Goal: Transaction & Acquisition: Purchase product/service

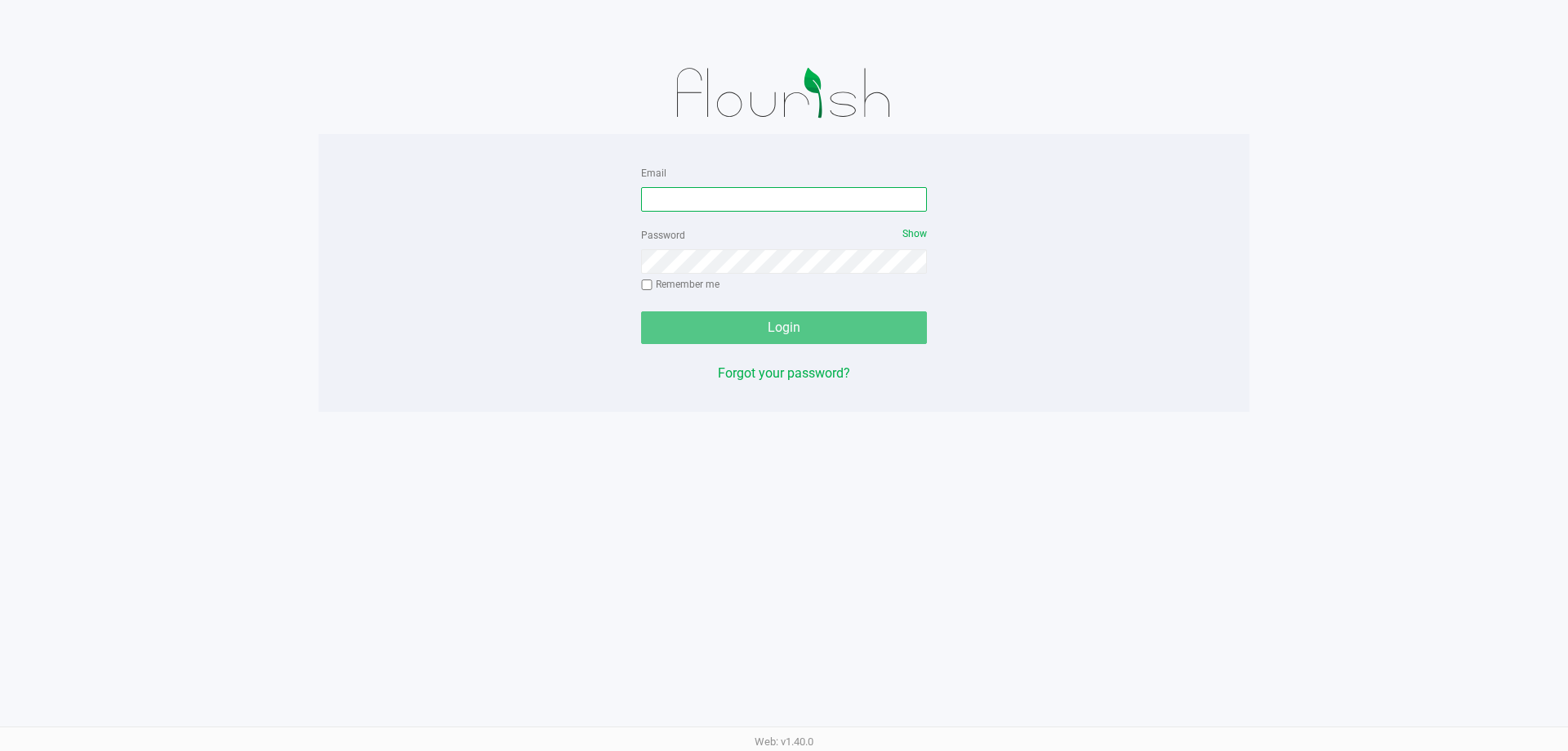
click at [752, 201] on input "Email" at bounding box center [784, 199] width 286 height 24
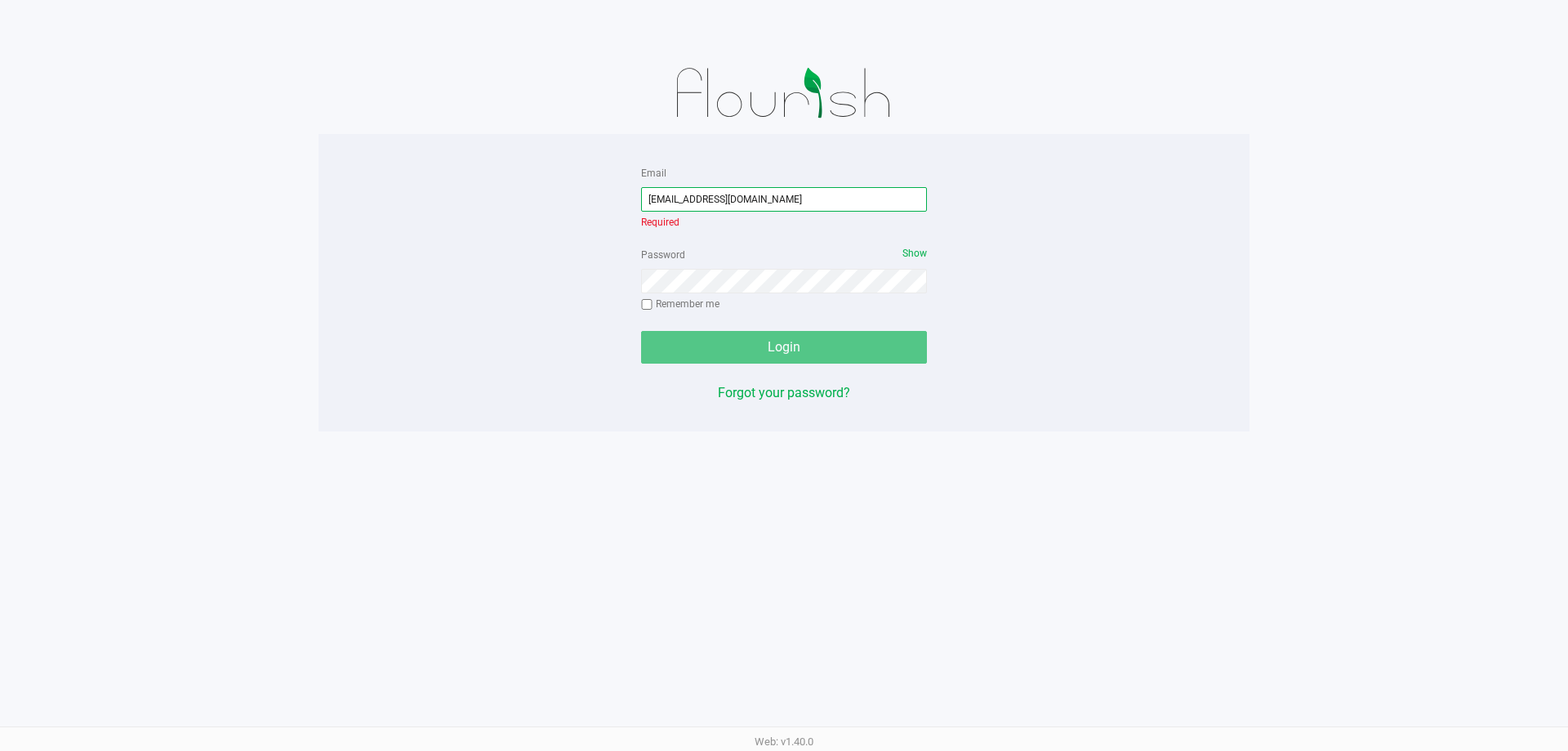
type input "[EMAIL_ADDRESS][DOMAIN_NAME]"
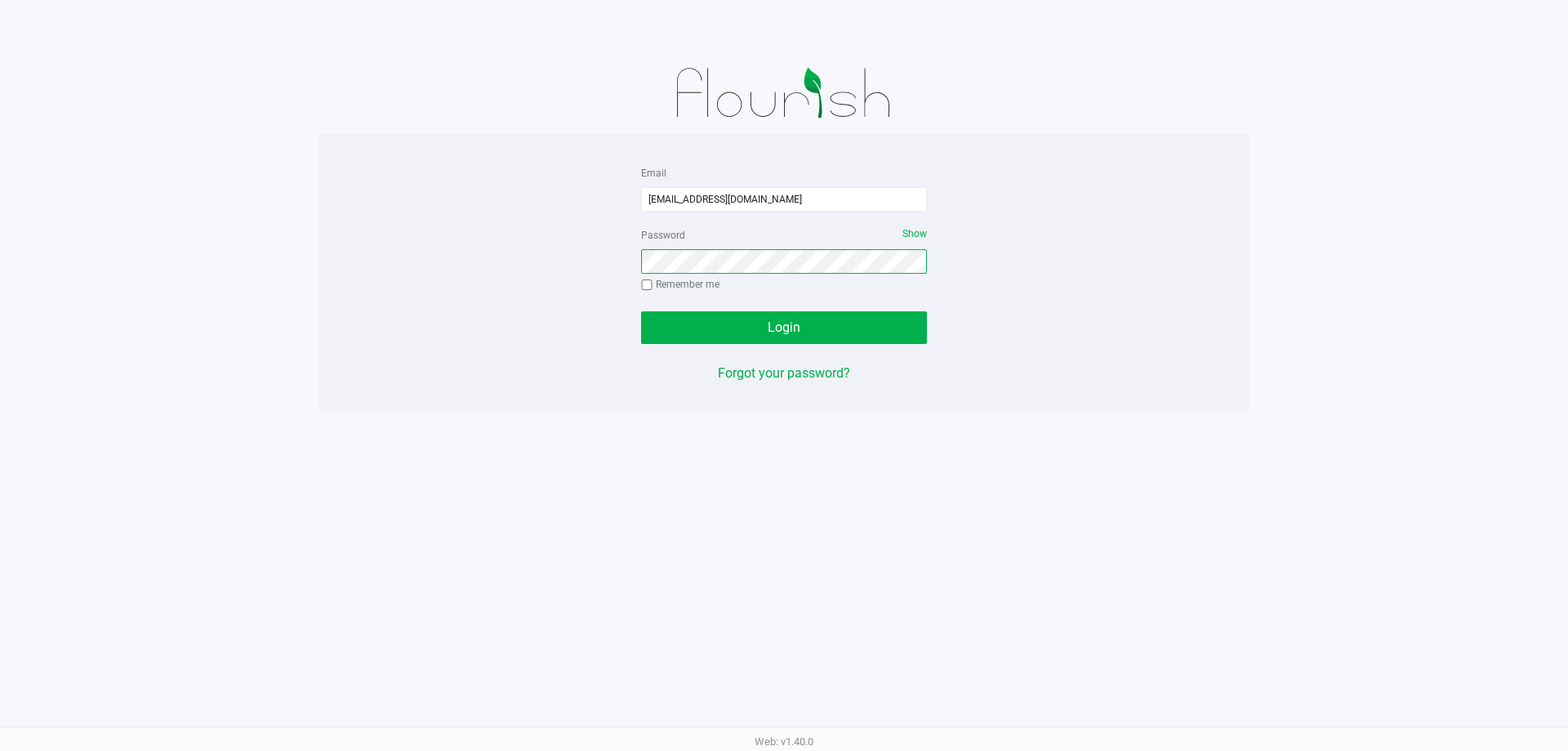
click at [641, 311] on button "Login" at bounding box center [784, 327] width 286 height 33
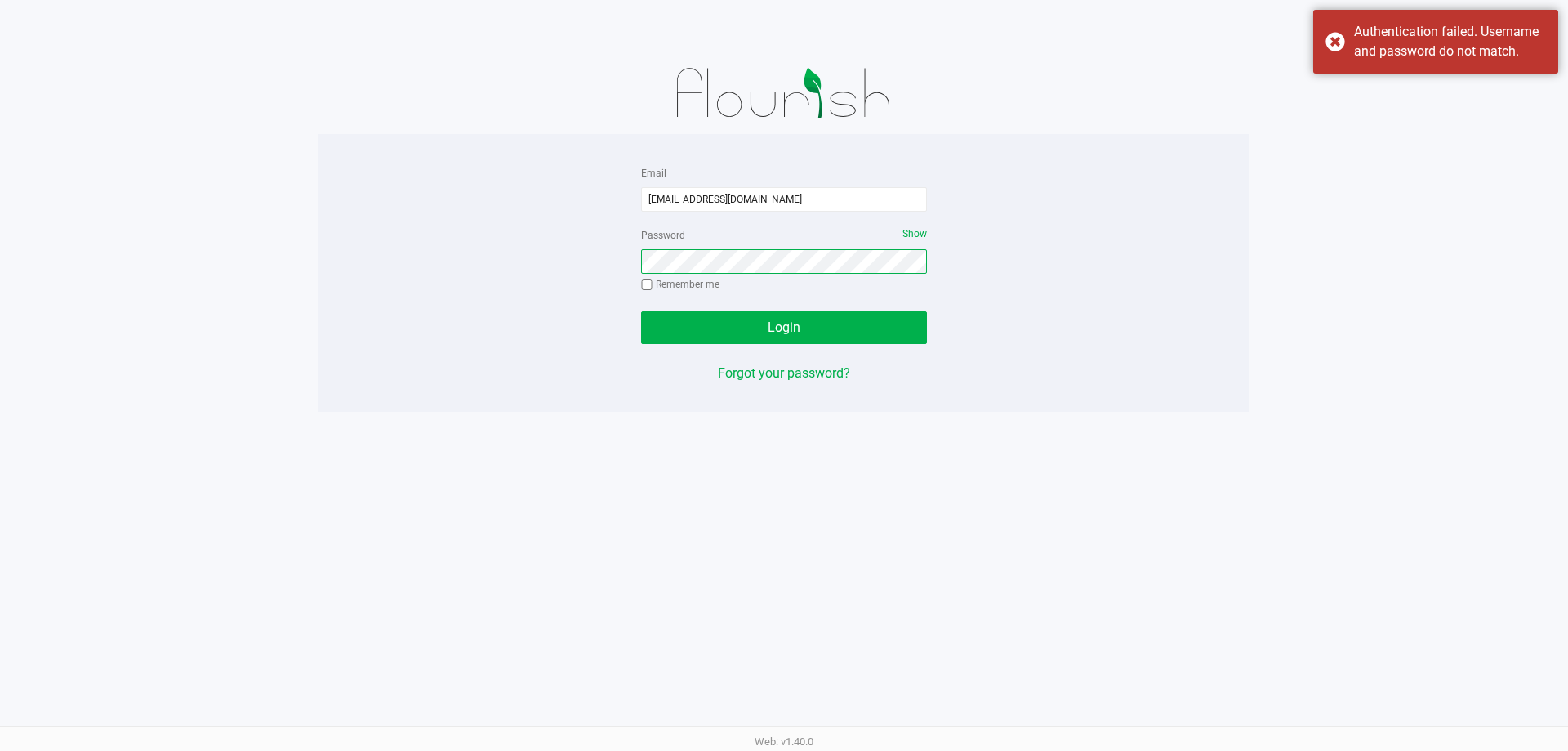
click at [641, 311] on button "Login" at bounding box center [784, 327] width 286 height 33
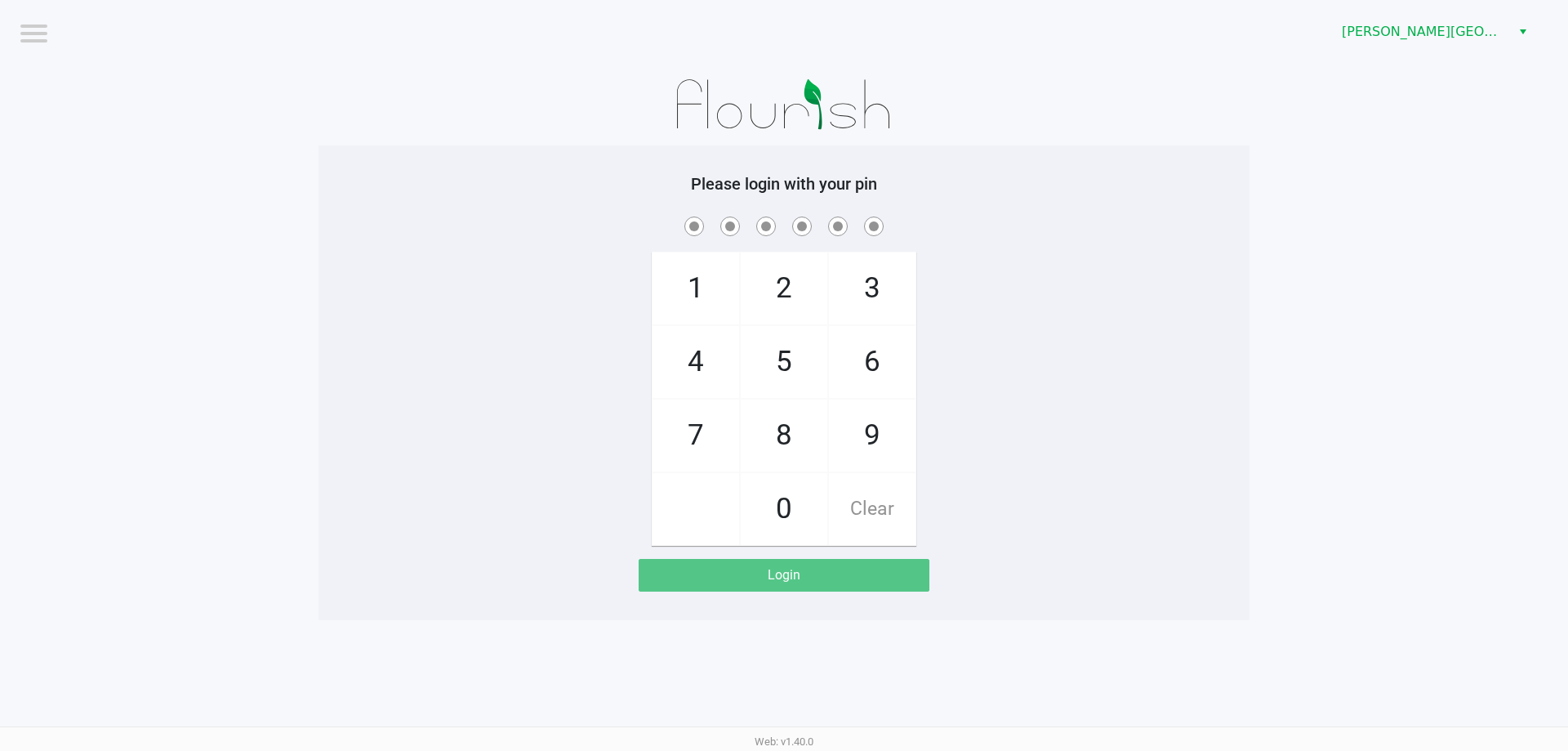
click at [716, 432] on span "7" at bounding box center [696, 435] width 87 height 72
checkbox input "true"
click at [768, 353] on span "5" at bounding box center [784, 361] width 87 height 72
checkbox input "true"
click at [859, 354] on span "6" at bounding box center [872, 361] width 87 height 72
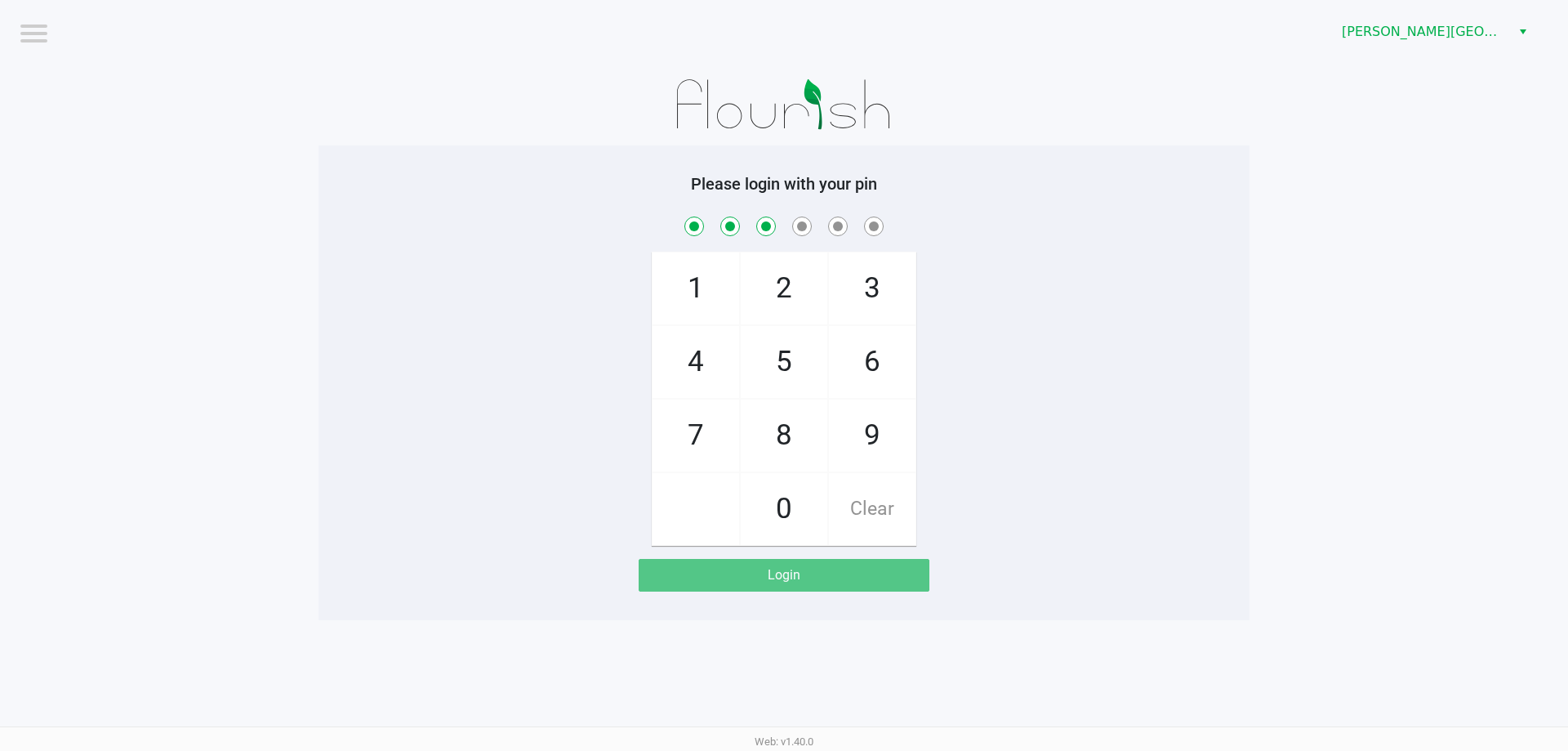
checkbox input "true"
click at [860, 354] on span "6" at bounding box center [872, 361] width 87 height 72
checkbox input "true"
drag, startPoint x: 705, startPoint y: 350, endPoint x: 771, endPoint y: 318, distance: 73.3
click at [706, 350] on span "4" at bounding box center [696, 361] width 87 height 72
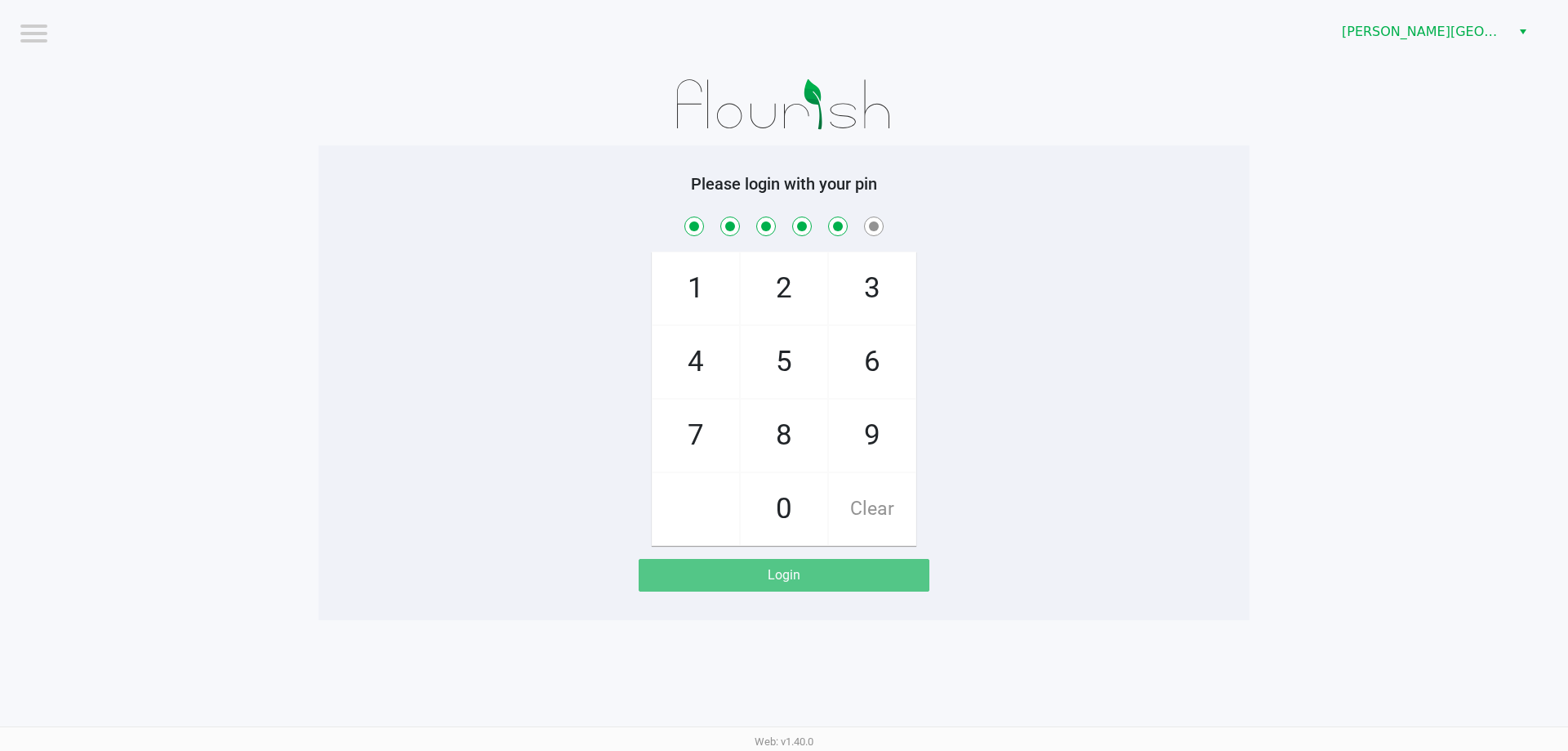
checkbox input "true"
click at [776, 307] on span "2" at bounding box center [784, 288] width 87 height 72
checkbox input "true"
checkbox input "false"
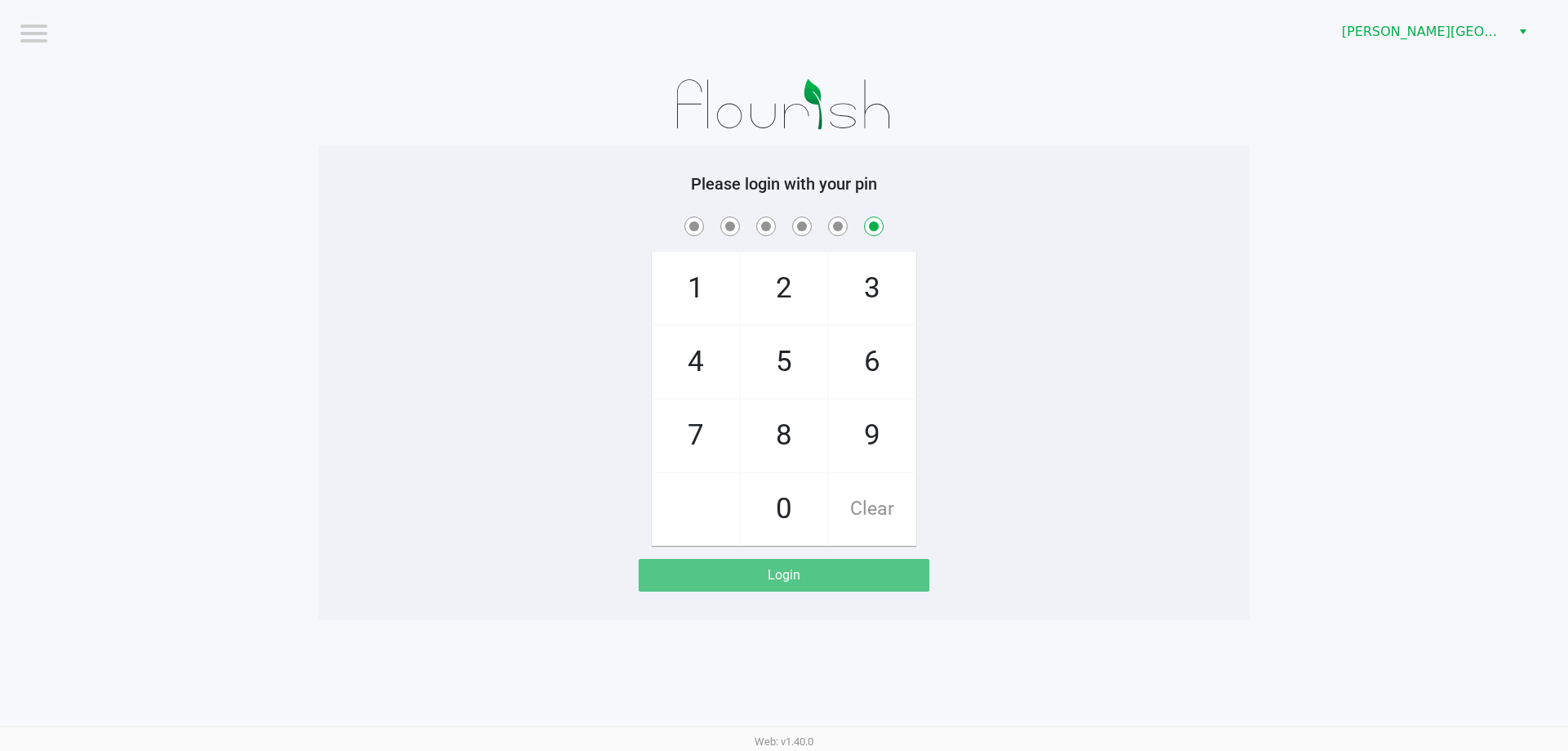
checkbox input "false"
click at [848, 306] on span "3" at bounding box center [872, 288] width 87 height 72
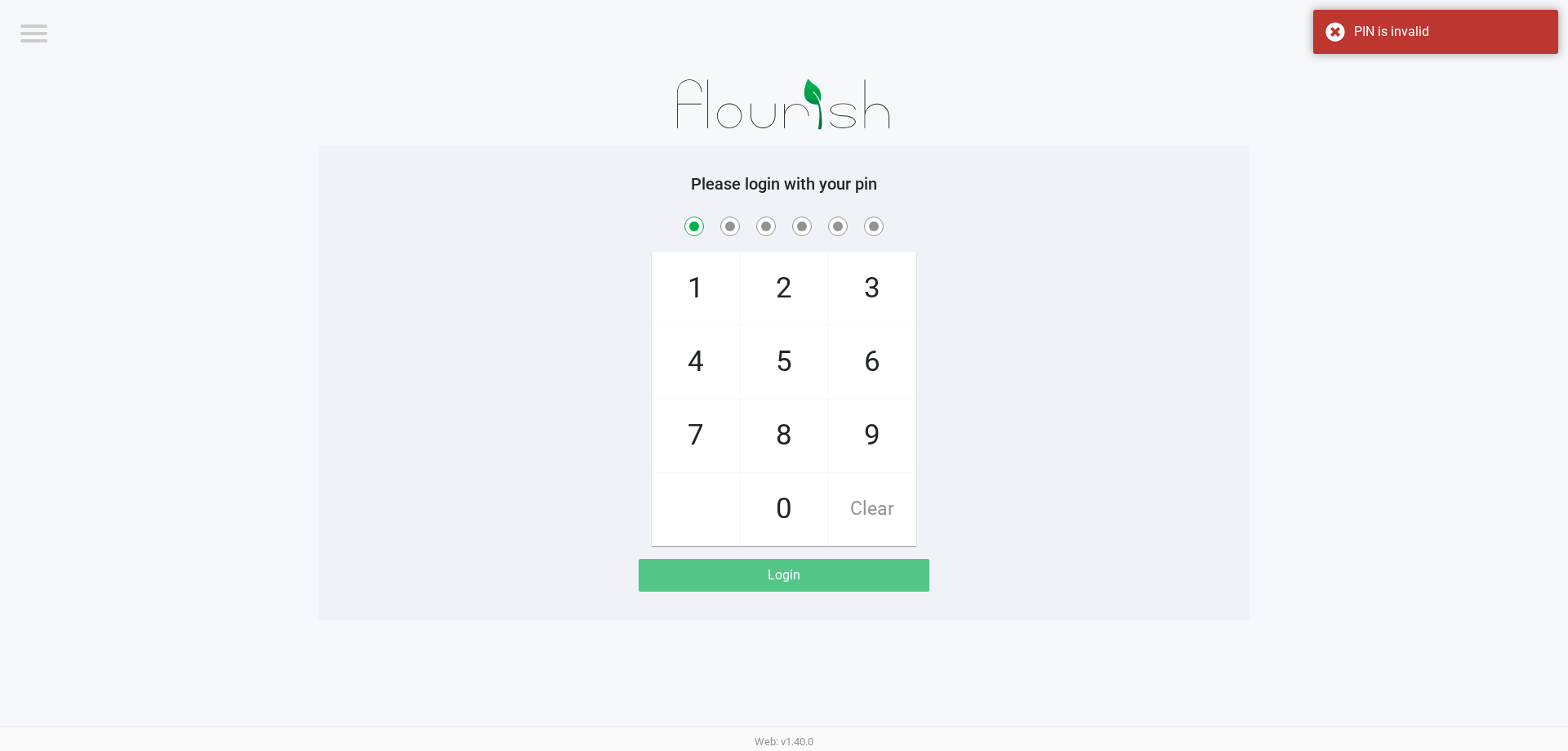
click at [877, 511] on span "Clear" at bounding box center [872, 509] width 87 height 72
click at [680, 413] on span "7" at bounding box center [696, 435] width 87 height 72
checkbox input "true"
drag, startPoint x: 761, startPoint y: 356, endPoint x: 800, endPoint y: 357, distance: 39.0
click at [789, 357] on span "5" at bounding box center [784, 361] width 87 height 72
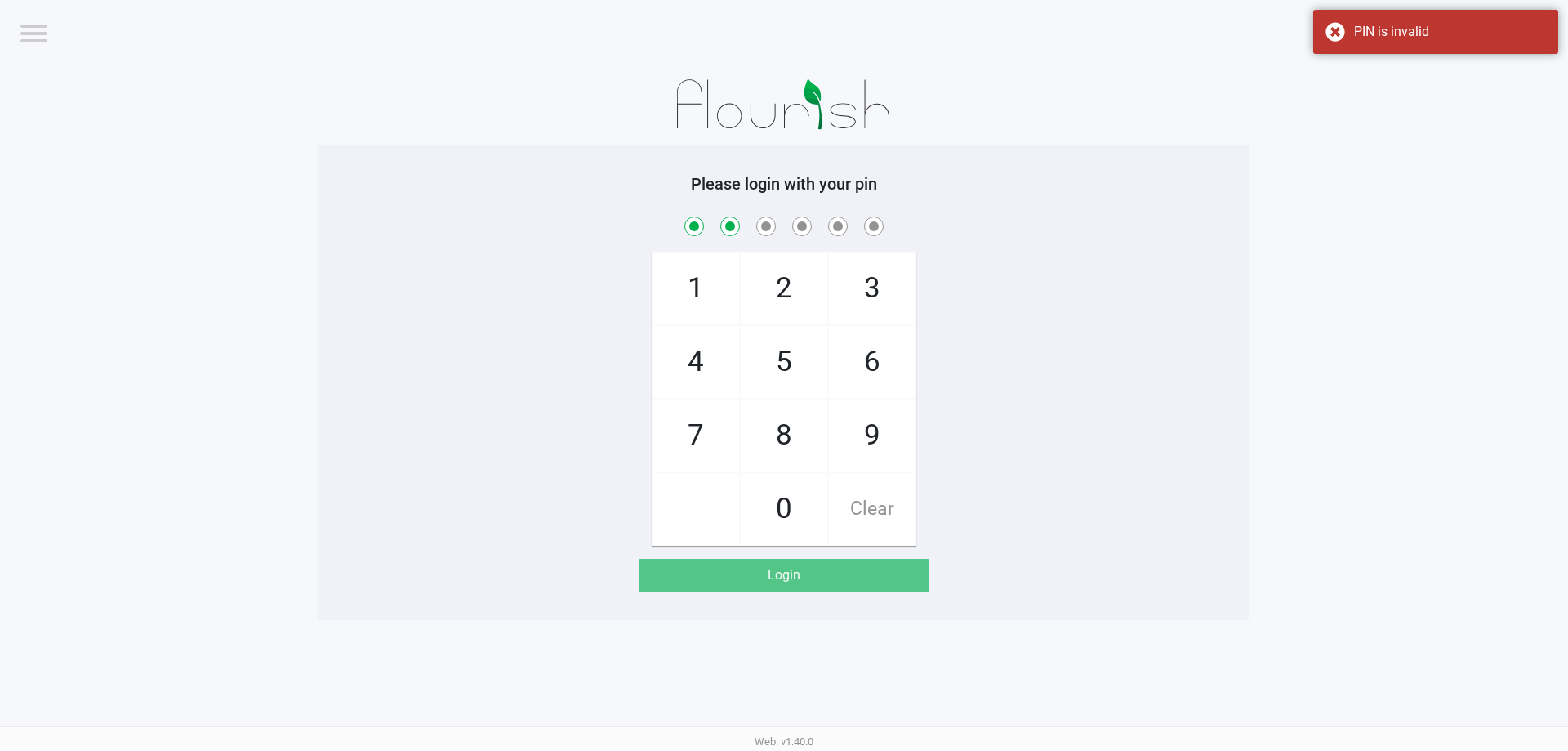
checkbox input "true"
click at [862, 350] on span "6" at bounding box center [872, 361] width 87 height 72
checkbox input "true"
drag, startPoint x: 862, startPoint y: 350, endPoint x: 792, endPoint y: 348, distance: 70.0
click at [863, 351] on span "6" at bounding box center [872, 361] width 87 height 72
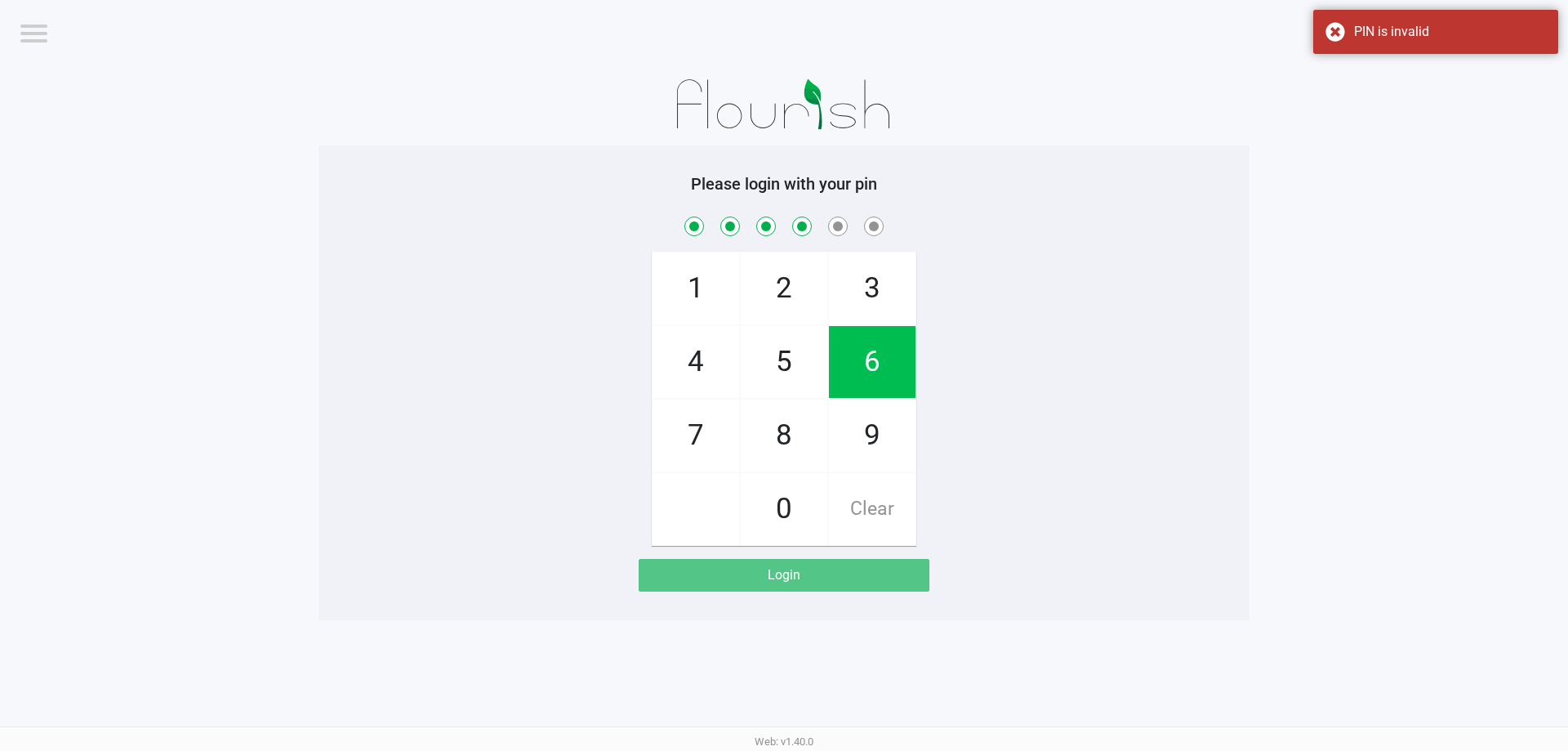
checkbox input "true"
click at [725, 352] on span "4" at bounding box center [696, 361] width 87 height 72
checkbox input "true"
click at [841, 299] on span "3" at bounding box center [872, 288] width 87 height 72
checkbox input "true"
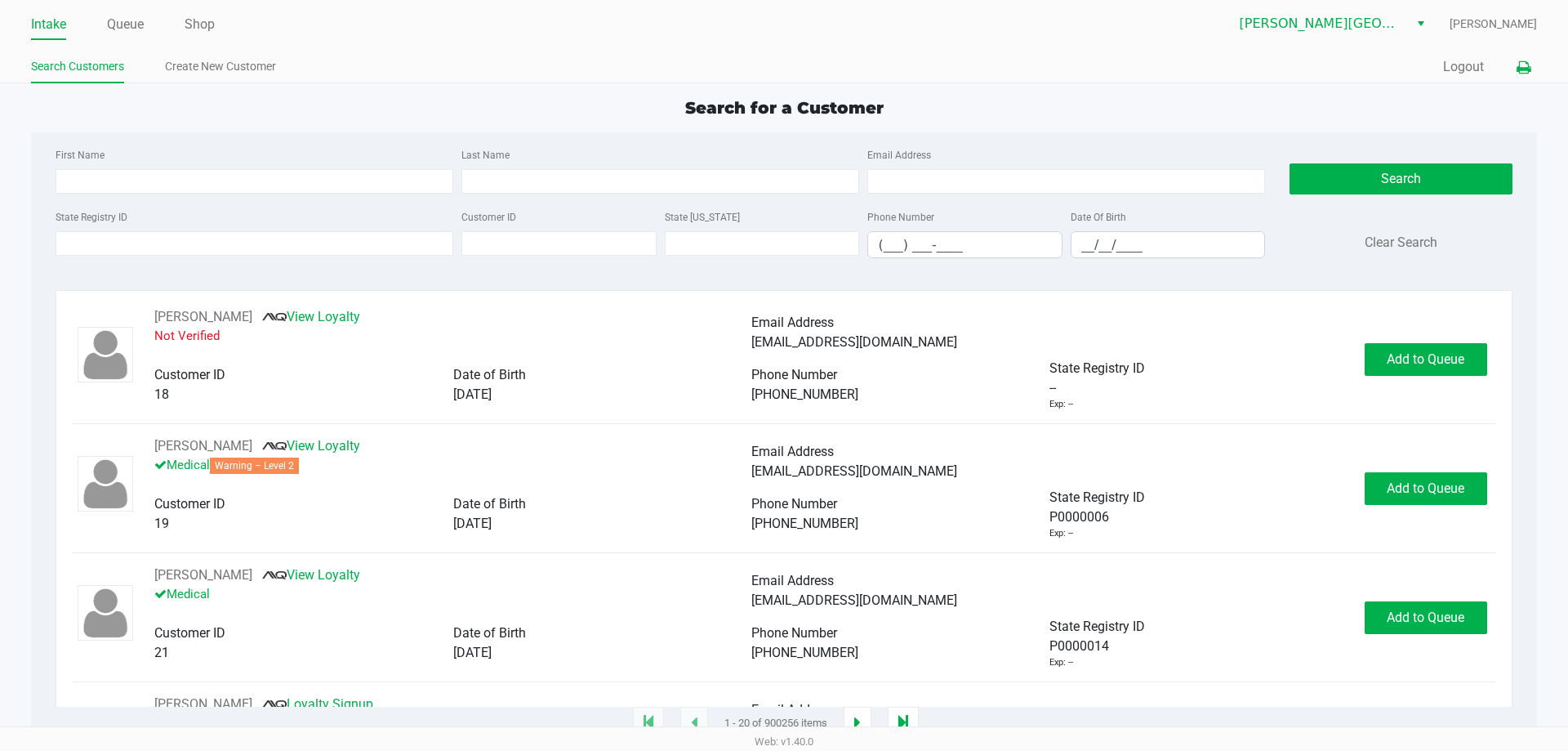
click at [1527, 64] on icon at bounding box center [1523, 68] width 13 height 12
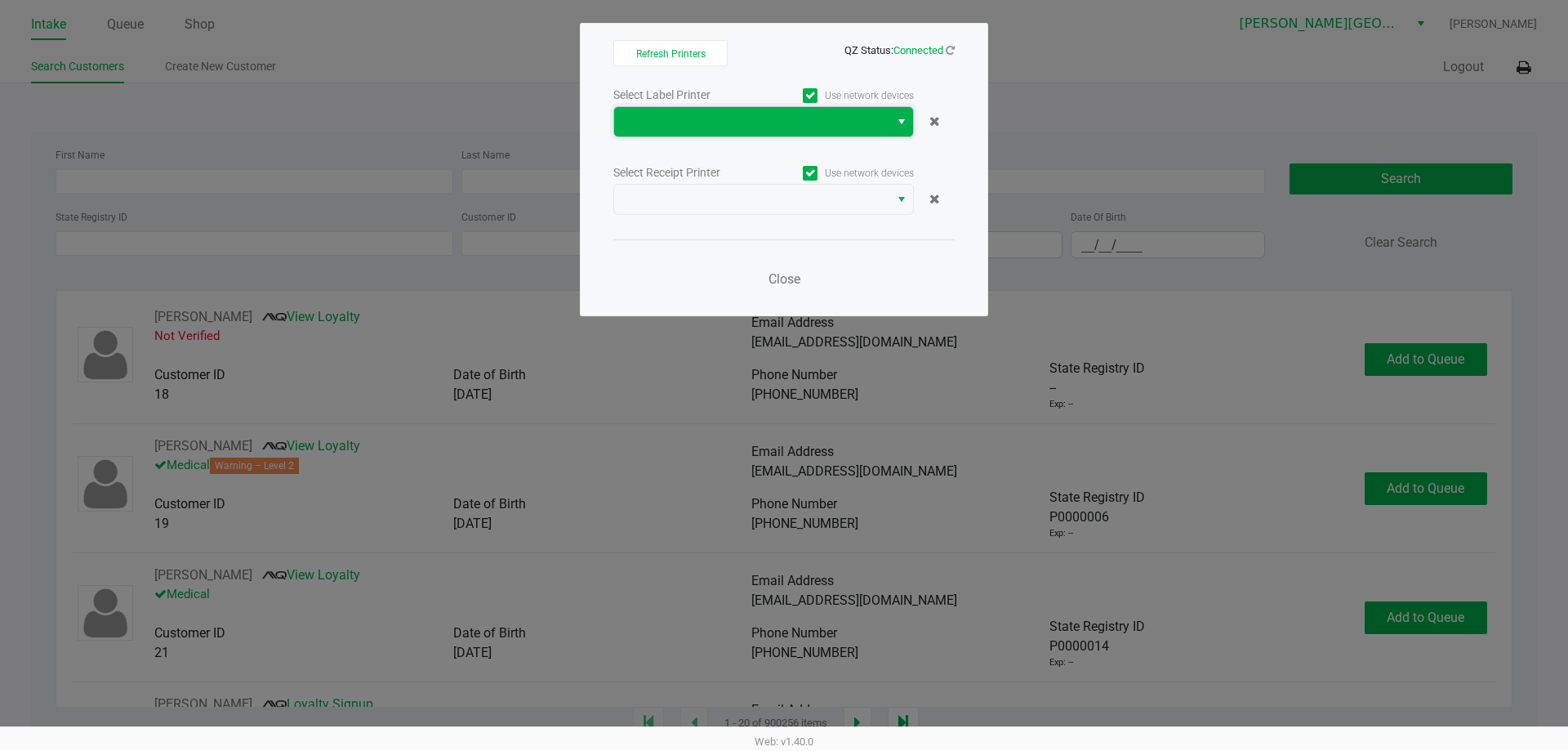
click at [774, 130] on span at bounding box center [752, 122] width 256 height 19
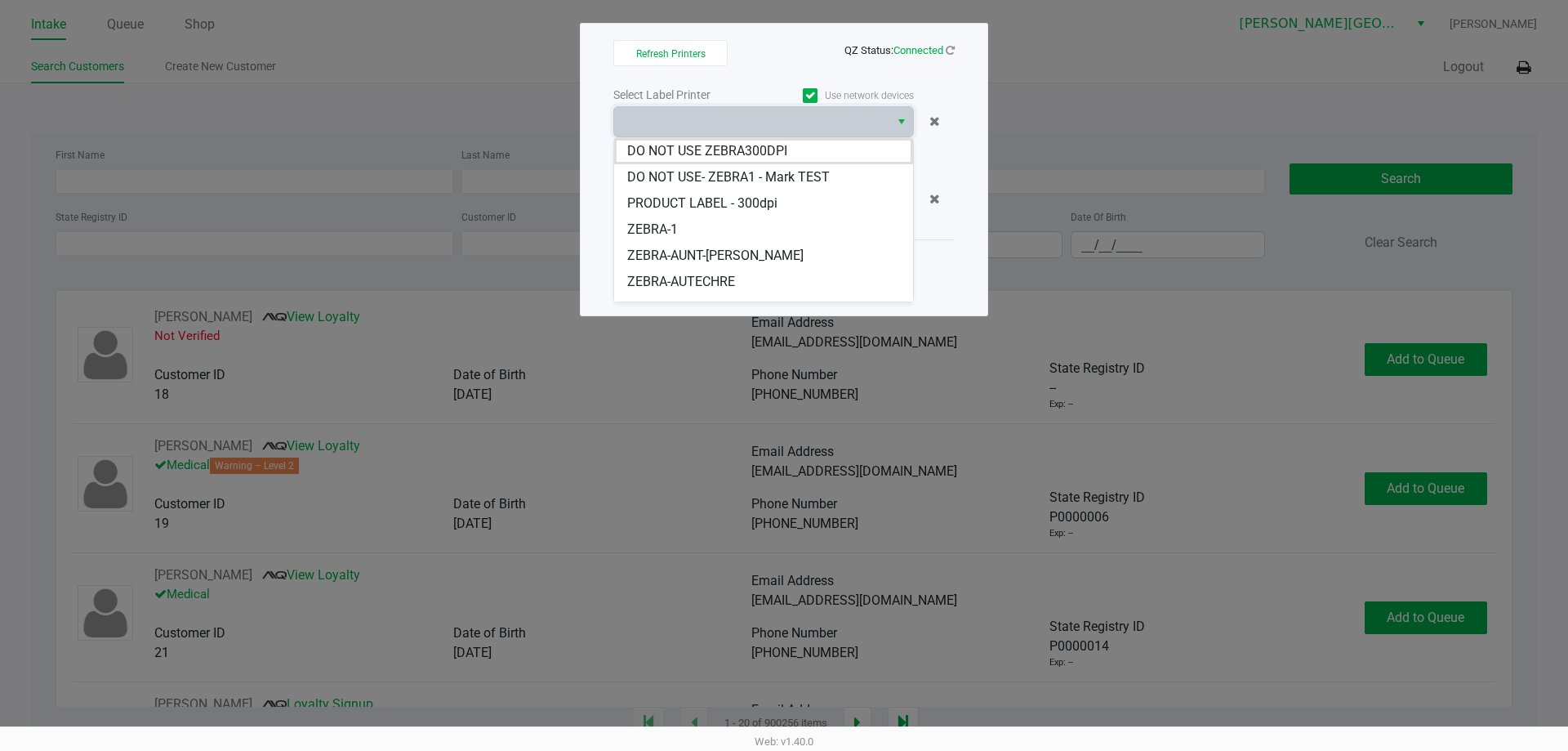
click at [1165, 60] on ngb-modal-window "Refresh Printers QZ Status: Connected Select Label Printer Use network devices …" at bounding box center [784, 376] width 1568 height 751
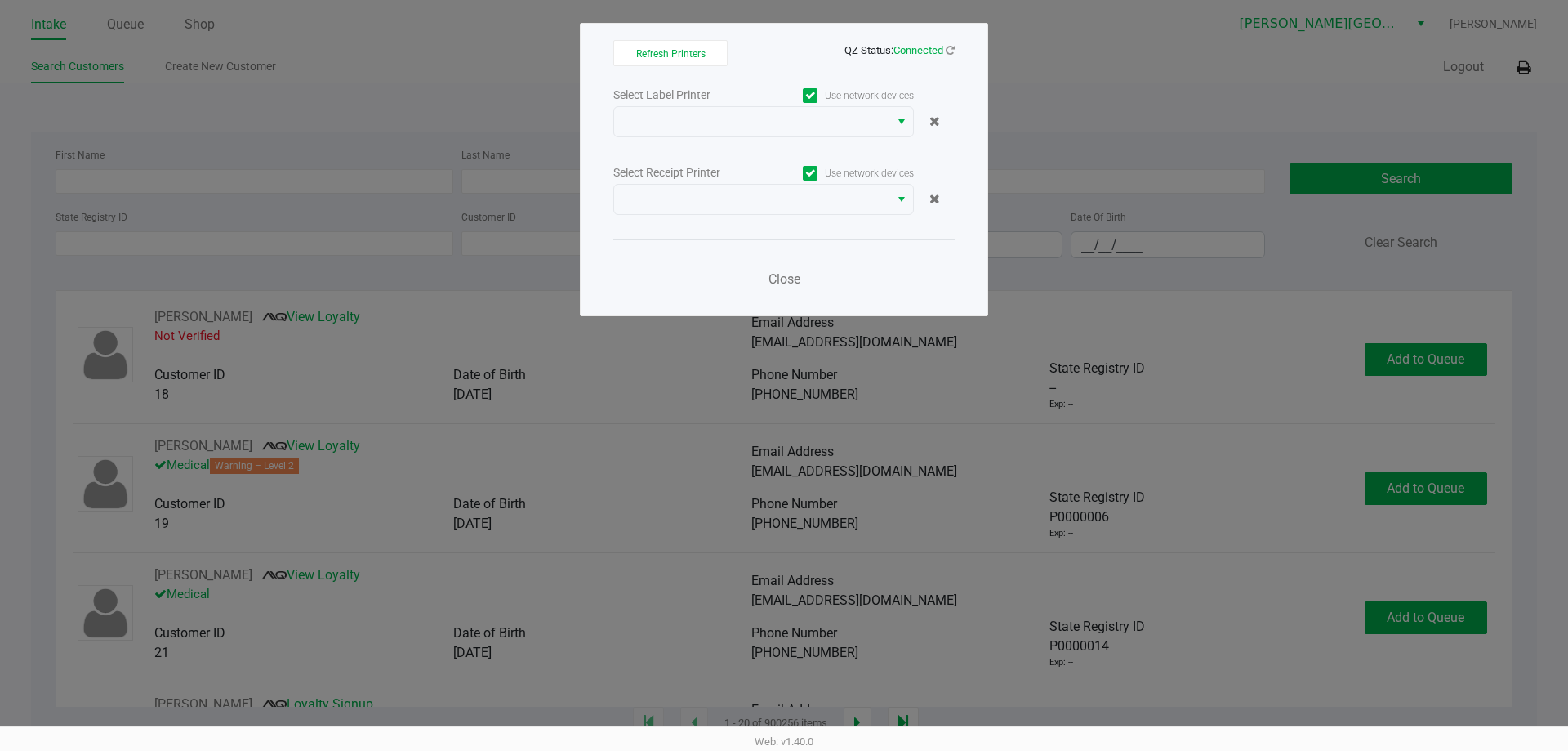
click at [1283, 22] on ngb-modal-window "Refresh Printers QZ Status: Connected Select Label Printer Use network devices …" at bounding box center [784, 376] width 1568 height 751
click at [799, 289] on button "Close" at bounding box center [784, 279] width 49 height 33
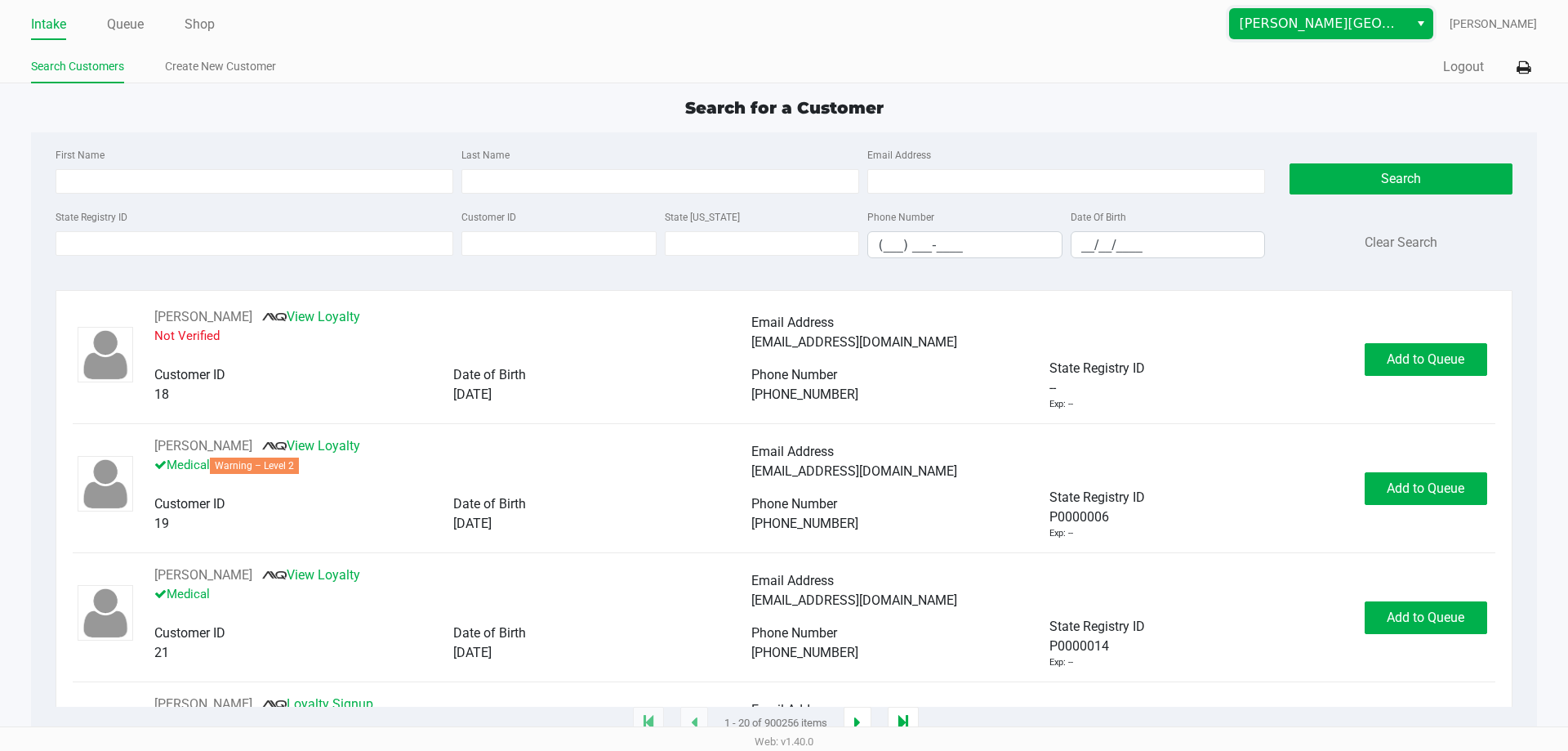
click at [1264, 31] on span "[PERSON_NAME][GEOGRAPHIC_DATA]" at bounding box center [1319, 23] width 159 height 19
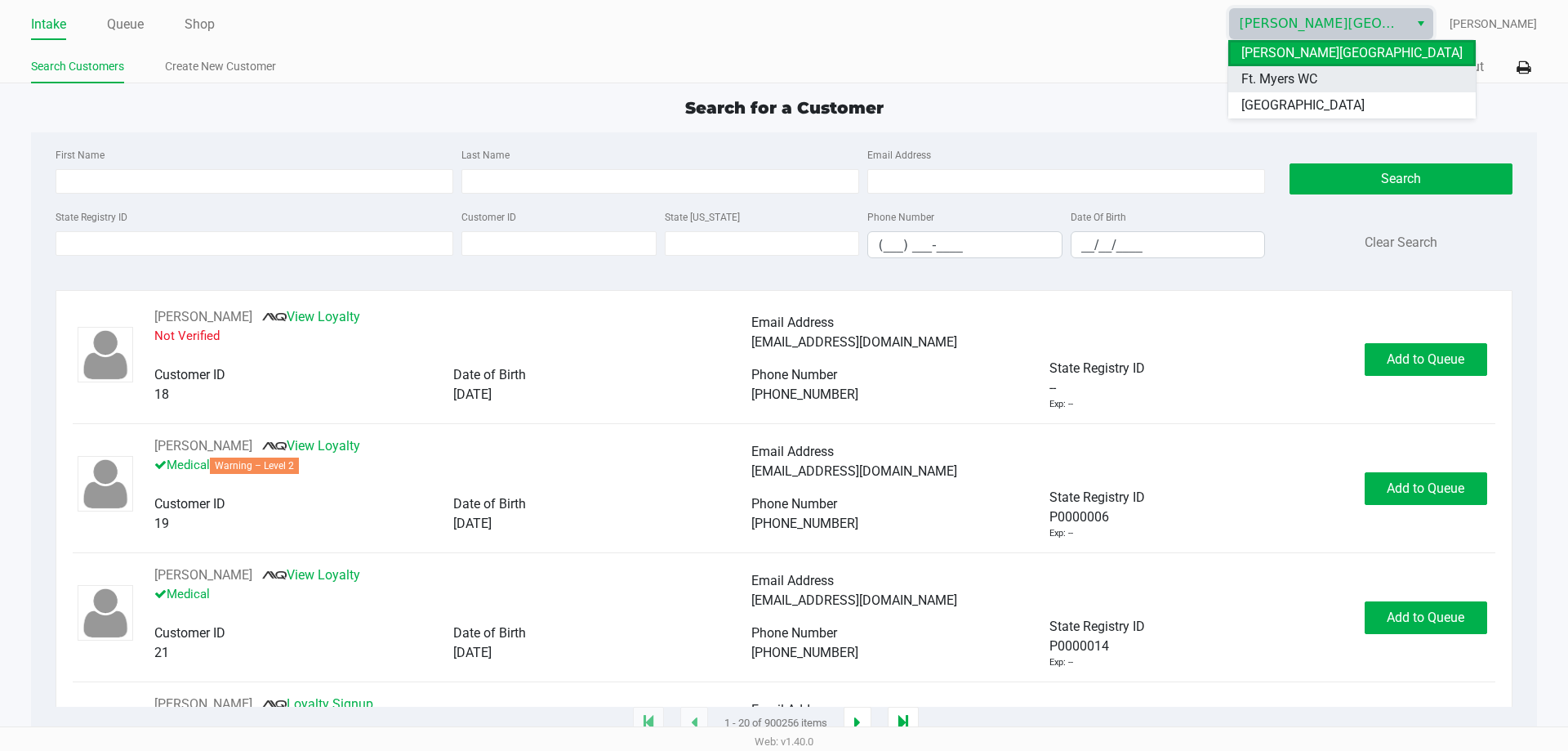
click at [1270, 72] on span "Ft. Myers WC" at bounding box center [1280, 78] width 76 height 19
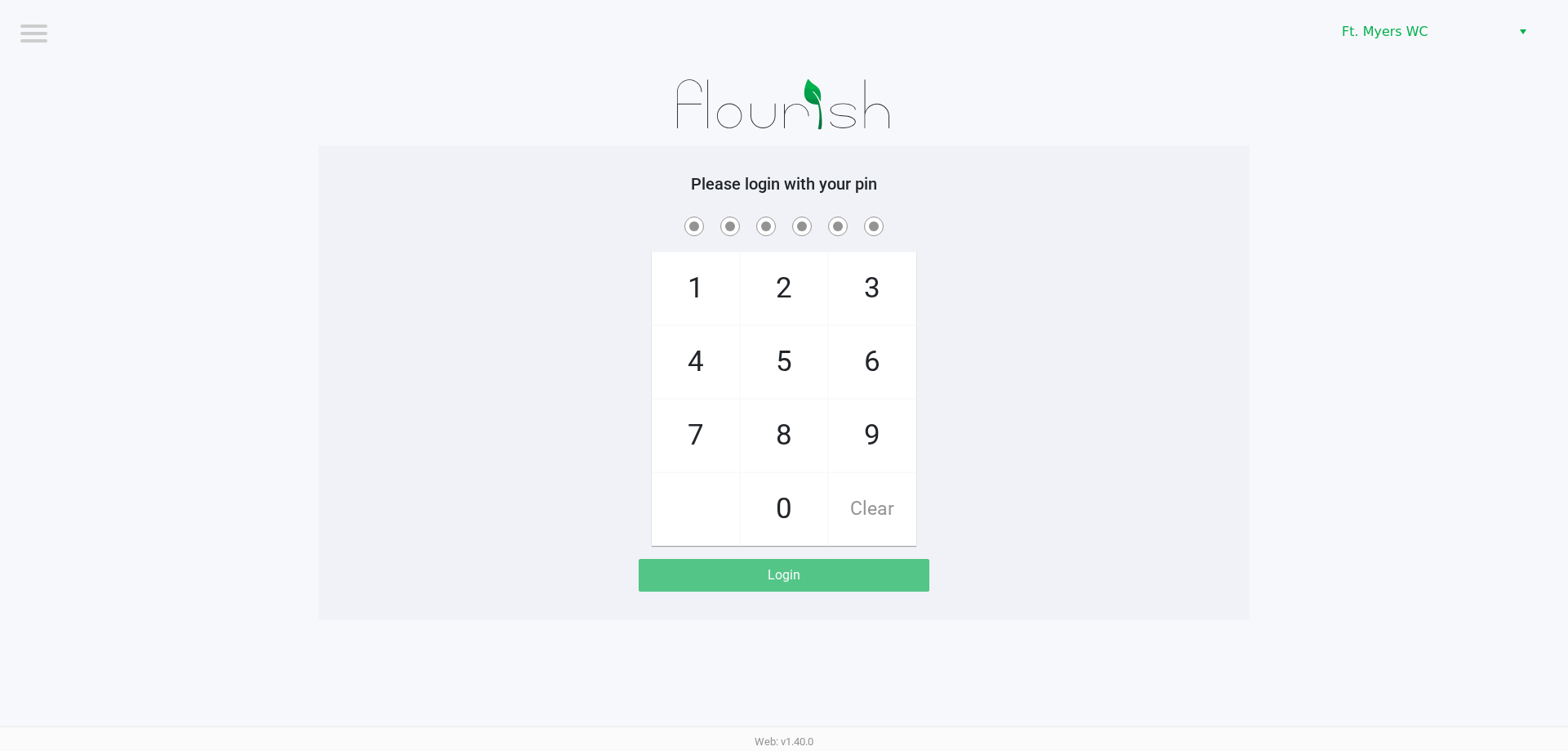
click at [725, 409] on span "7" at bounding box center [696, 435] width 87 height 72
checkbox input "true"
drag, startPoint x: 787, startPoint y: 352, endPoint x: 820, endPoint y: 347, distance: 33.4
click at [795, 351] on span "5" at bounding box center [784, 361] width 87 height 72
checkbox input "true"
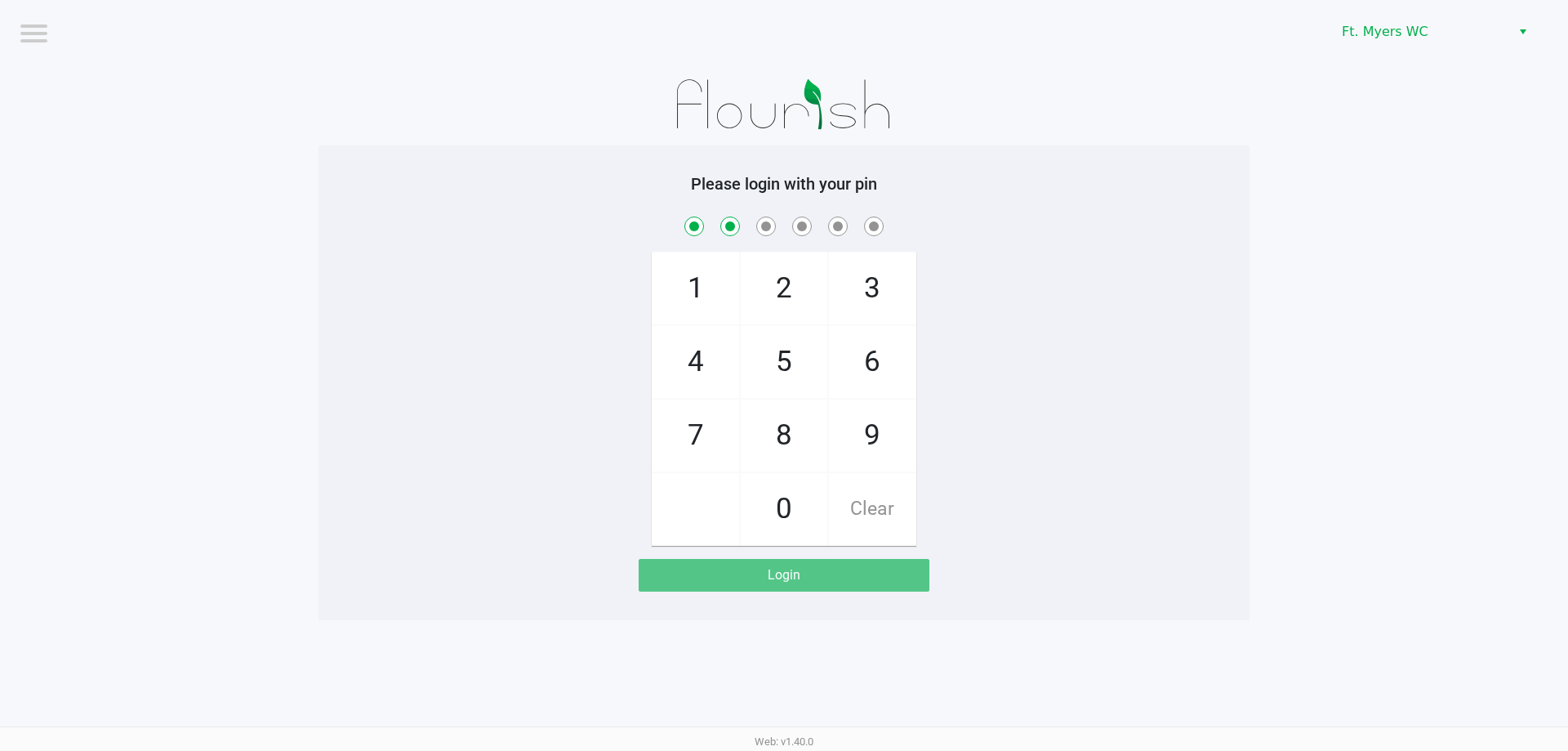
click at [871, 339] on span "6" at bounding box center [872, 361] width 87 height 72
checkbox input "true"
click at [871, 337] on span "6" at bounding box center [872, 361] width 87 height 72
checkbox input "true"
click at [699, 335] on span "4" at bounding box center [696, 361] width 87 height 72
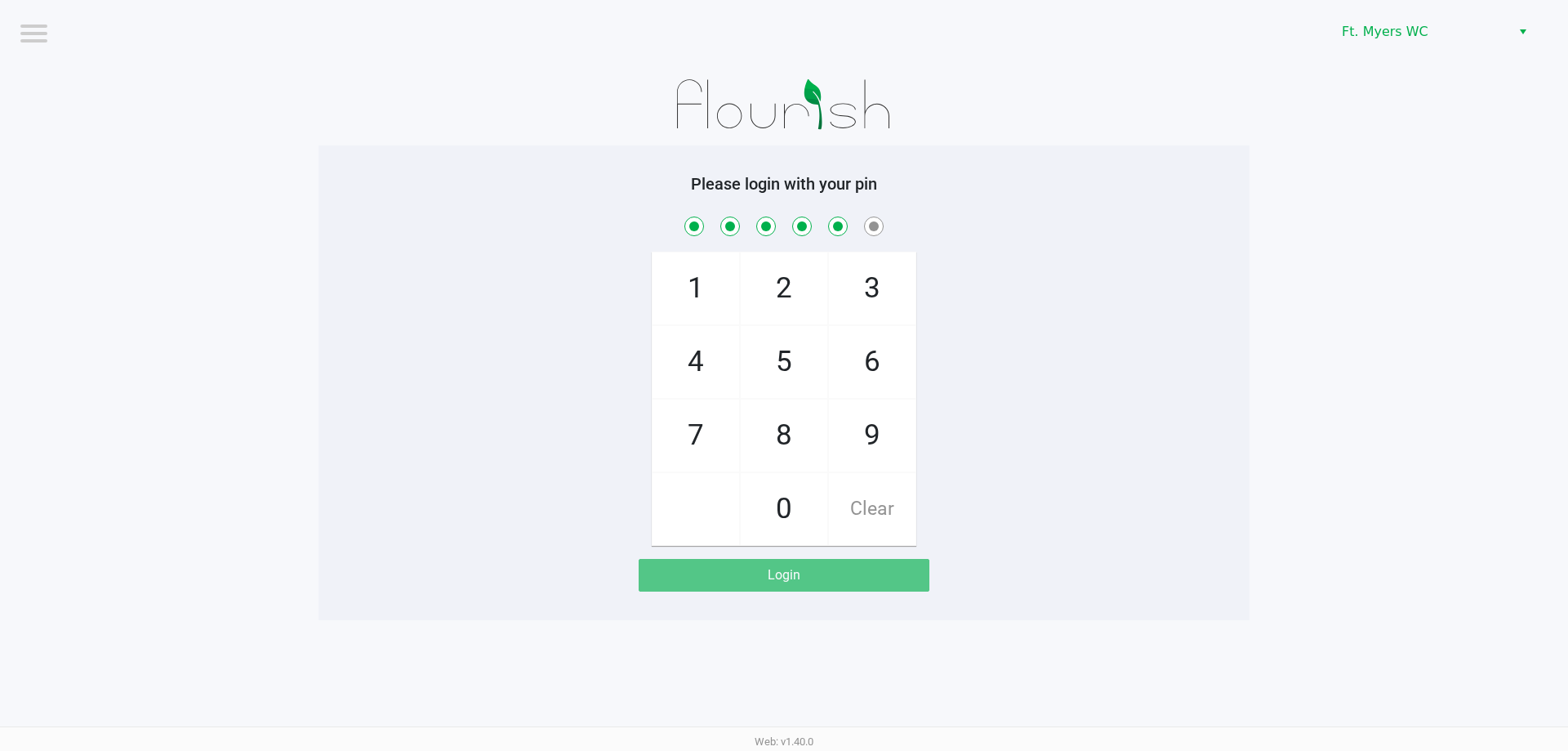
checkbox input "true"
click at [865, 262] on span "3" at bounding box center [872, 288] width 87 height 72
checkbox input "true"
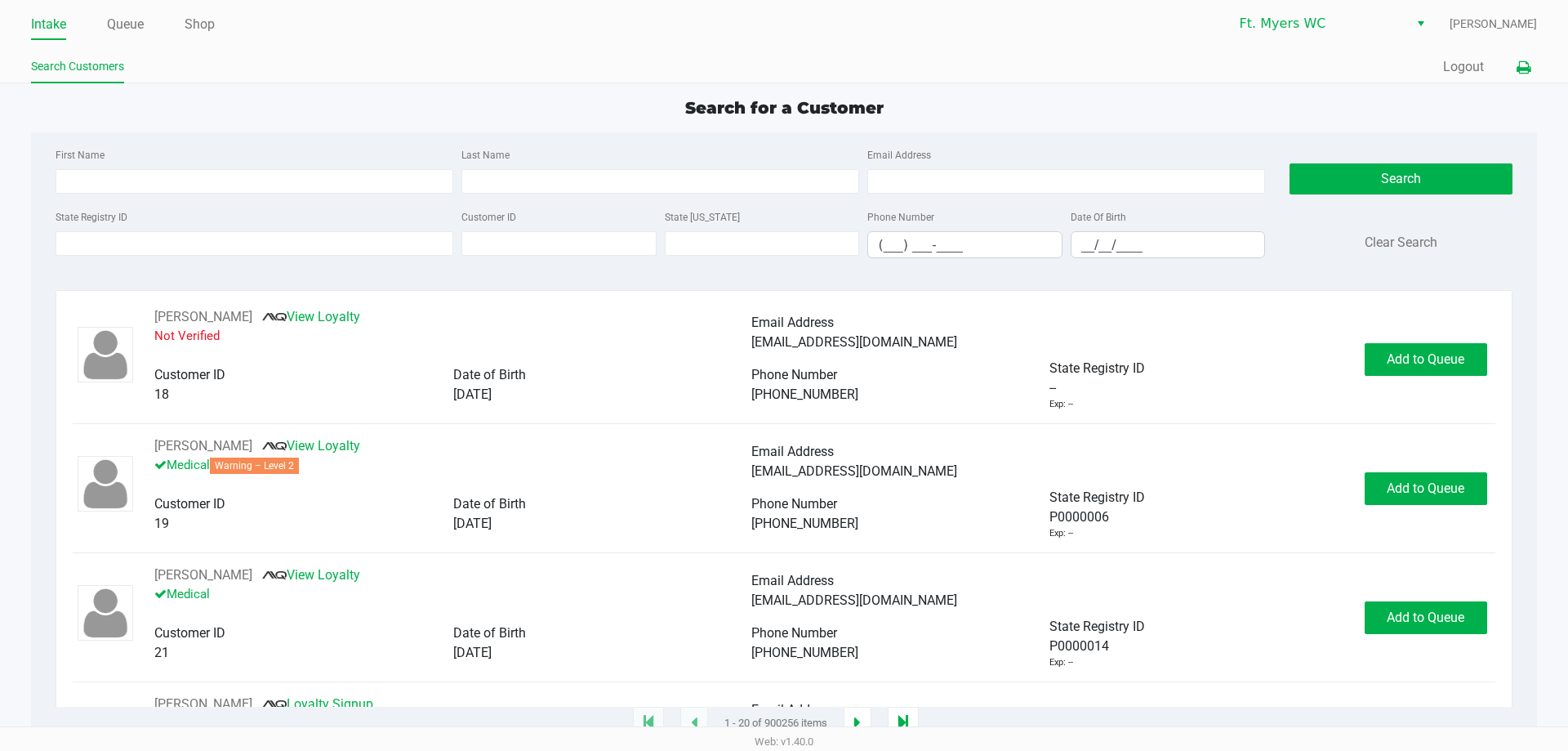
click at [1533, 68] on button at bounding box center [1523, 68] width 27 height 30
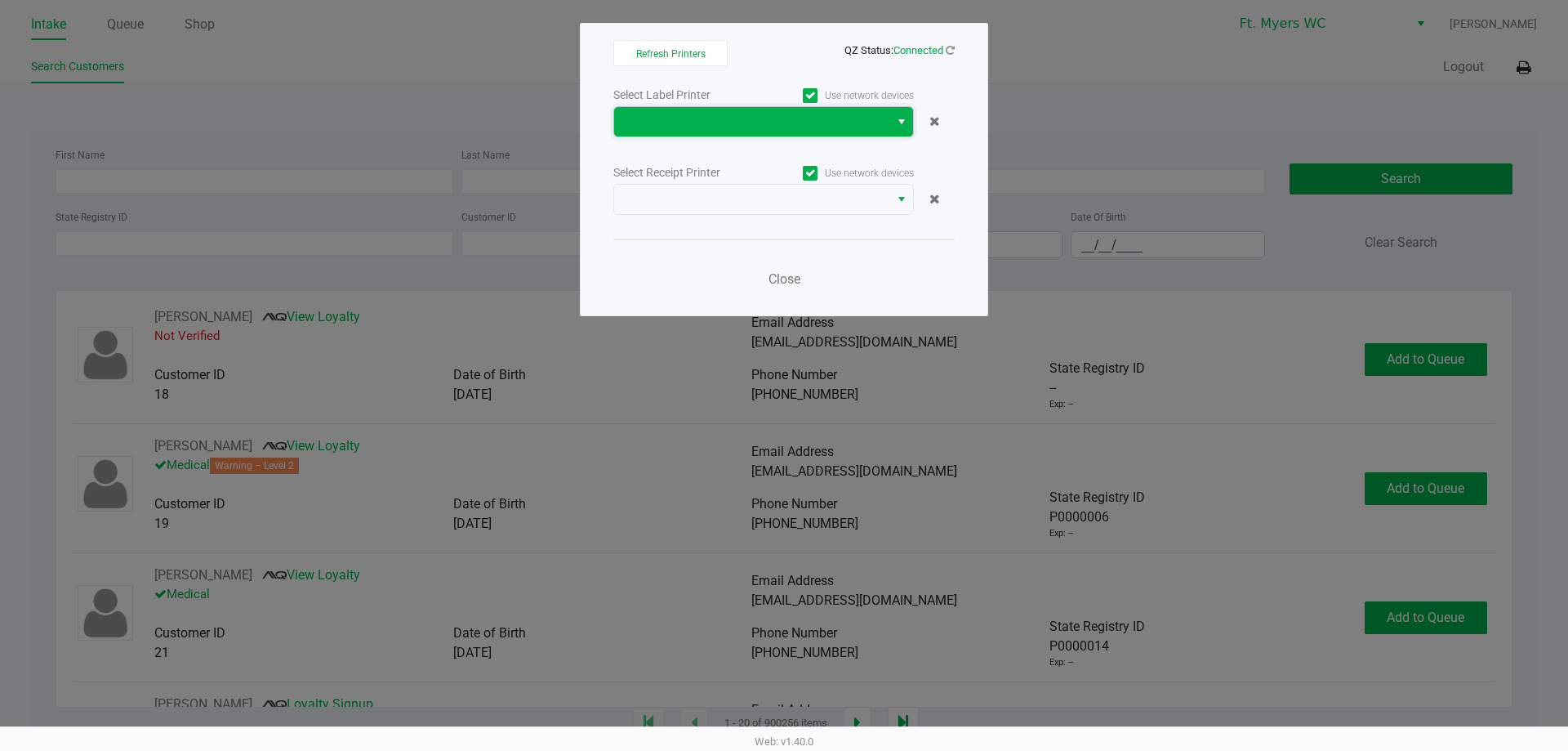
click at [694, 120] on span at bounding box center [752, 122] width 256 height 19
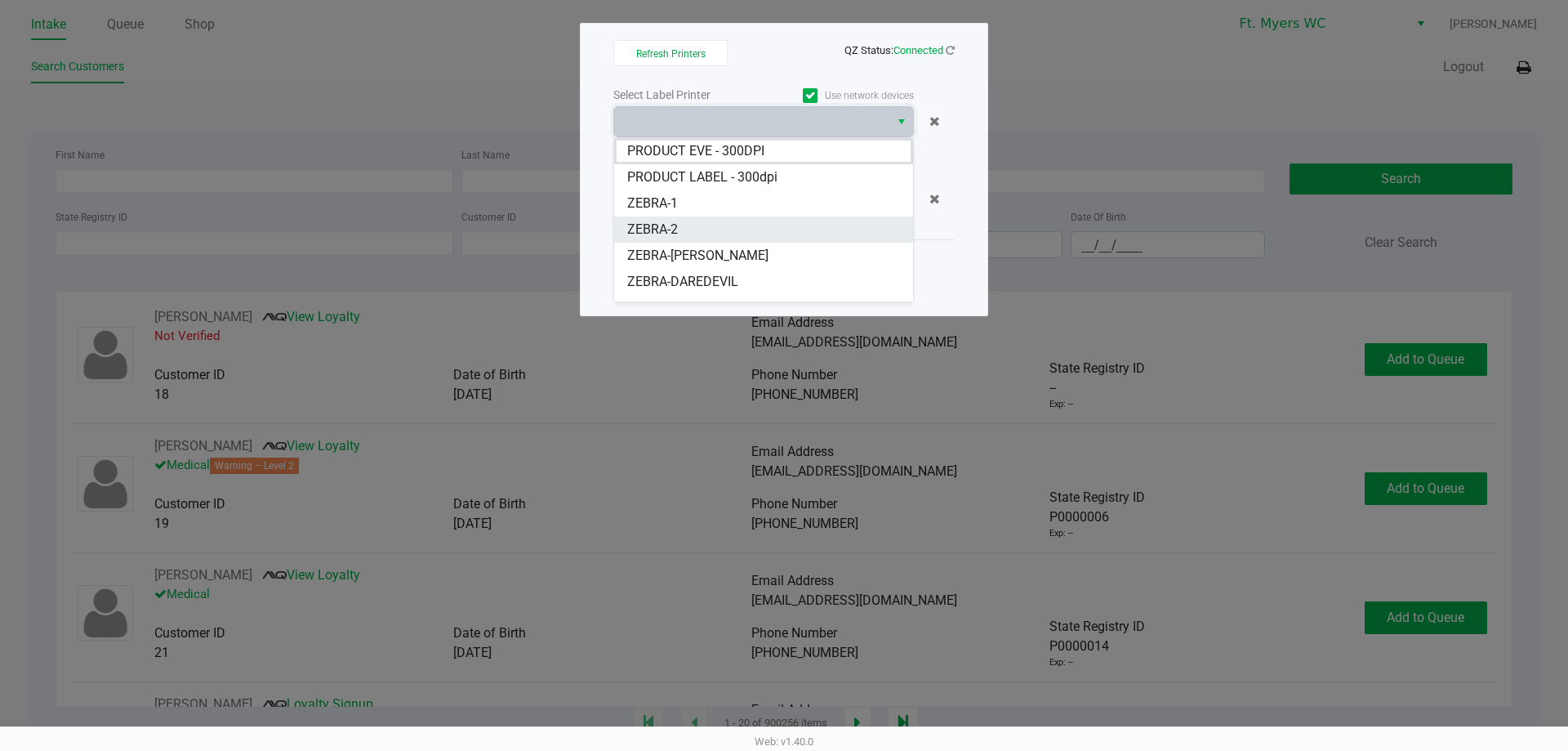
click at [705, 219] on li "ZEBRA-2" at bounding box center [763, 230] width 299 height 26
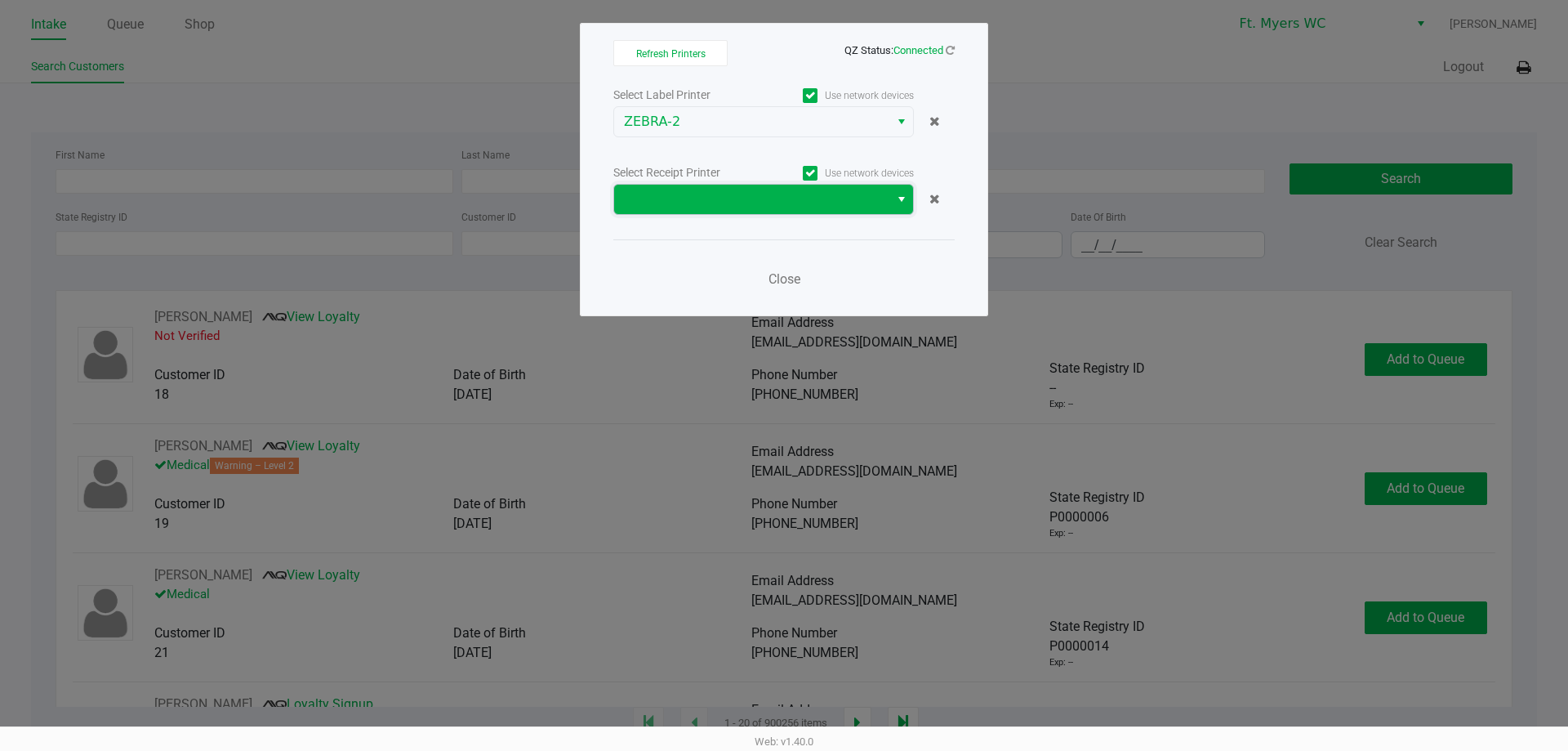
click at [748, 192] on span at bounding box center [752, 199] width 256 height 19
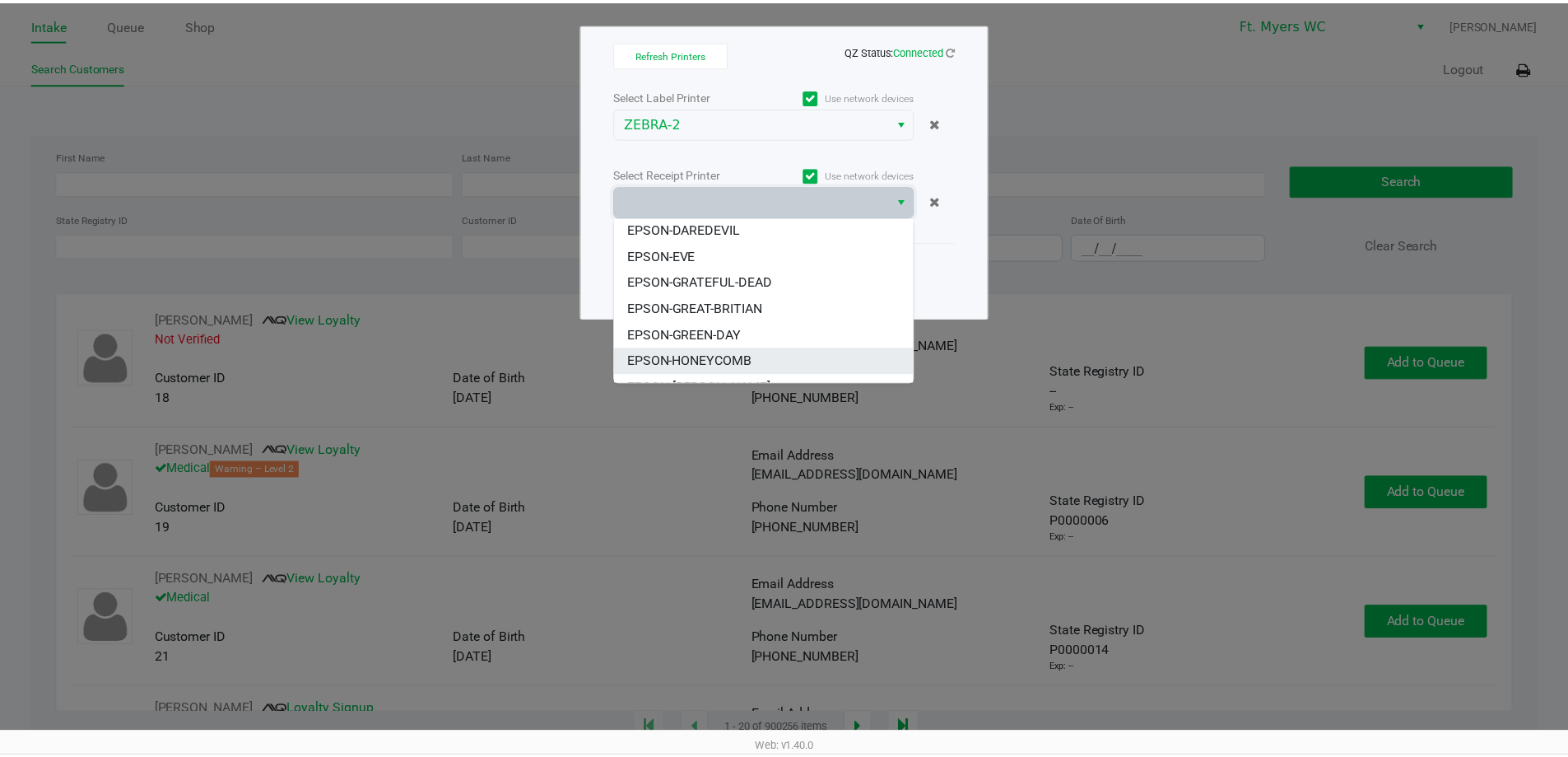
scroll to position [99, 0]
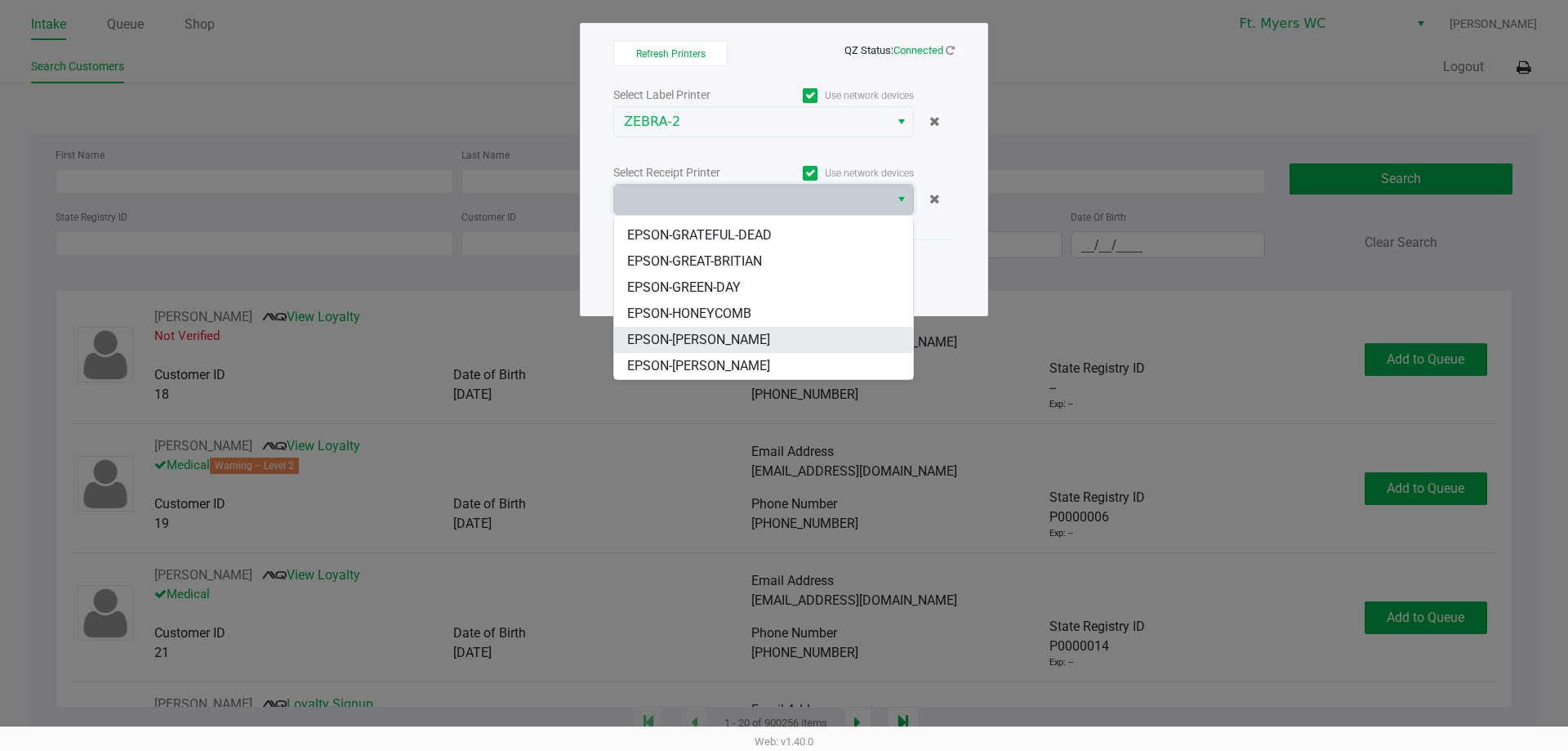
click at [732, 343] on span "EPSON-[PERSON_NAME]" at bounding box center [698, 339] width 143 height 19
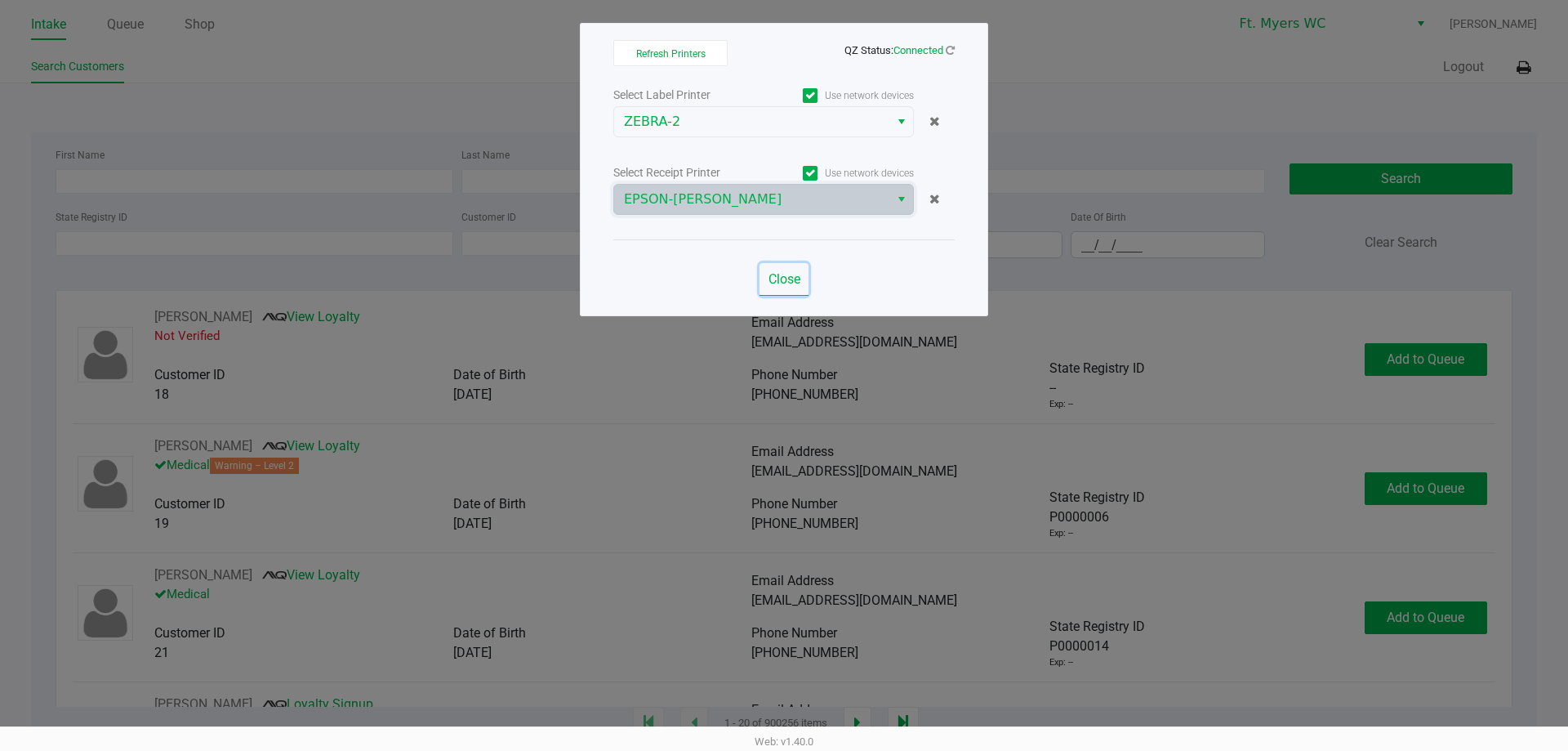
drag, startPoint x: 796, startPoint y: 272, endPoint x: 757, endPoint y: 275, distance: 39.1
click at [796, 273] on span "Close" at bounding box center [784, 278] width 32 height 15
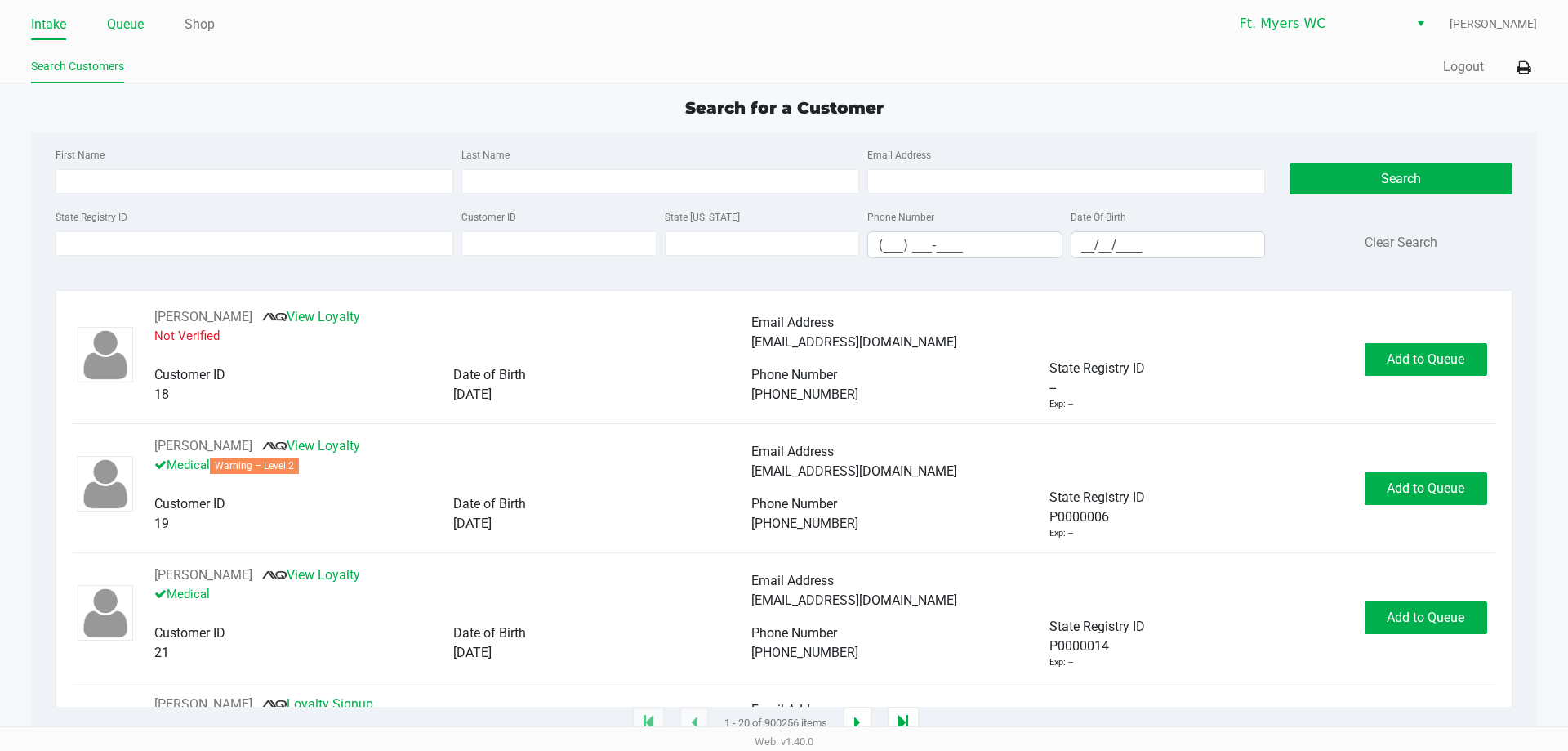
click at [124, 28] on link "Queue" at bounding box center [126, 24] width 37 height 23
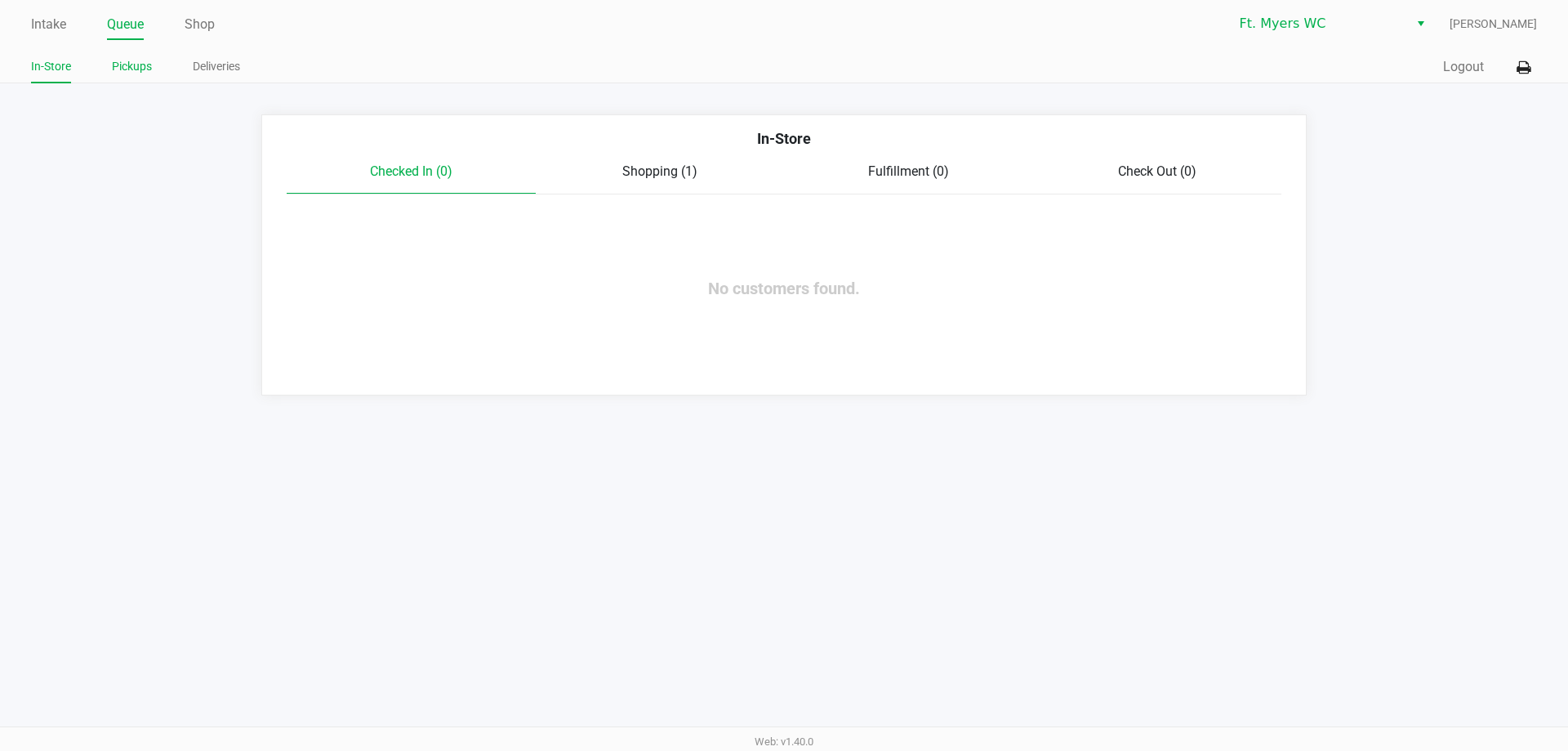
click at [132, 65] on link "Pickups" at bounding box center [132, 67] width 40 height 20
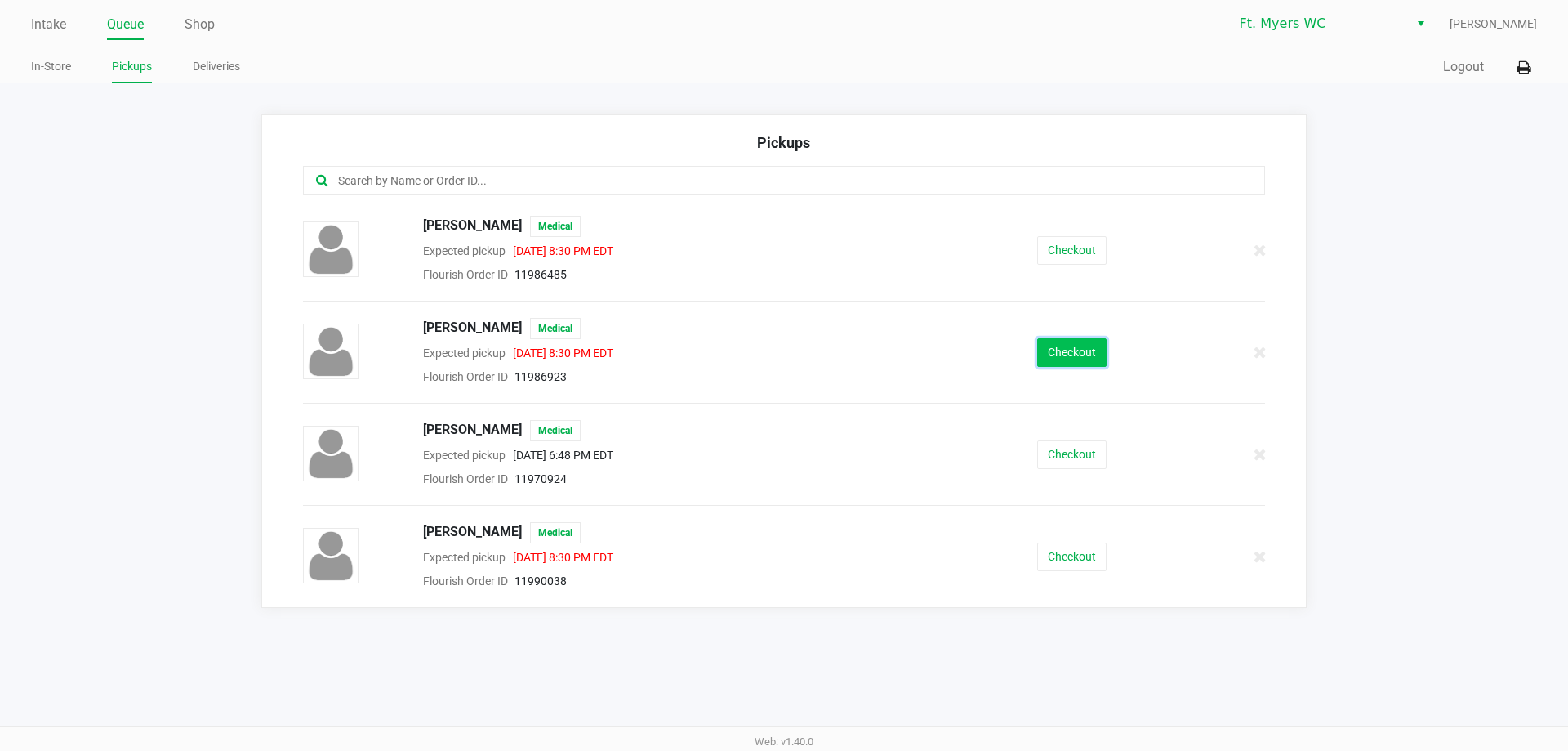
click at [1078, 353] on button "Checkout" at bounding box center [1072, 353] width 69 height 29
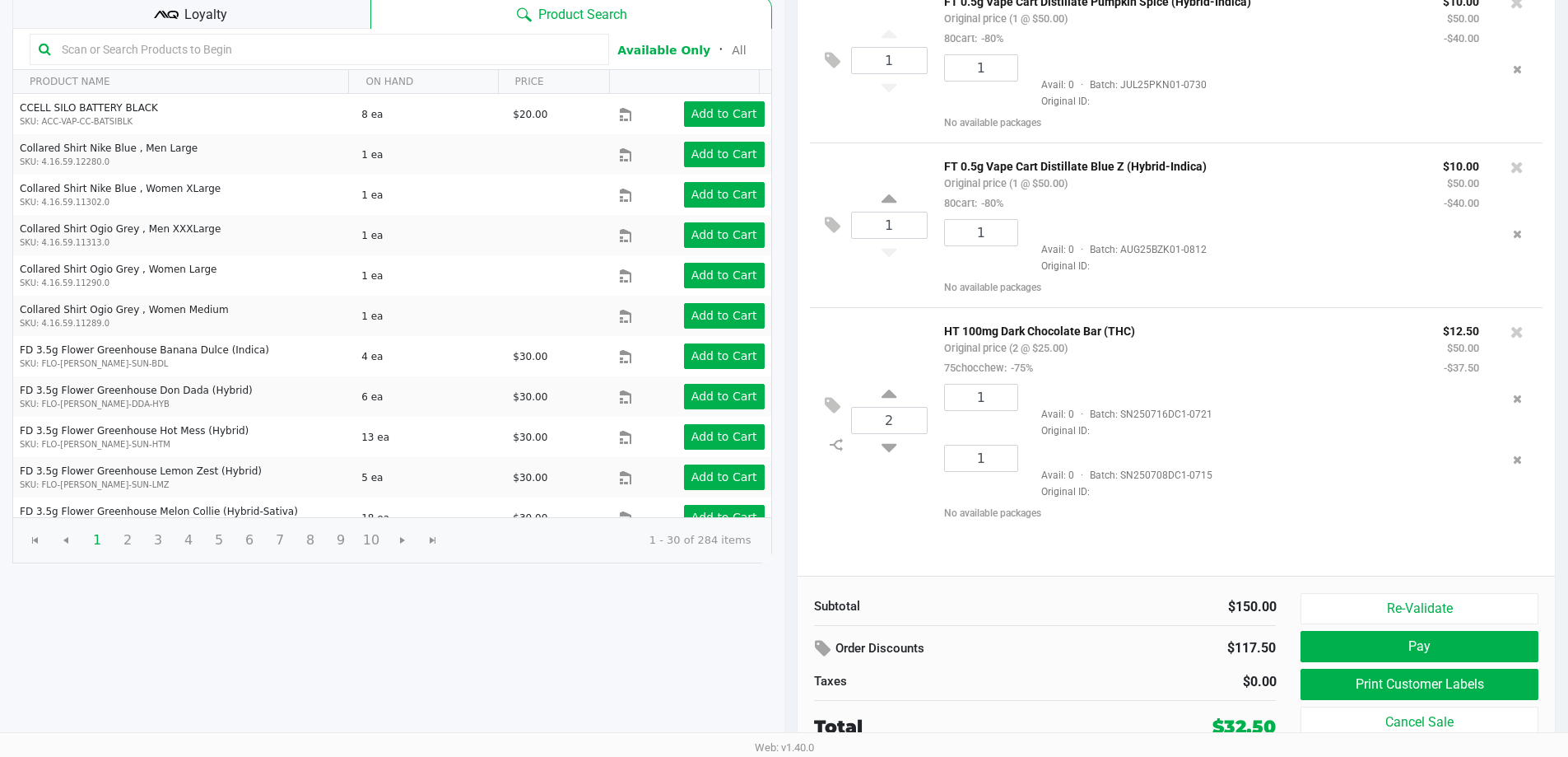
scroll to position [168, 0]
click at [1472, 648] on button "Pay" at bounding box center [1419, 646] width 237 height 31
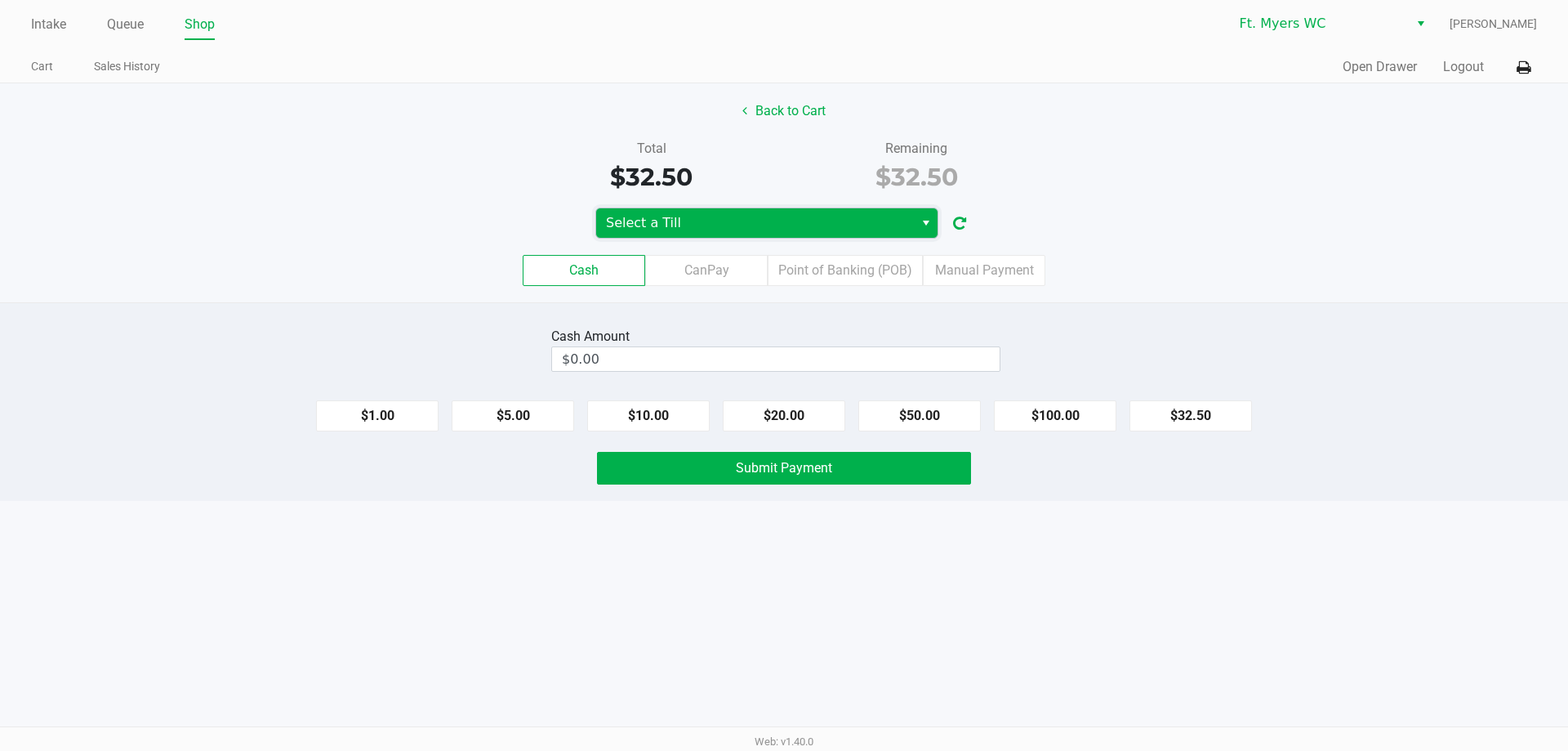
click at [812, 226] on span "Select a Till" at bounding box center [754, 223] width 298 height 19
click at [764, 224] on span "Select a Till" at bounding box center [754, 223] width 298 height 19
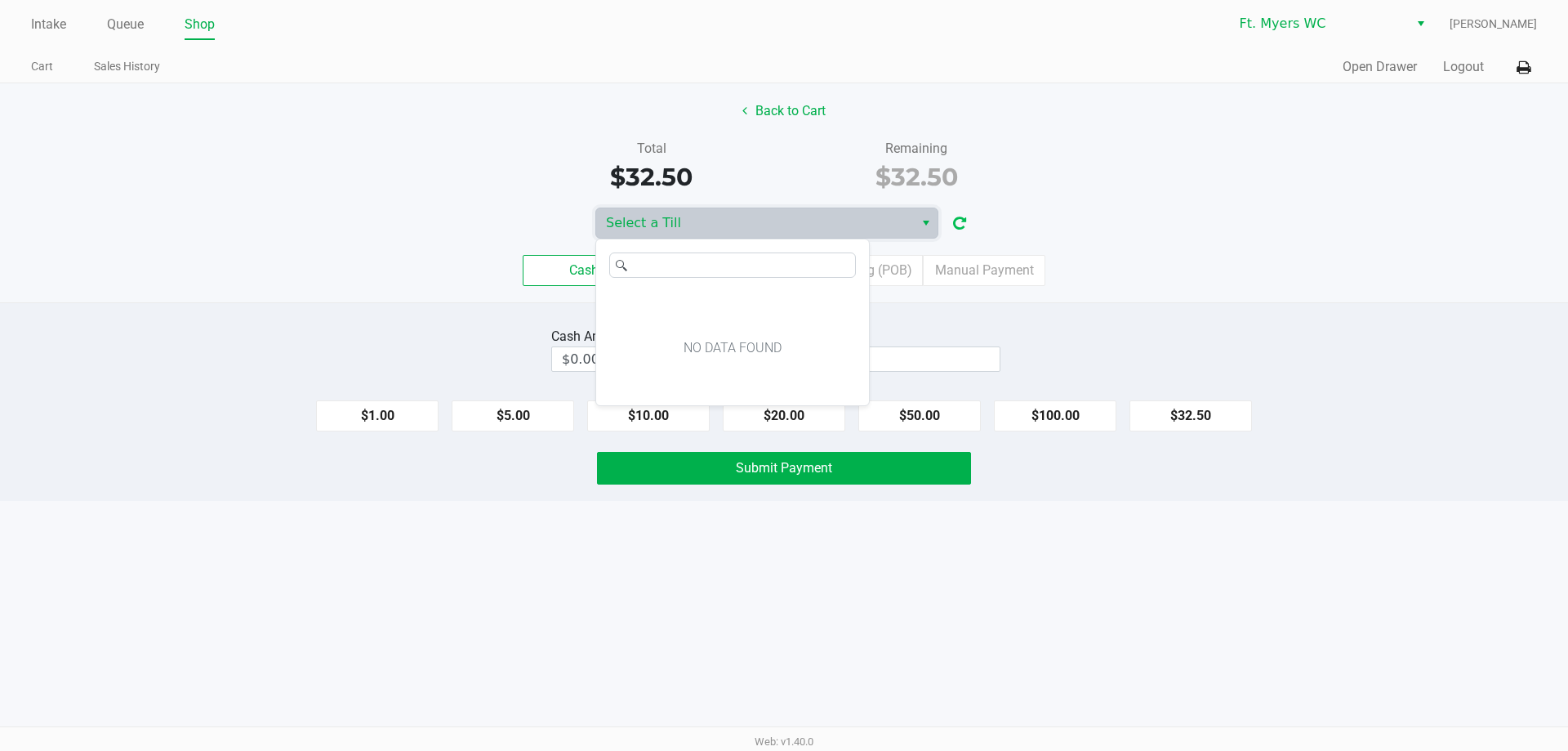
click at [970, 223] on button "button" at bounding box center [959, 224] width 26 height 30
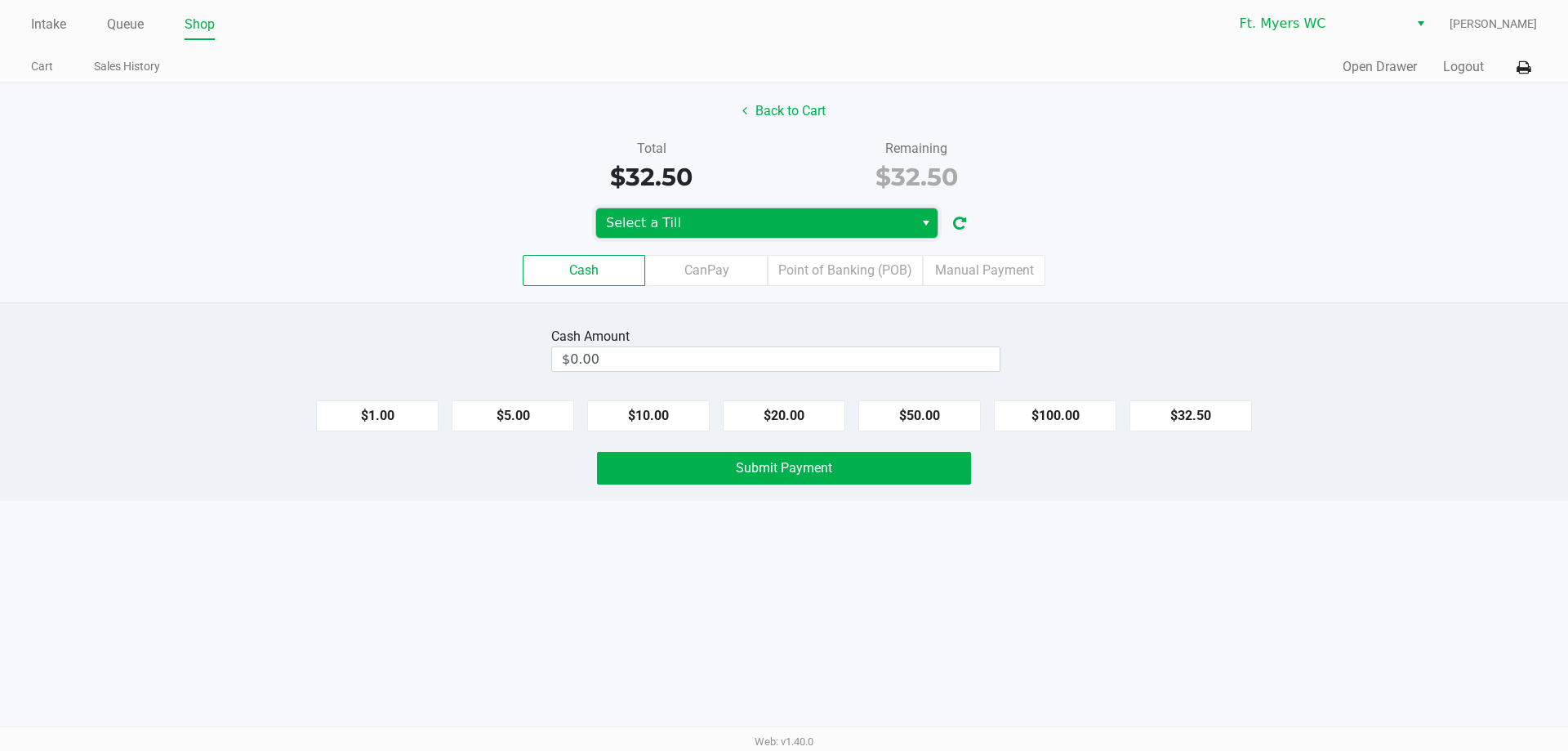
click at [887, 229] on span "Select a Till" at bounding box center [754, 223] width 298 height 19
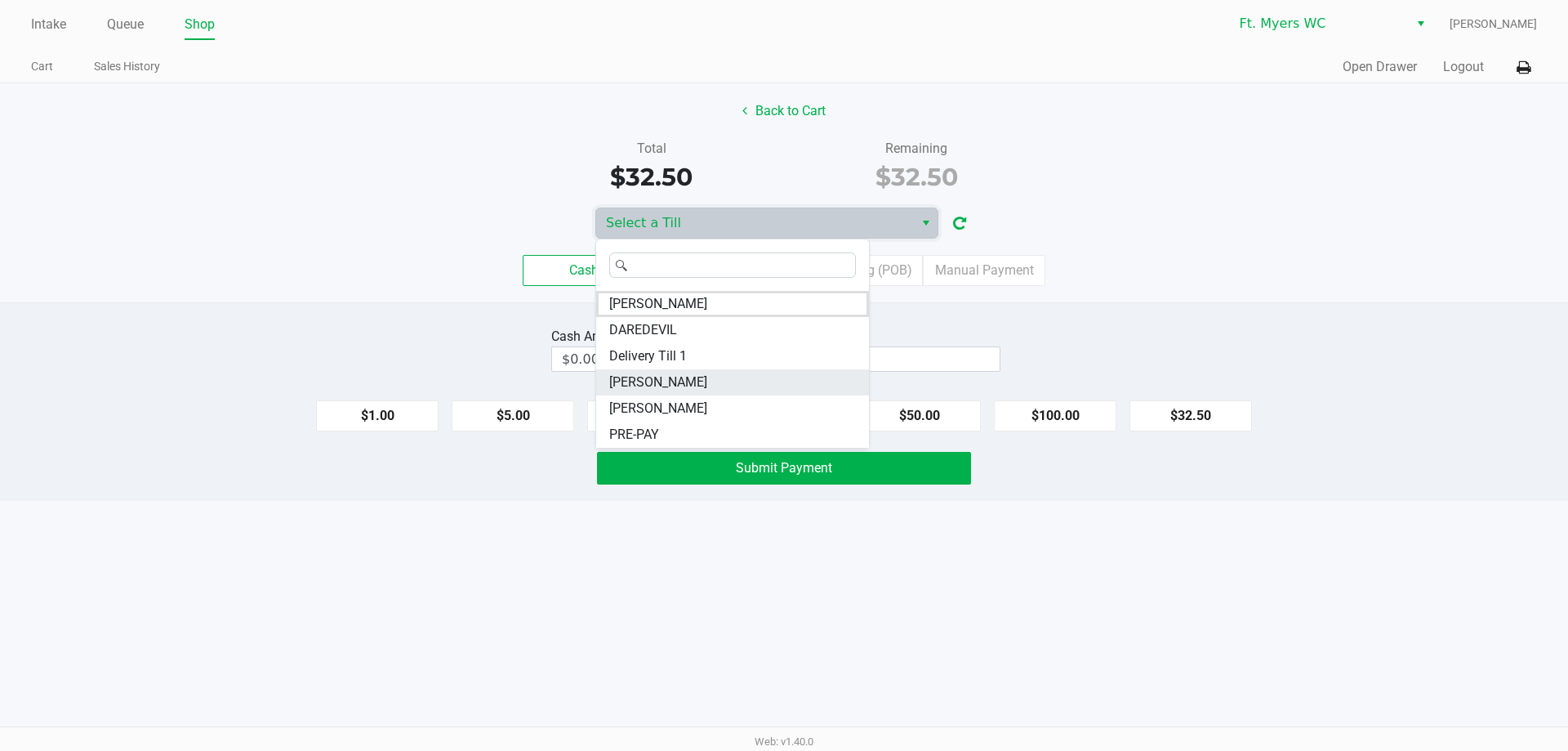
click at [736, 386] on li "[PERSON_NAME]" at bounding box center [732, 382] width 272 height 26
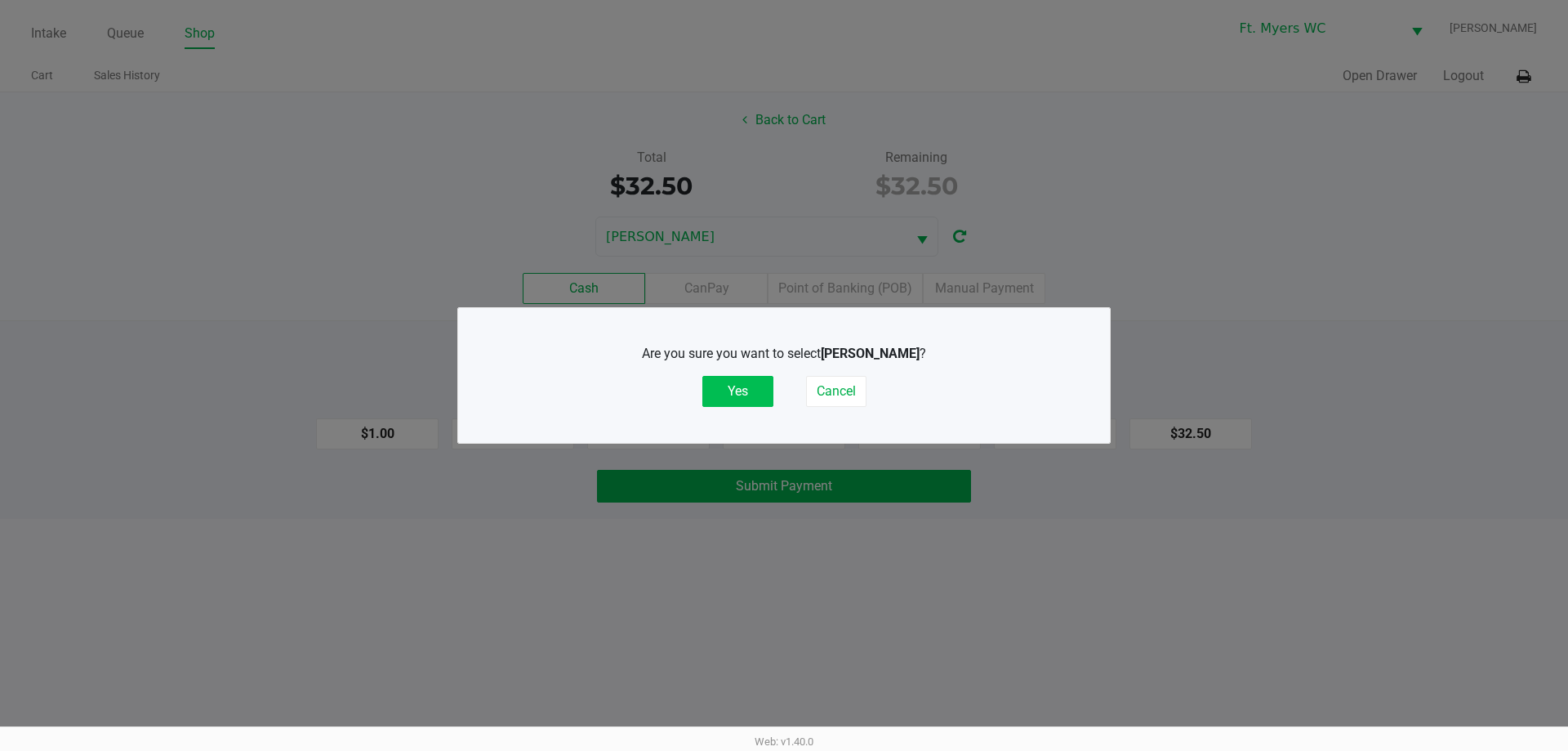
click at [736, 379] on button "Yes" at bounding box center [738, 391] width 71 height 31
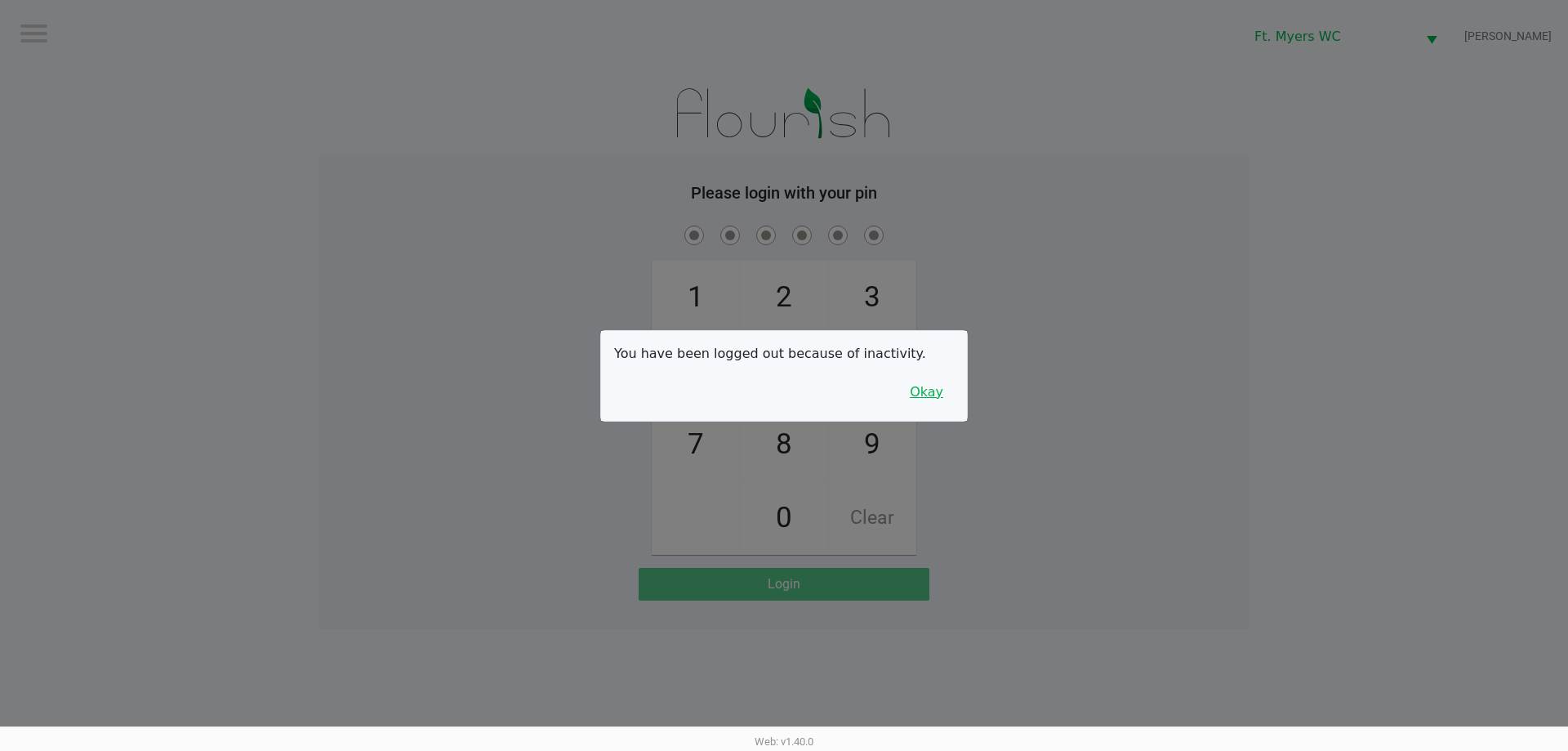
click at [922, 389] on button "Okay" at bounding box center [926, 392] width 55 height 31
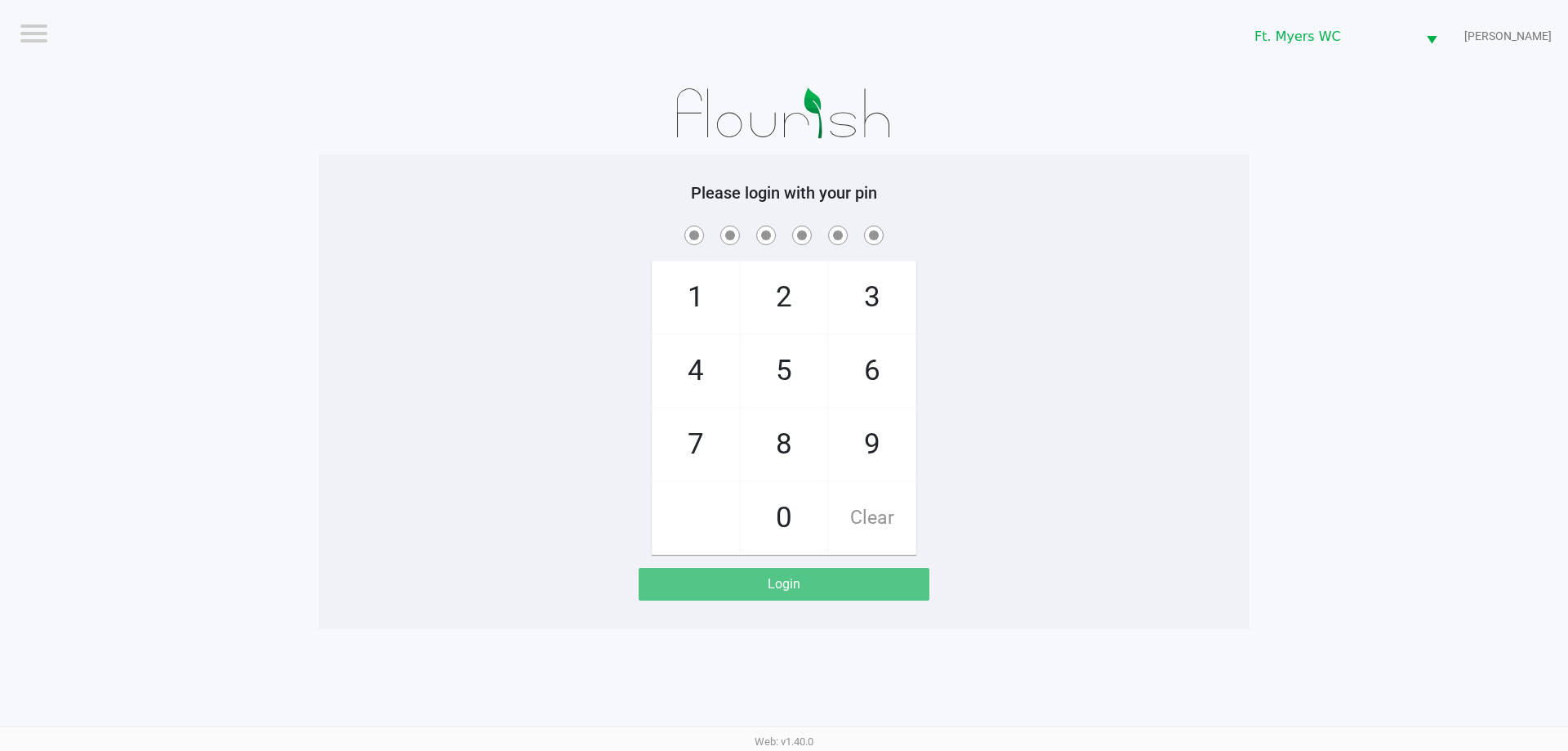
click at [709, 430] on span "7" at bounding box center [696, 444] width 87 height 72
checkbox input "true"
click at [752, 381] on span "5" at bounding box center [784, 370] width 87 height 72
checkbox input "true"
click at [857, 368] on span "6" at bounding box center [872, 370] width 87 height 72
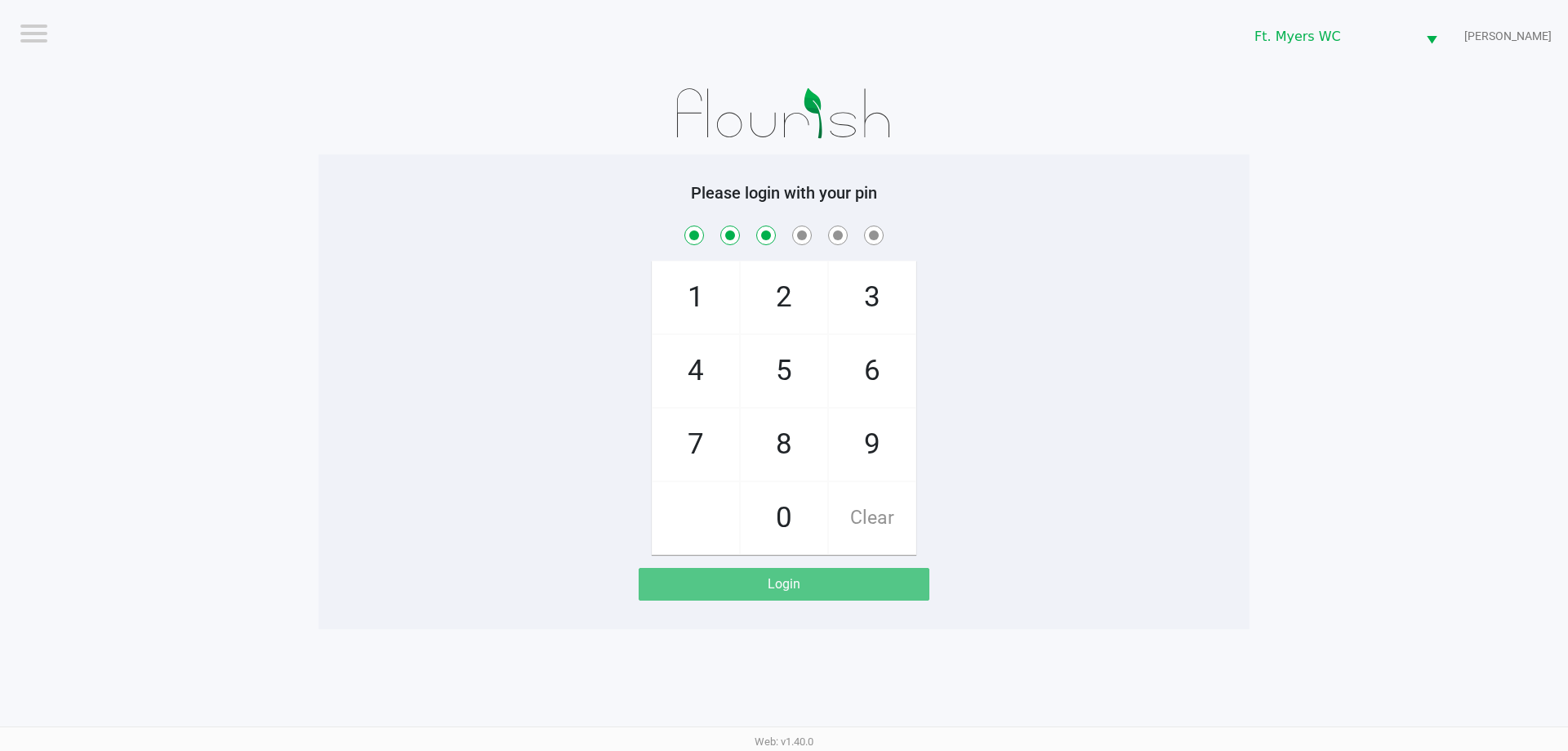
checkbox input "true"
click at [857, 368] on span "6" at bounding box center [872, 370] width 87 height 72
checkbox input "true"
drag, startPoint x: 708, startPoint y: 371, endPoint x: 795, endPoint y: 339, distance: 92.7
click at [738, 370] on span "4" at bounding box center [696, 370] width 87 height 72
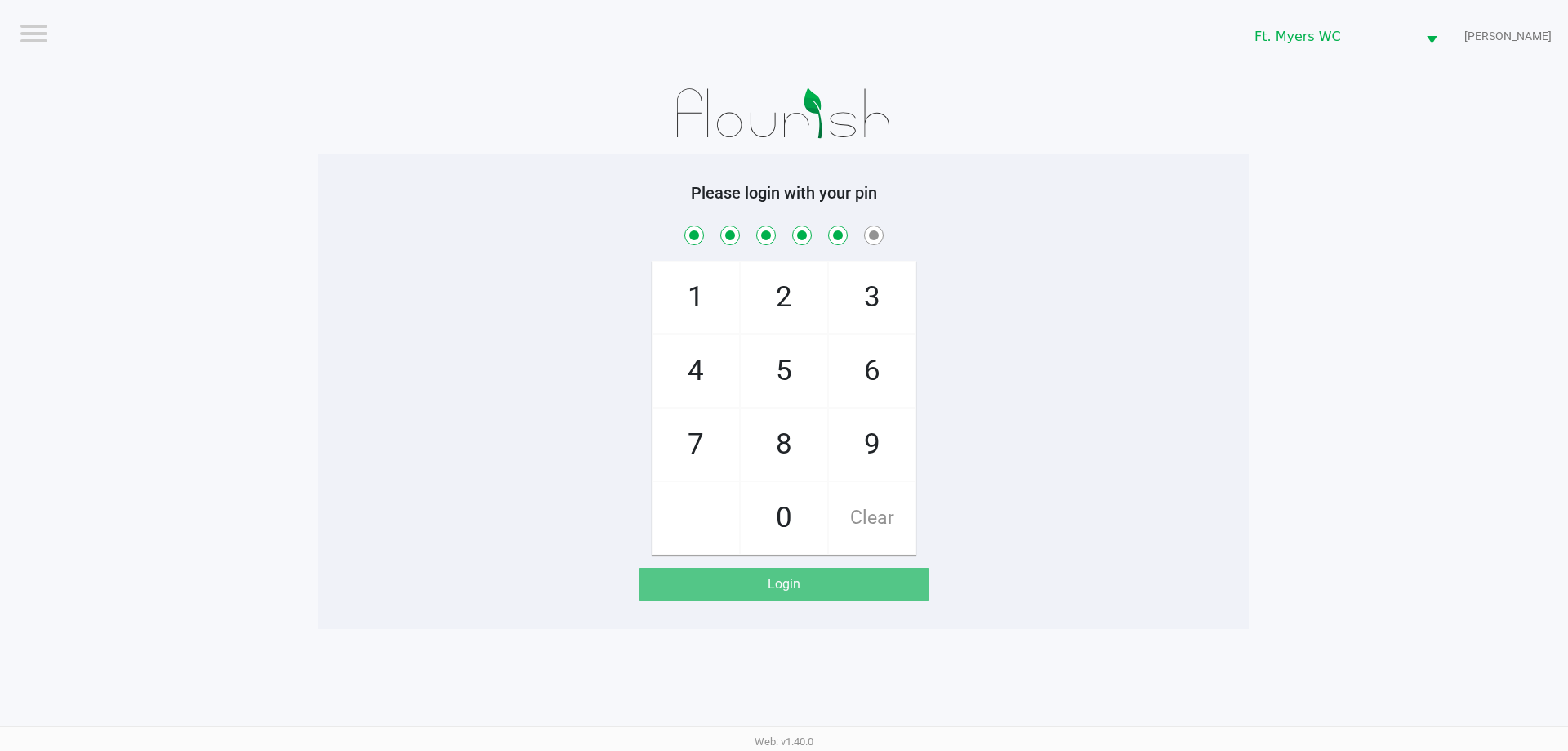
checkbox input "true"
click at [884, 300] on span "3" at bounding box center [872, 297] width 87 height 72
checkbox input "true"
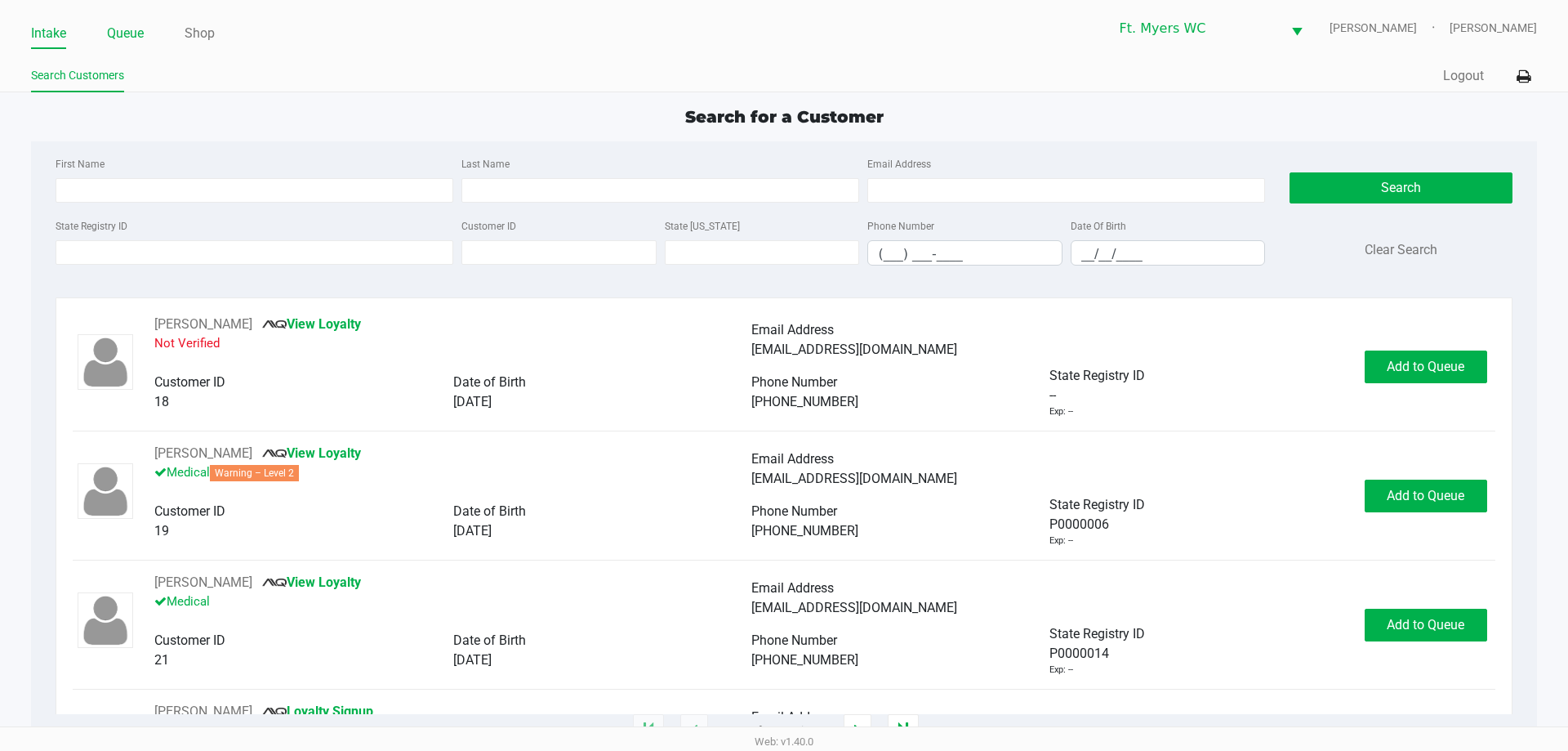
click at [117, 35] on link "Queue" at bounding box center [126, 33] width 37 height 23
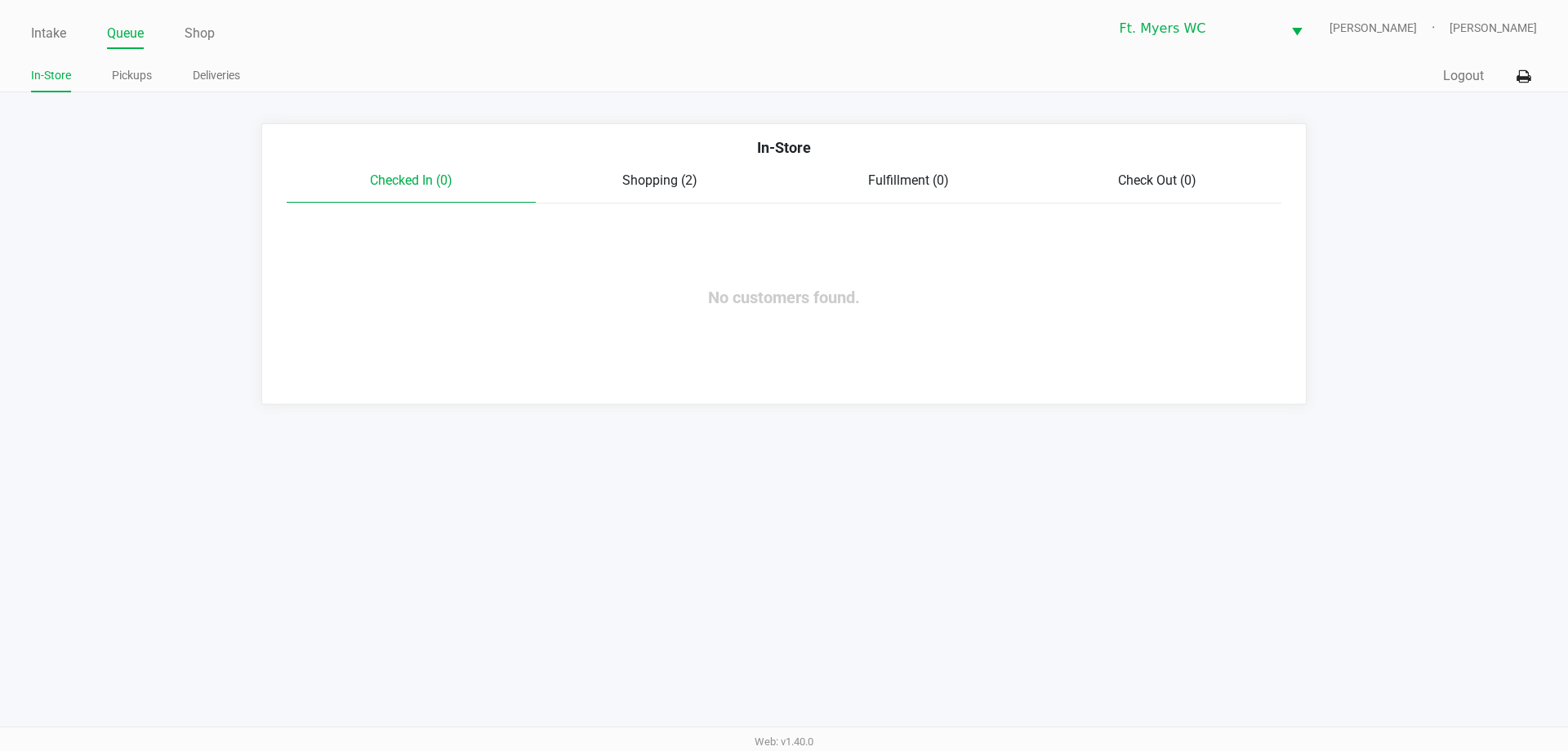
click at [657, 179] on span "Shopping (2)" at bounding box center [660, 180] width 75 height 15
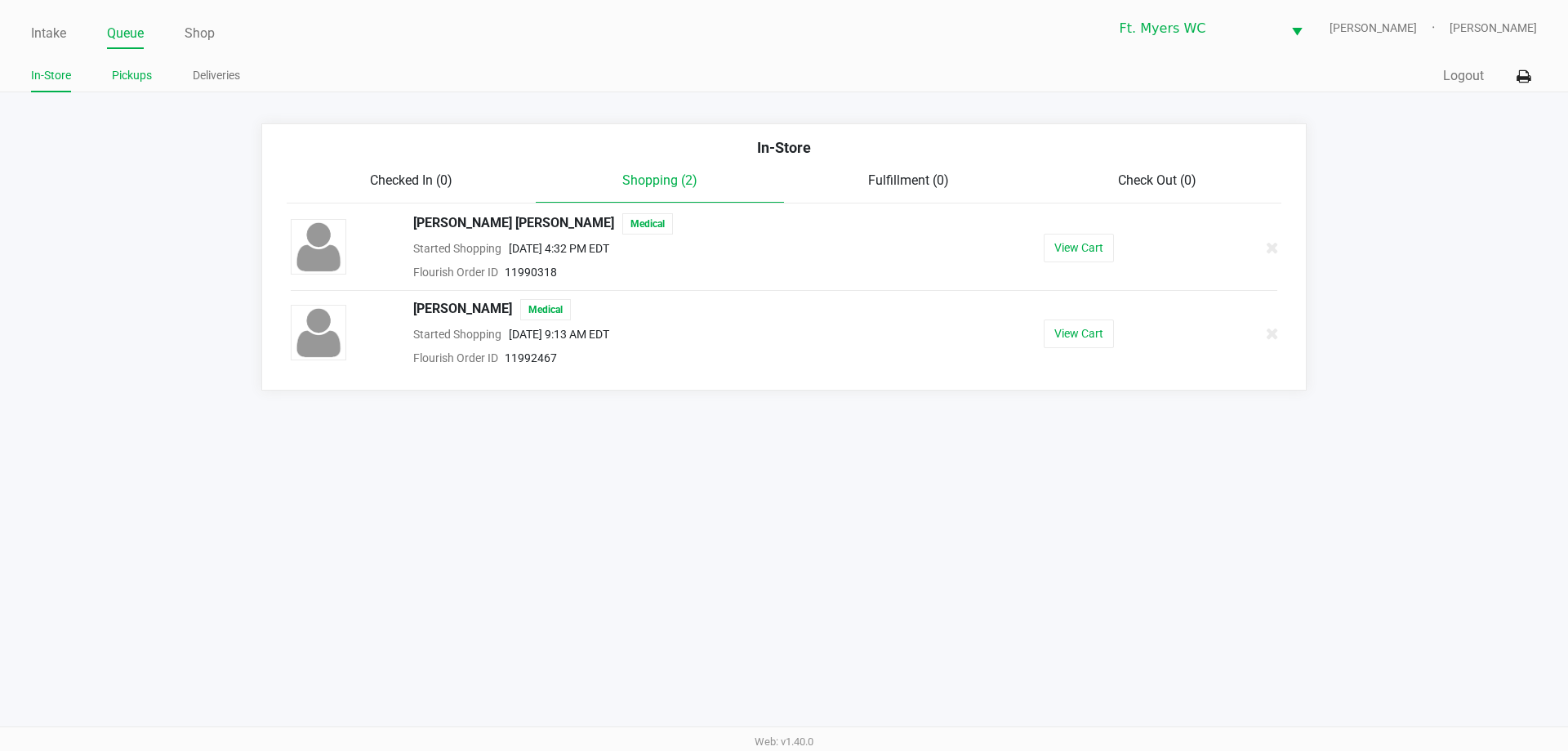
click at [128, 70] on link "Pickups" at bounding box center [132, 75] width 40 height 20
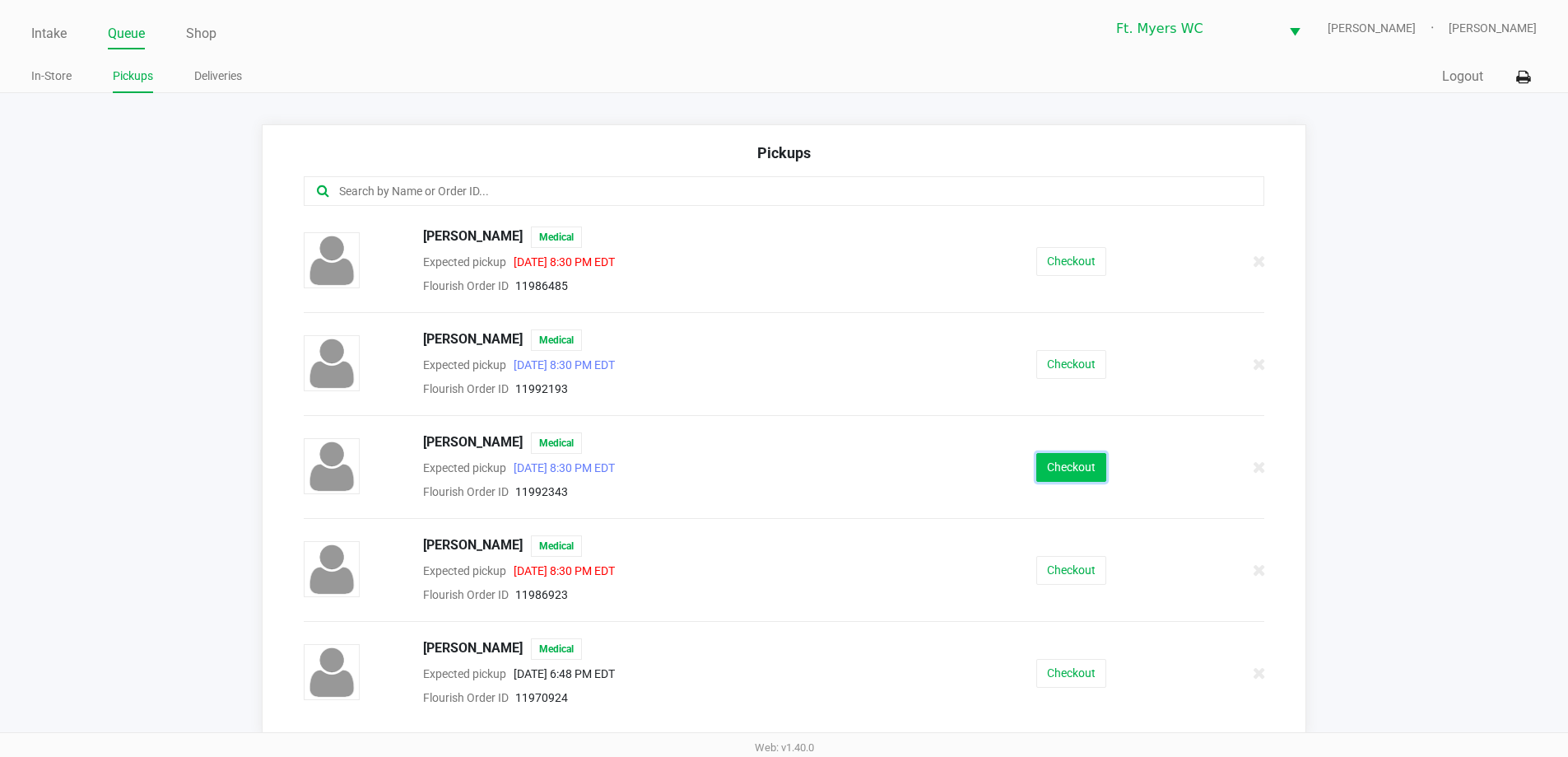
click at [1082, 461] on button "Checkout" at bounding box center [1071, 467] width 70 height 29
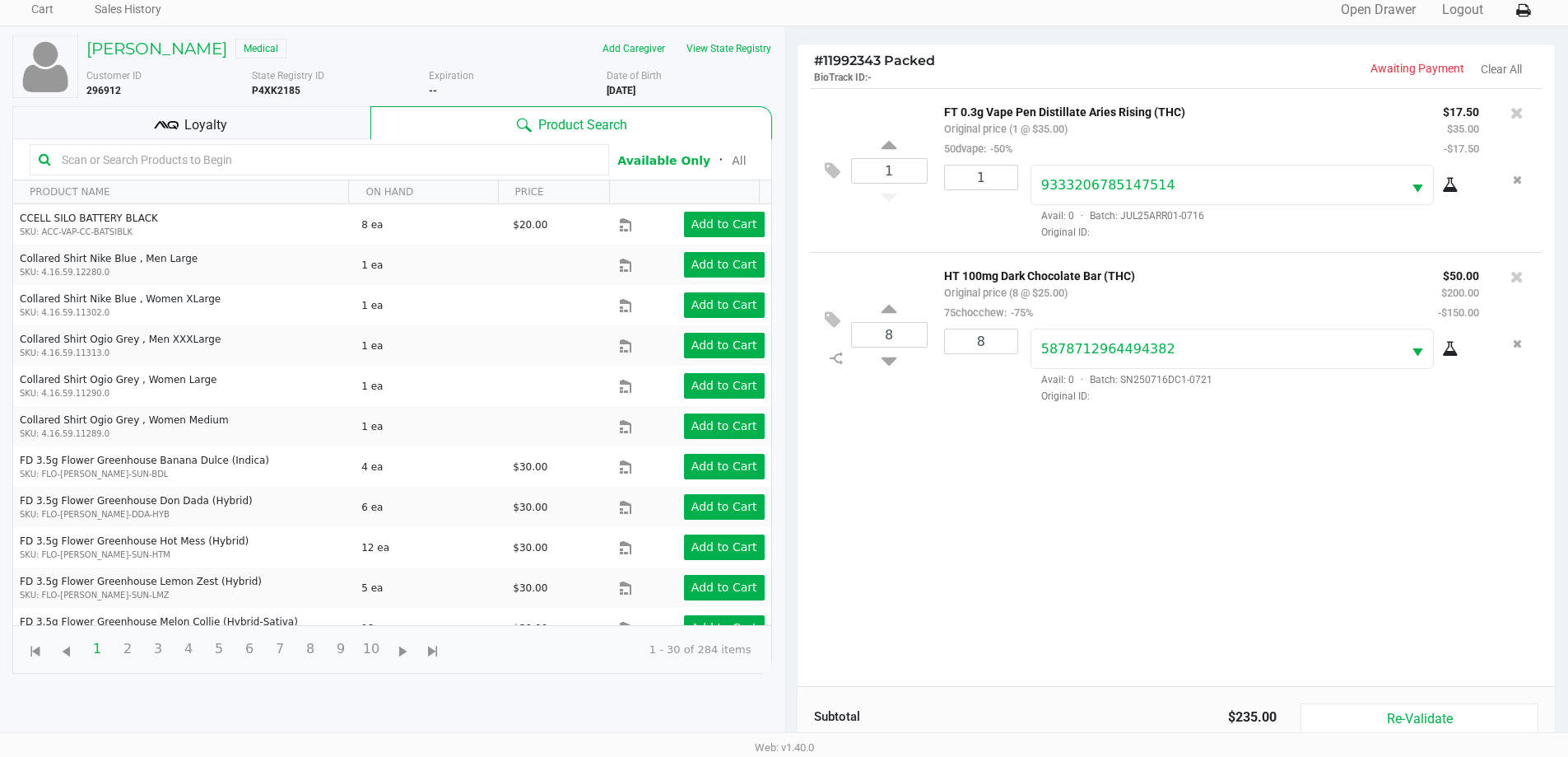
scroll to position [178, 0]
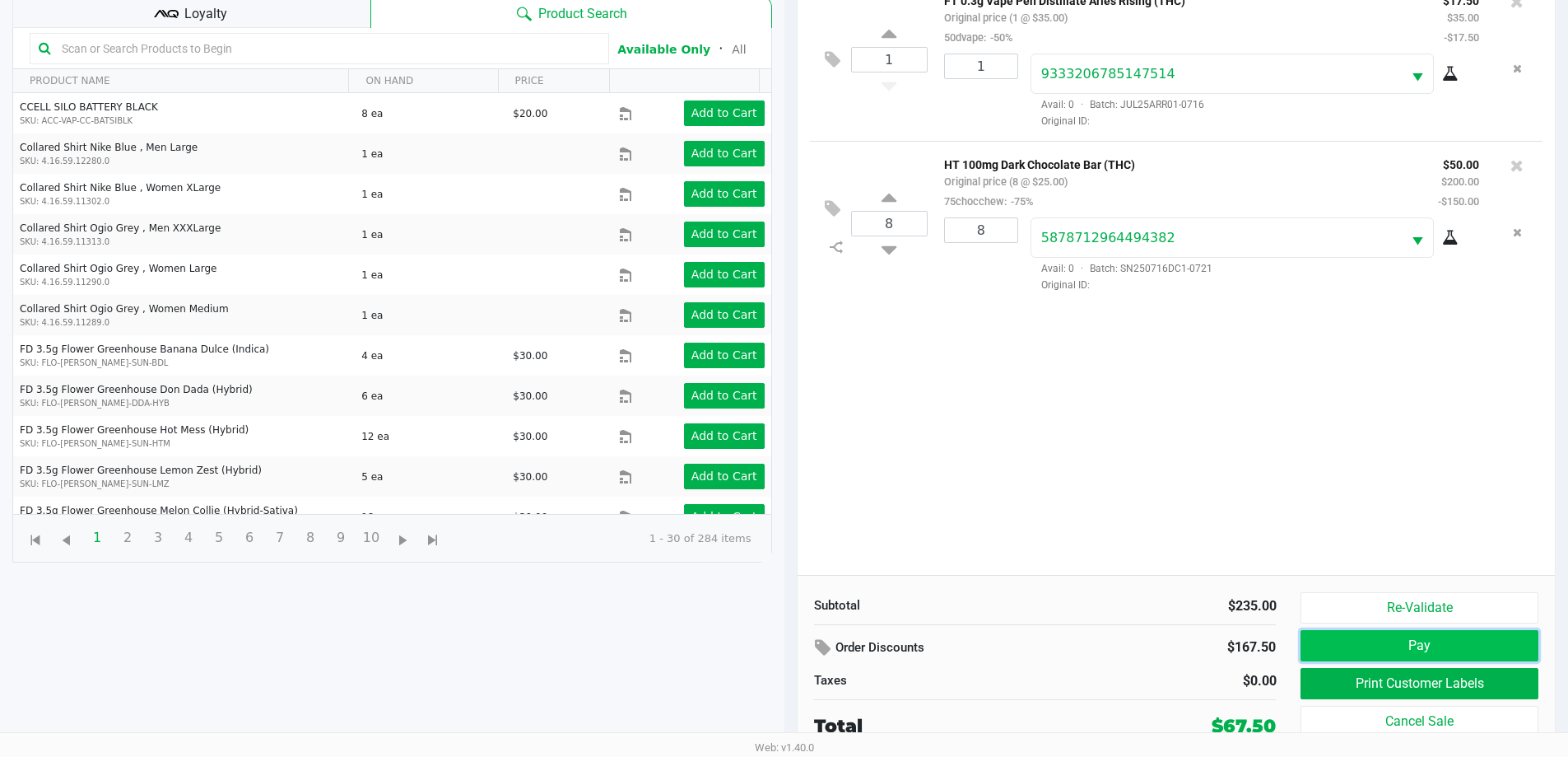
click at [1457, 645] on button "Pay" at bounding box center [1419, 646] width 237 height 31
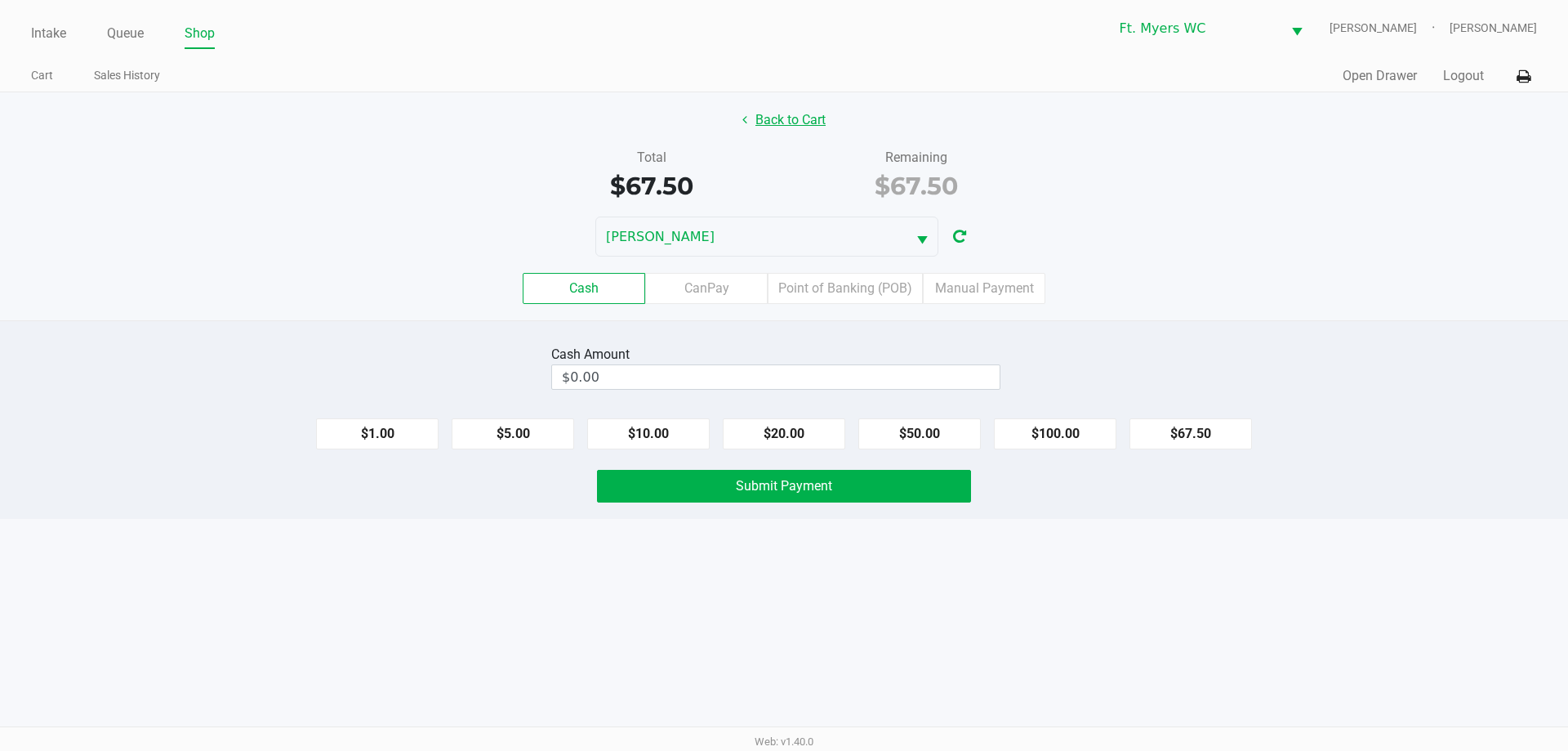
click at [742, 117] on button "Back to Cart" at bounding box center [784, 120] width 105 height 31
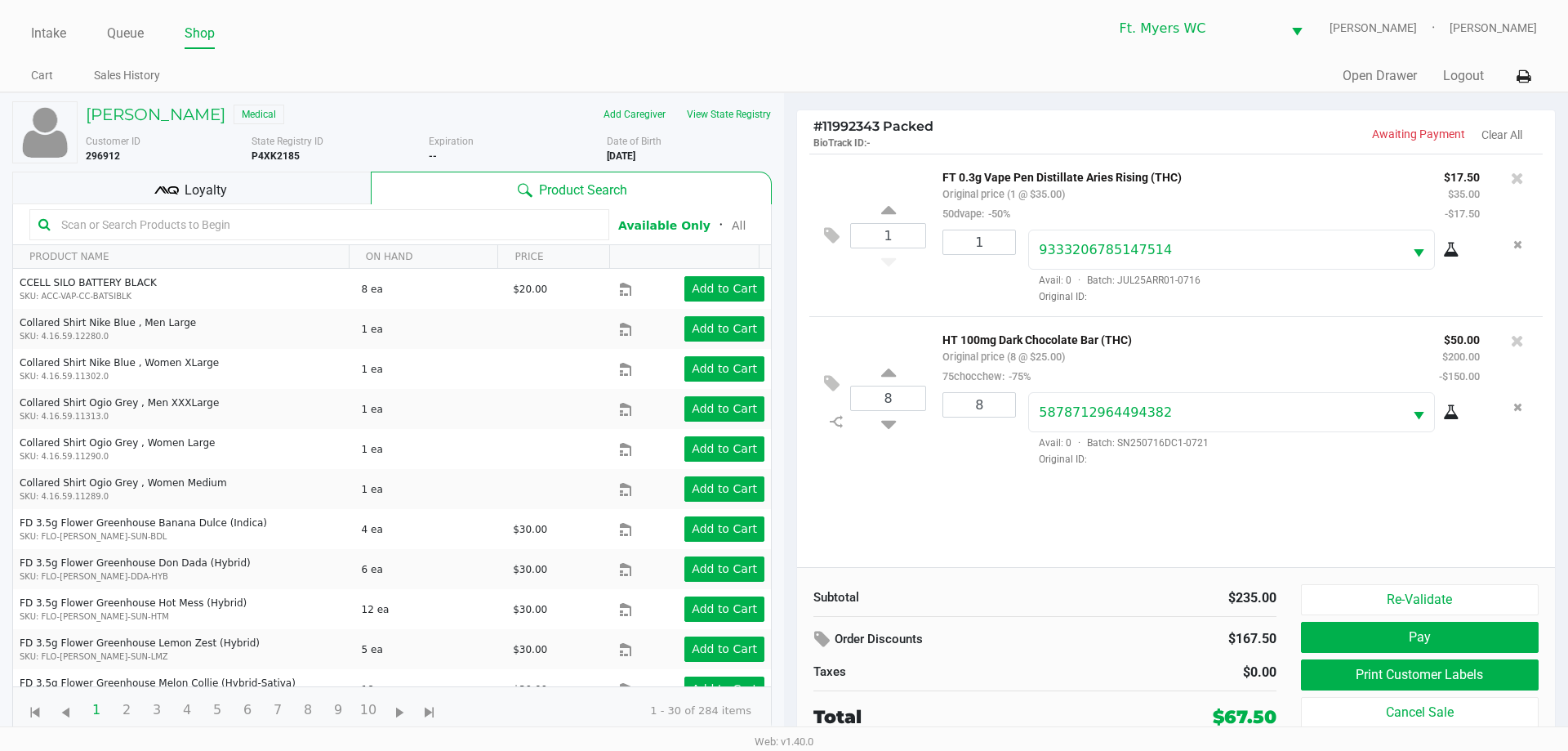
click at [213, 186] on span "Loyalty" at bounding box center [206, 190] width 42 height 19
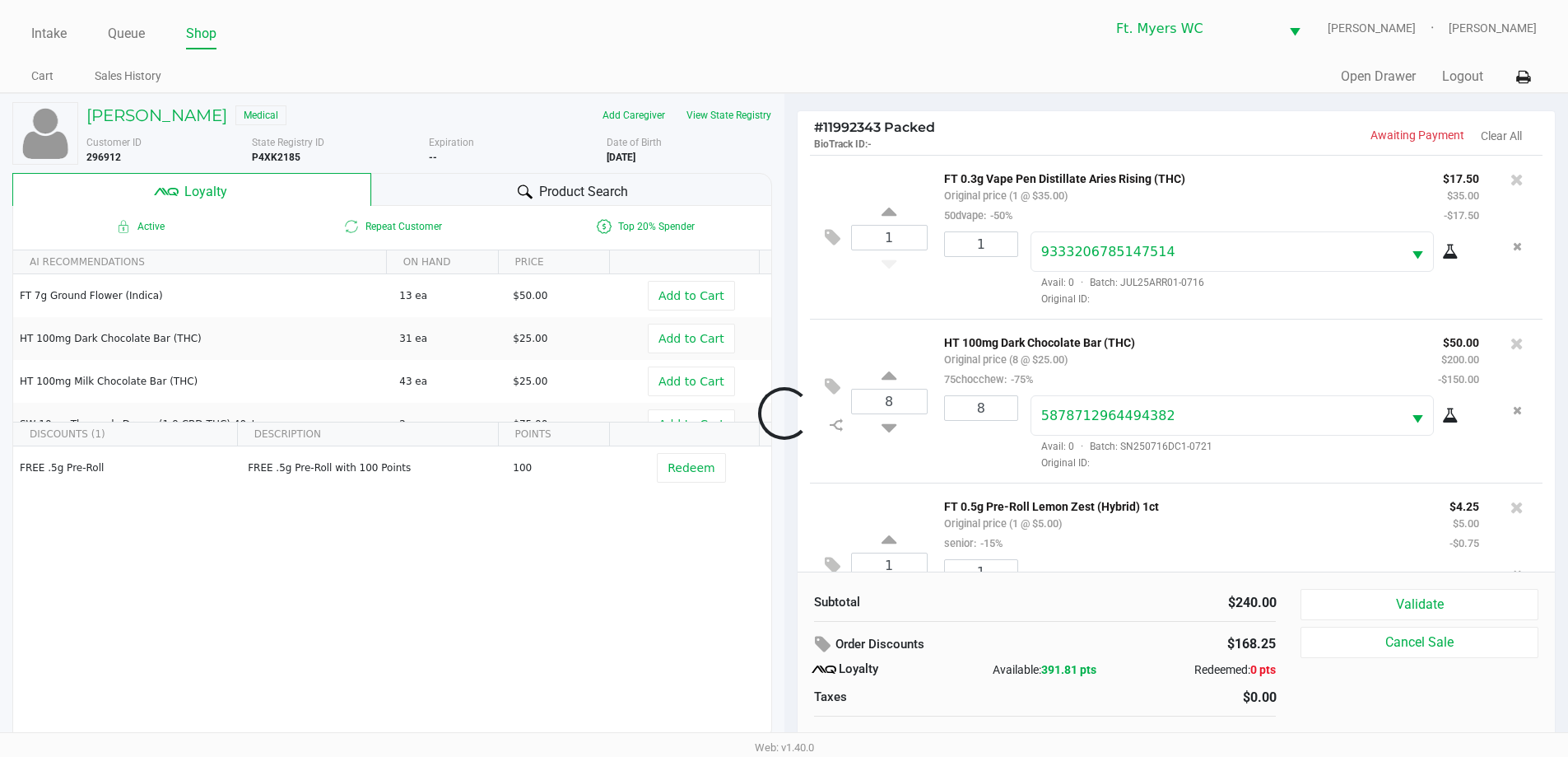
scroll to position [77, 0]
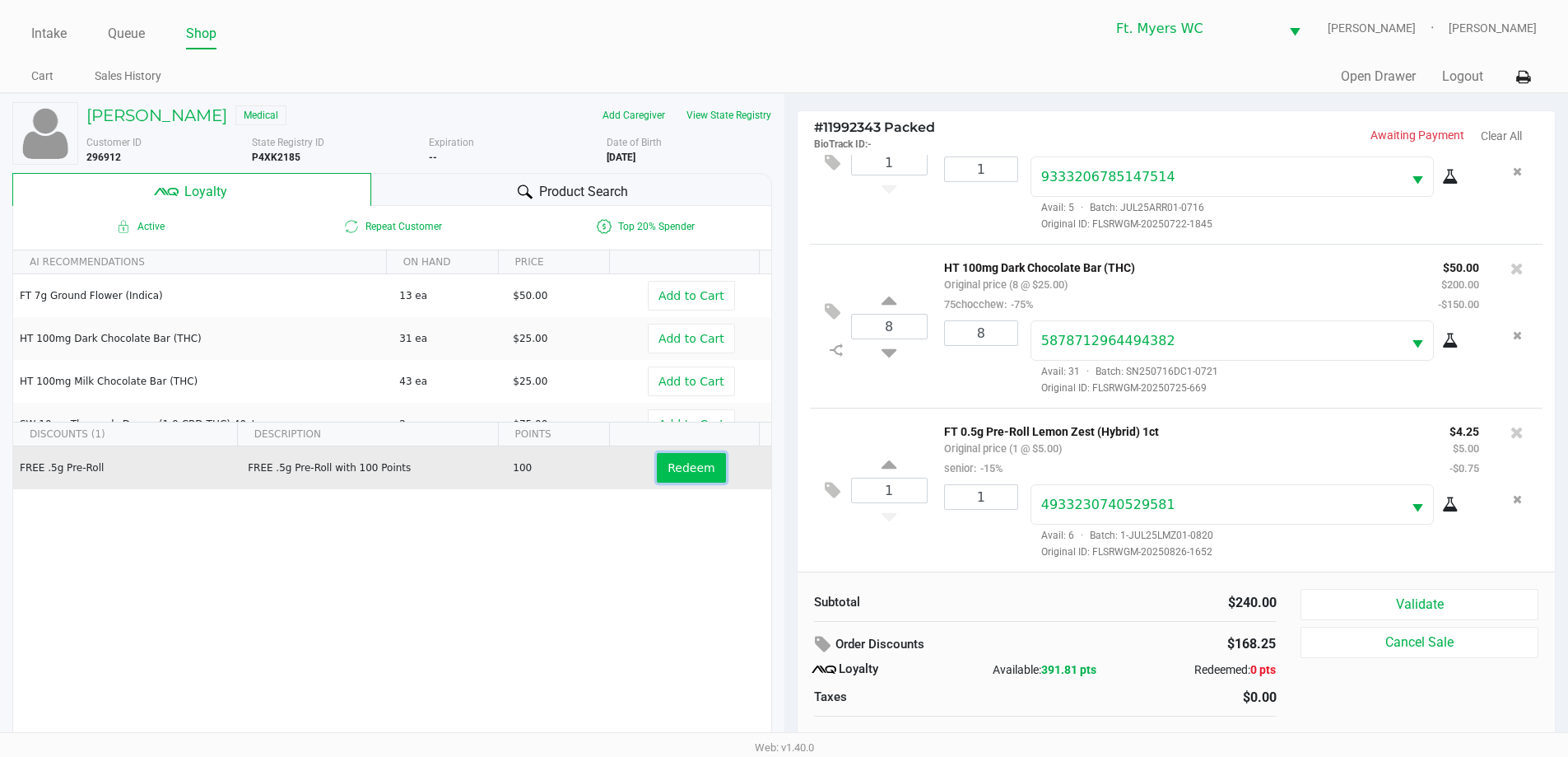
click at [699, 468] on span "Redeem" at bounding box center [690, 467] width 47 height 13
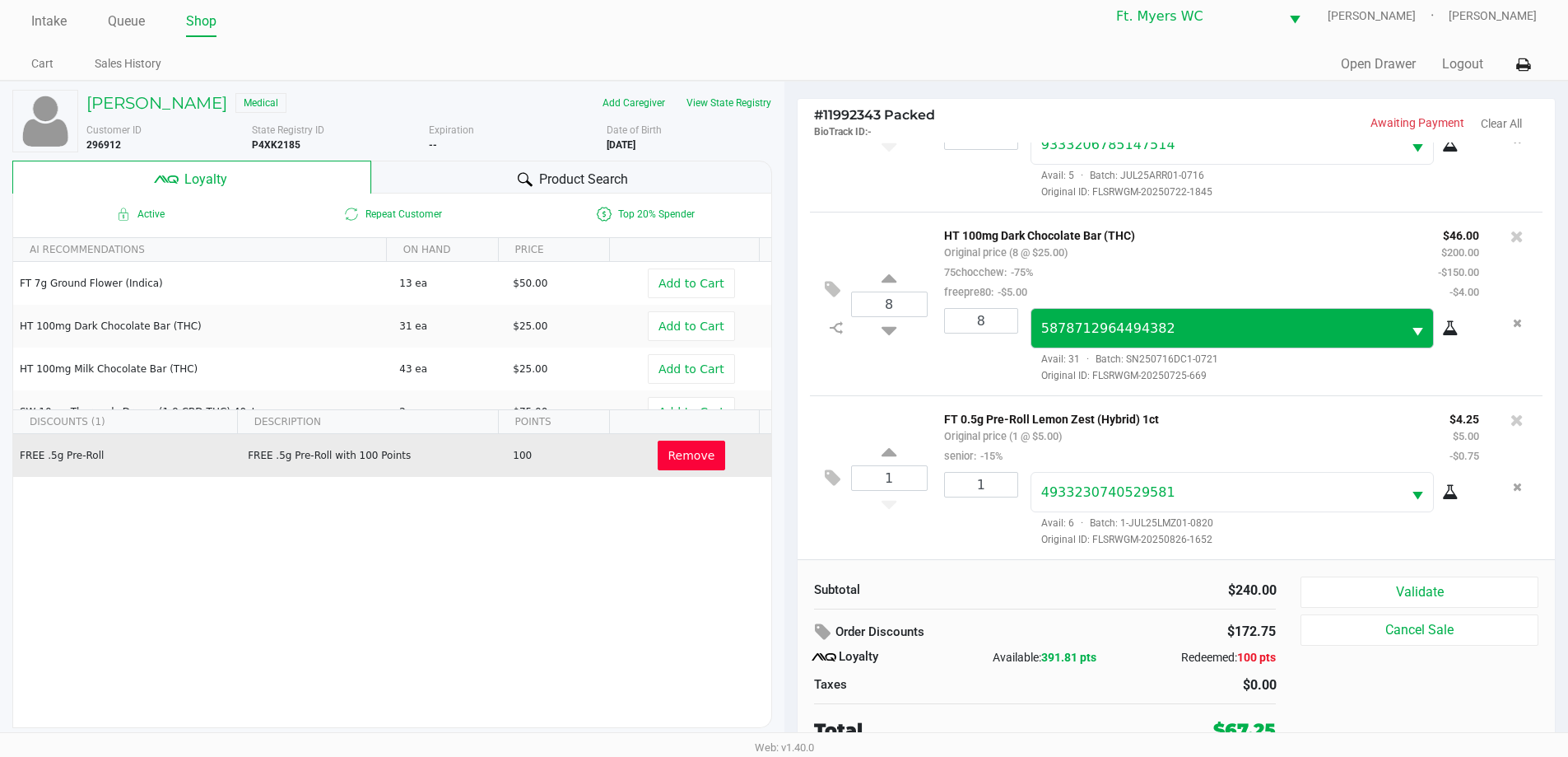
scroll to position [16, 0]
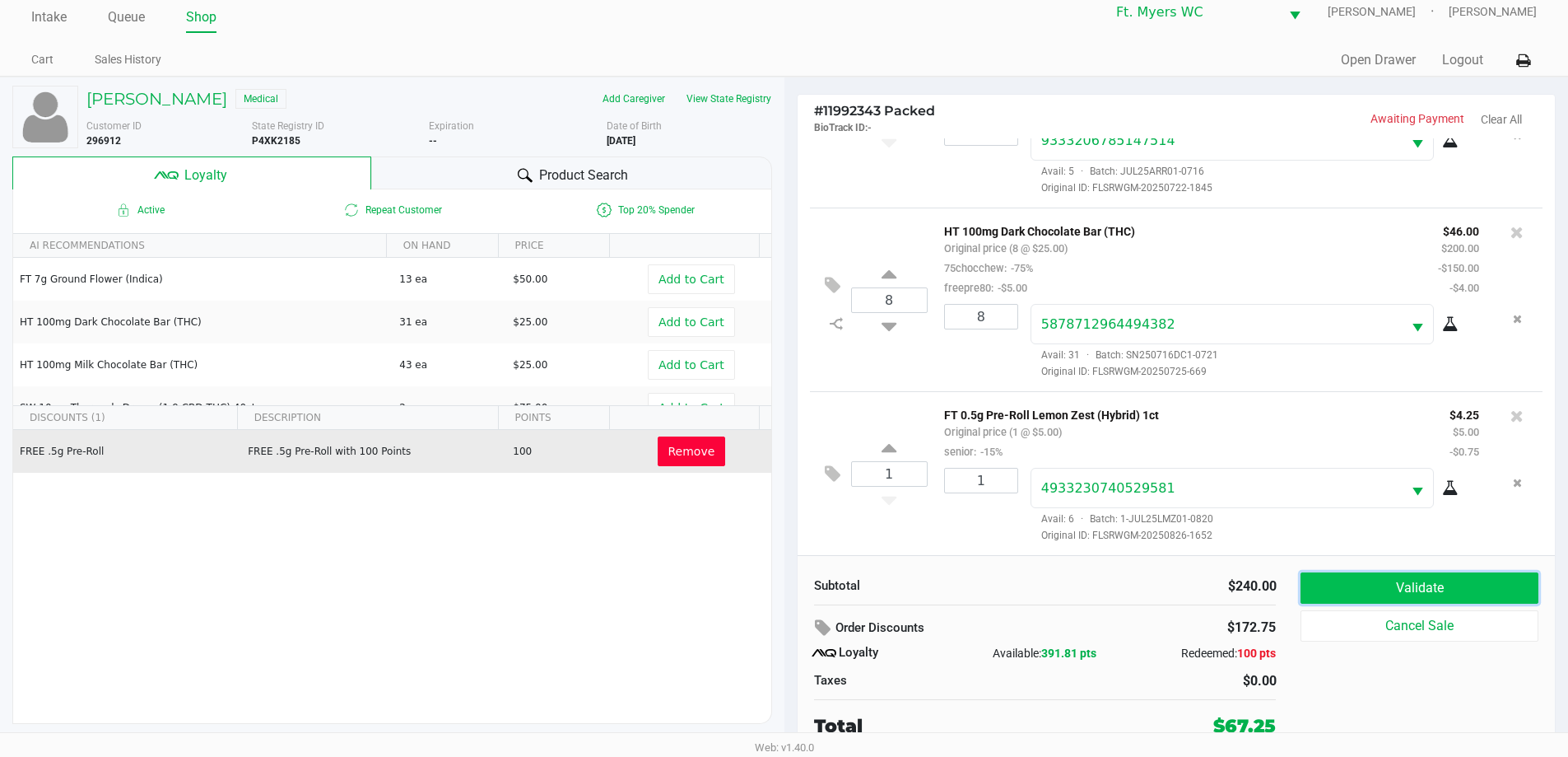
click at [1440, 592] on button "Validate" at bounding box center [1419, 588] width 237 height 31
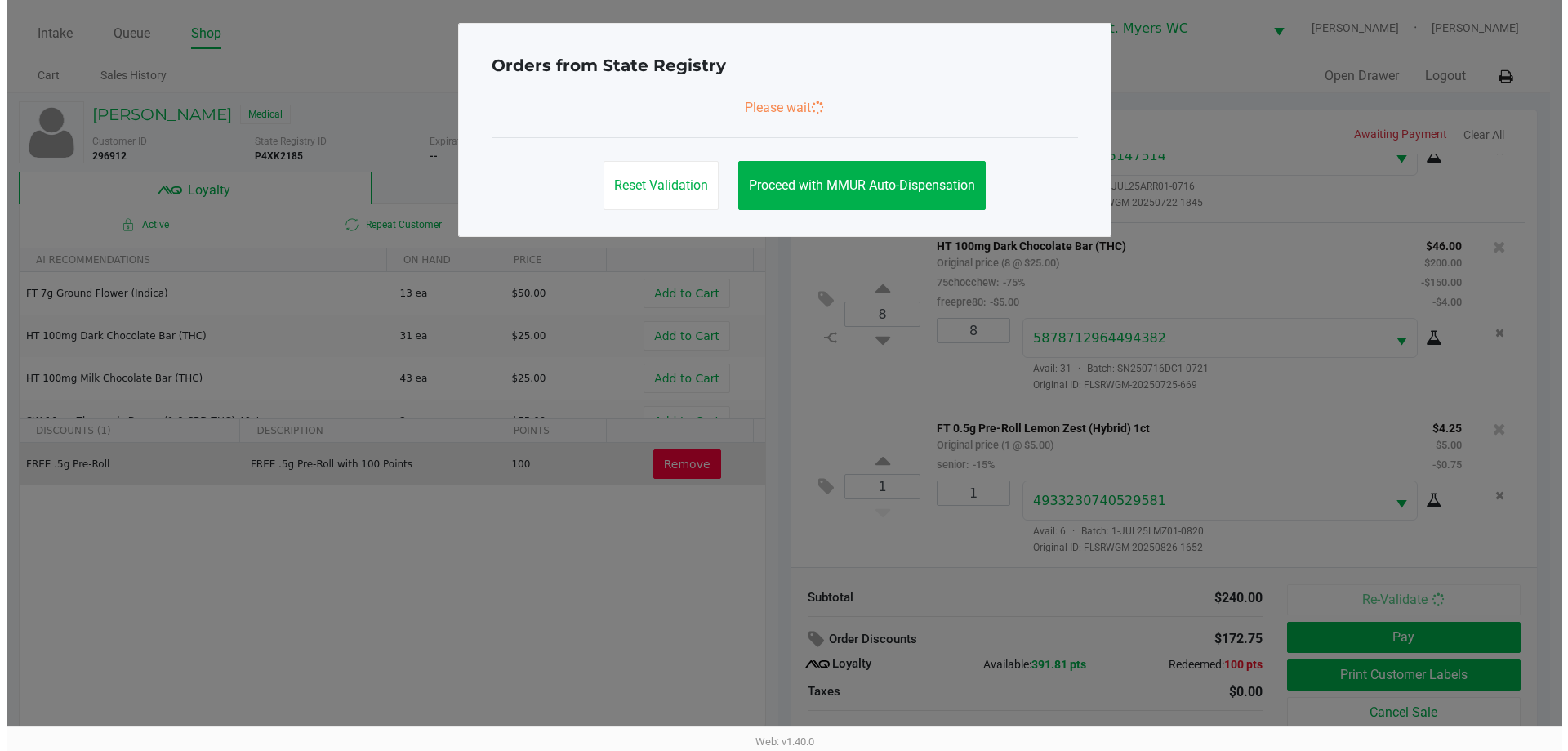
scroll to position [0, 0]
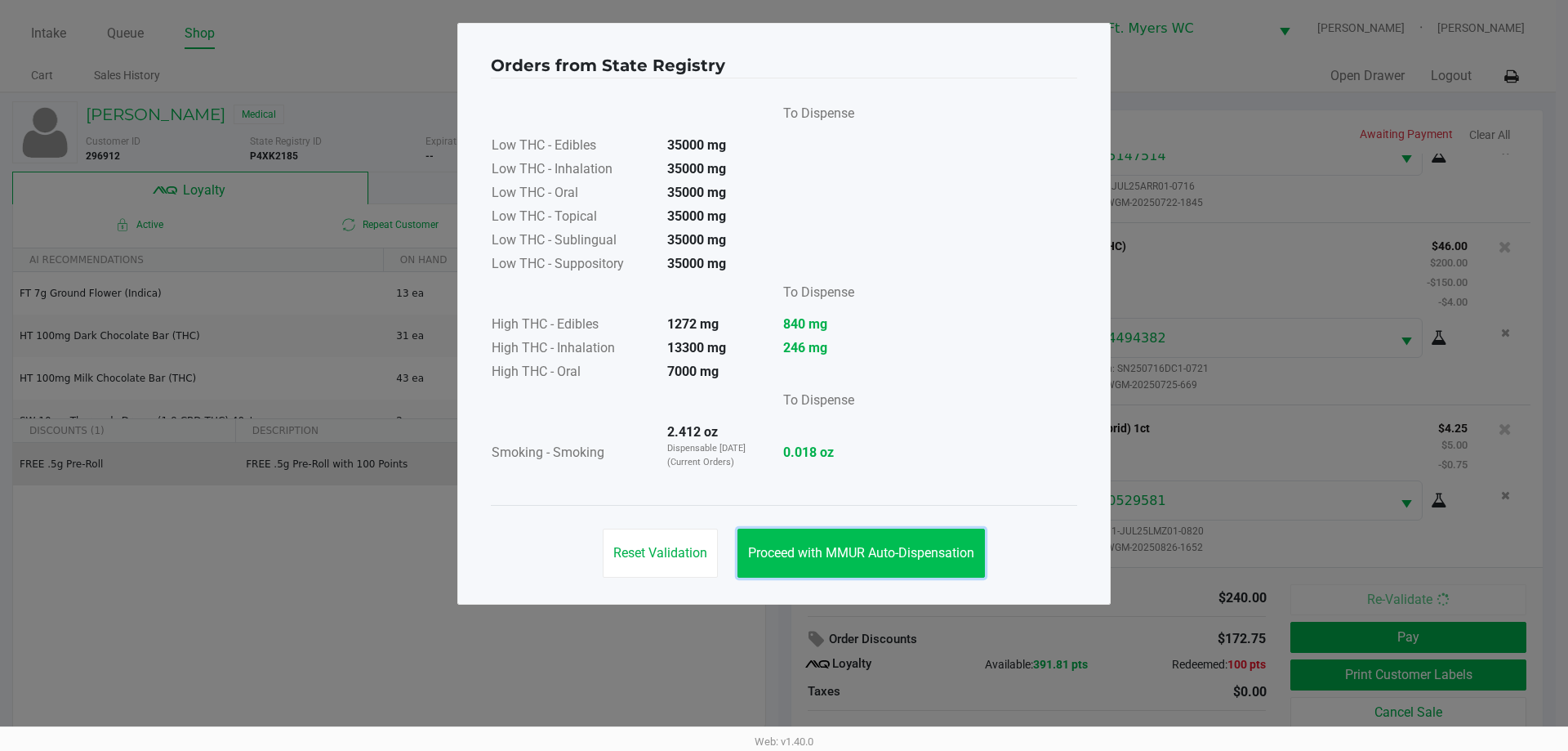
click at [930, 558] on span "Proceed with MMUR Auto-Dispensation" at bounding box center [861, 553] width 226 height 15
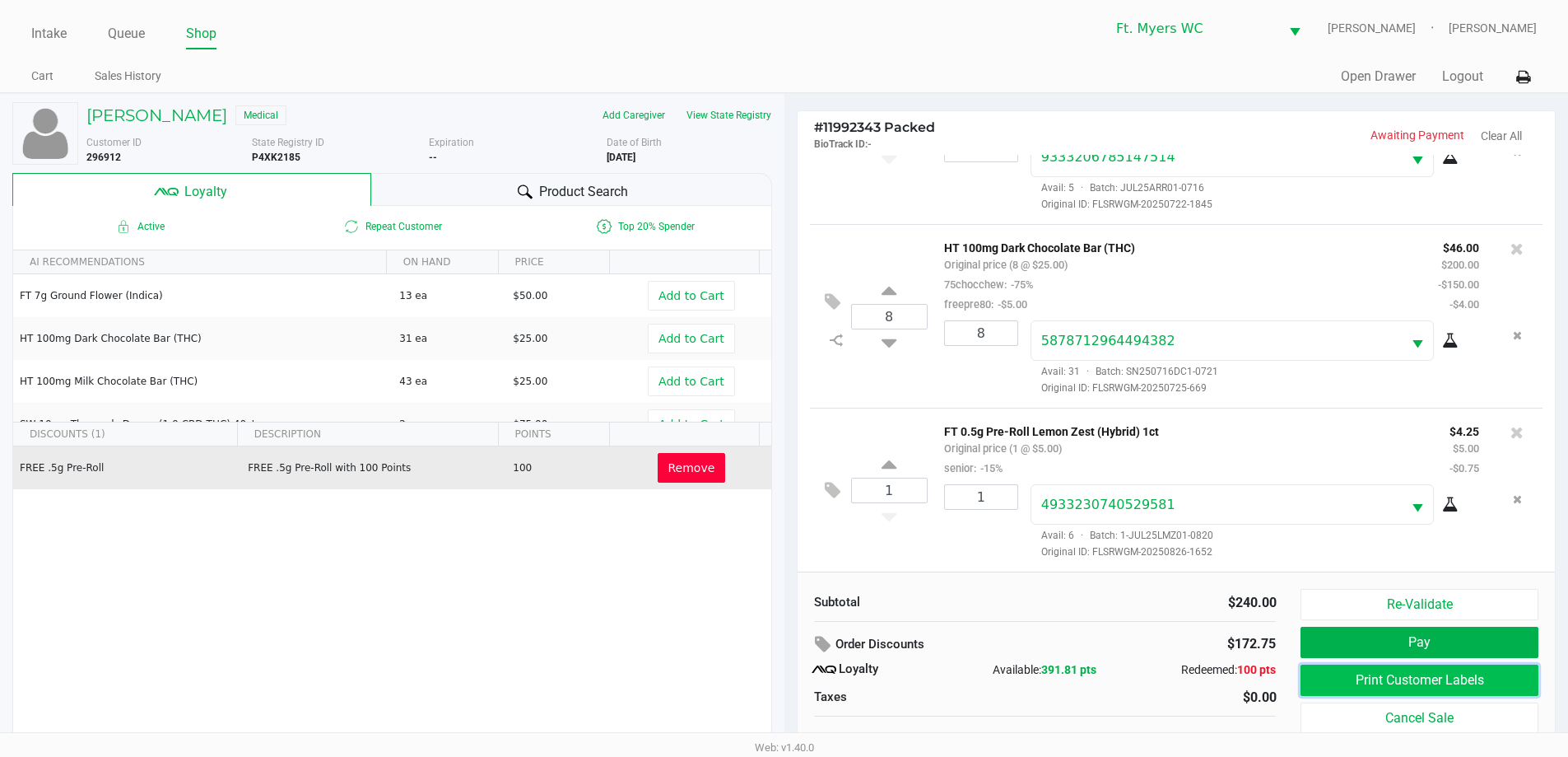
click at [1350, 674] on button "Print Customer Labels" at bounding box center [1419, 680] width 237 height 31
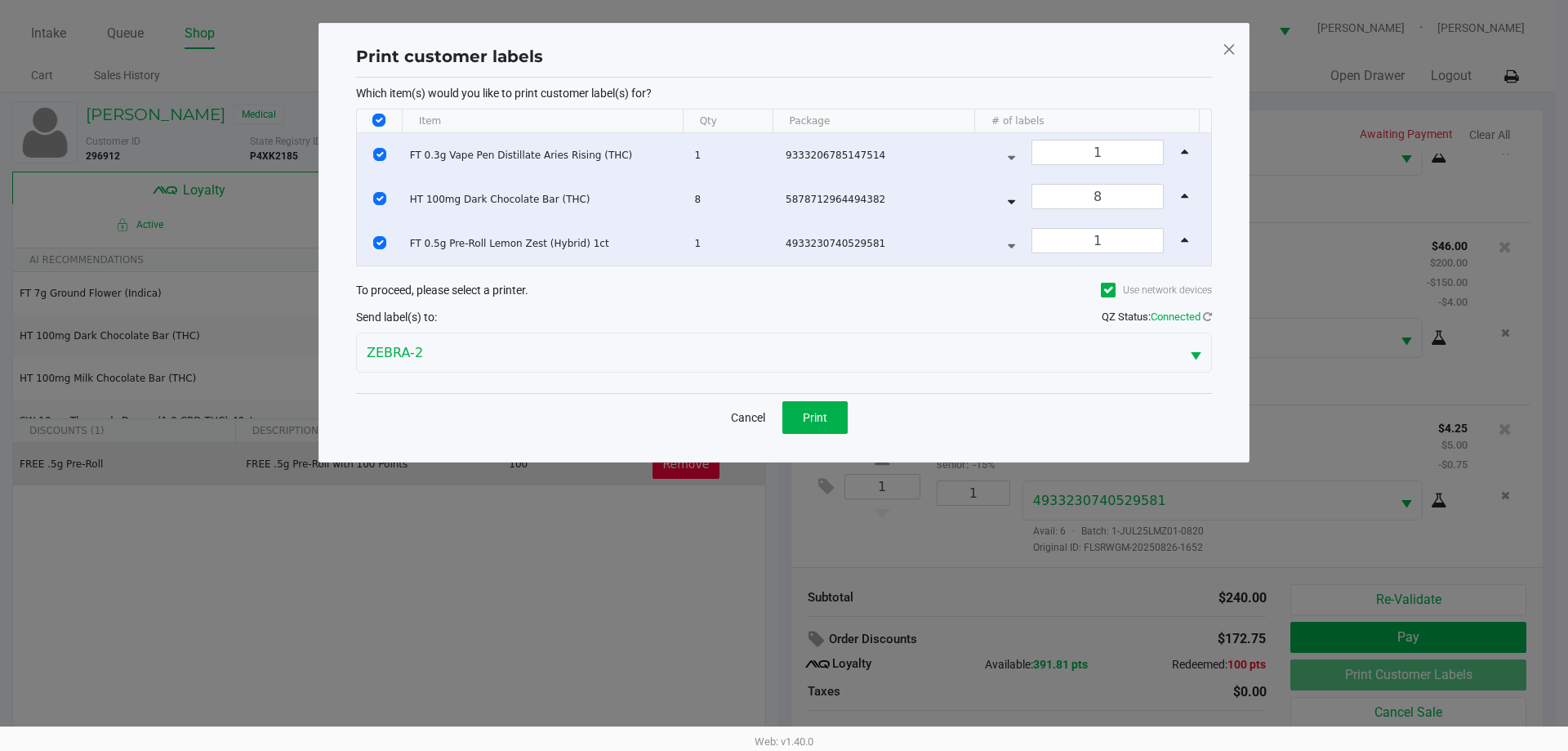
click at [381, 118] on input "Select All Rows" at bounding box center [378, 120] width 13 height 13
checkbox input "false"
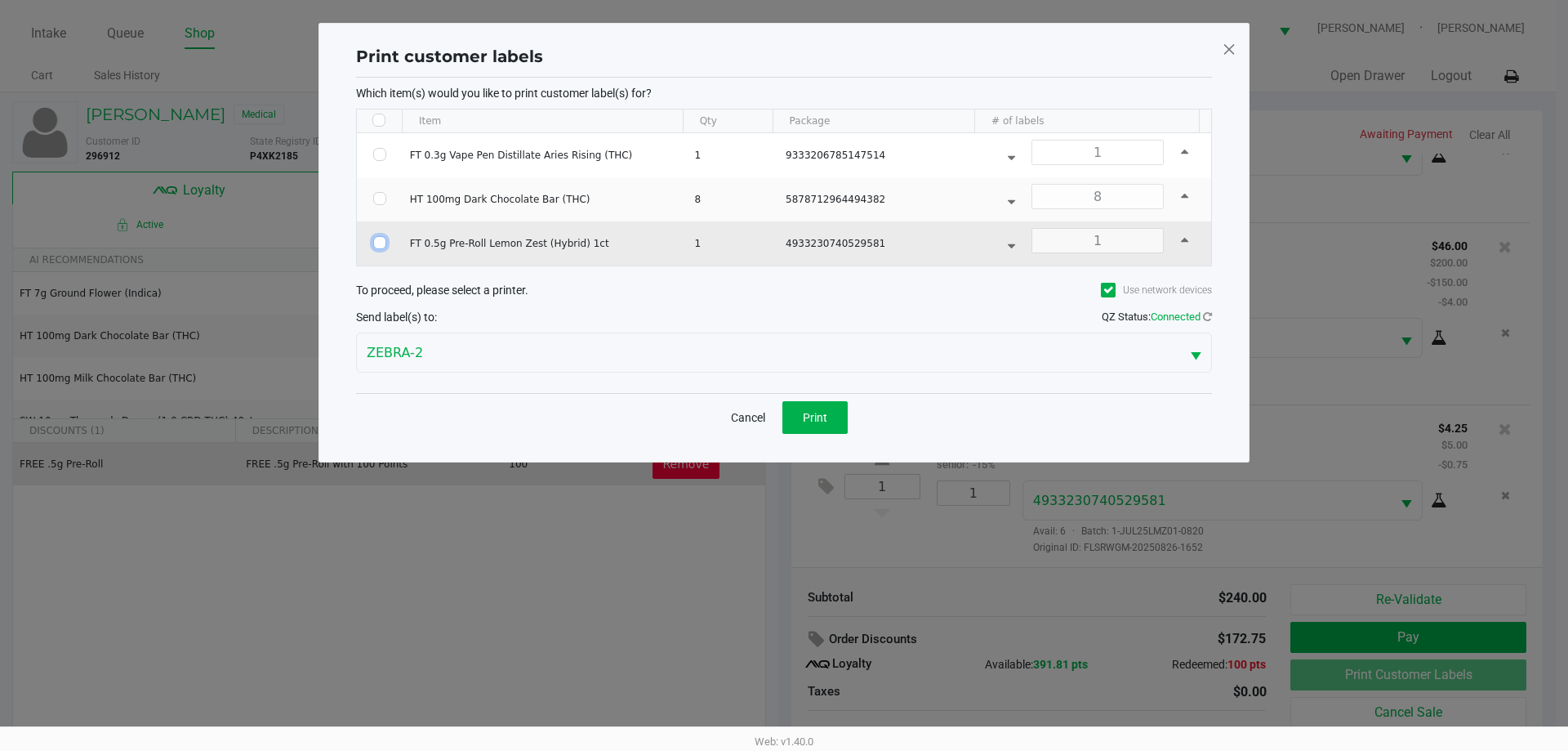
click at [374, 245] on input "Select Row" at bounding box center [379, 242] width 13 height 13
checkbox input "true"
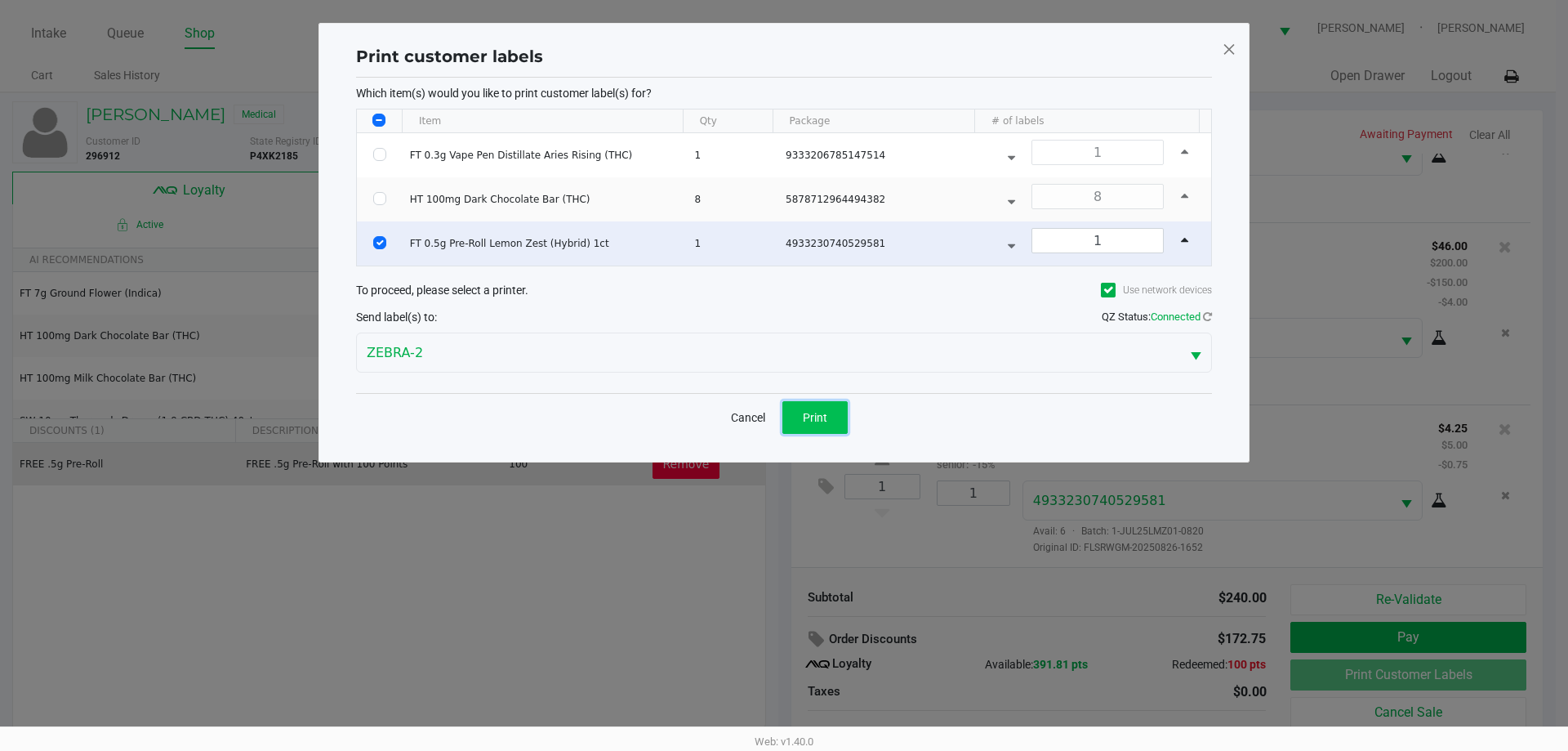
click at [821, 416] on span "Print" at bounding box center [815, 417] width 24 height 13
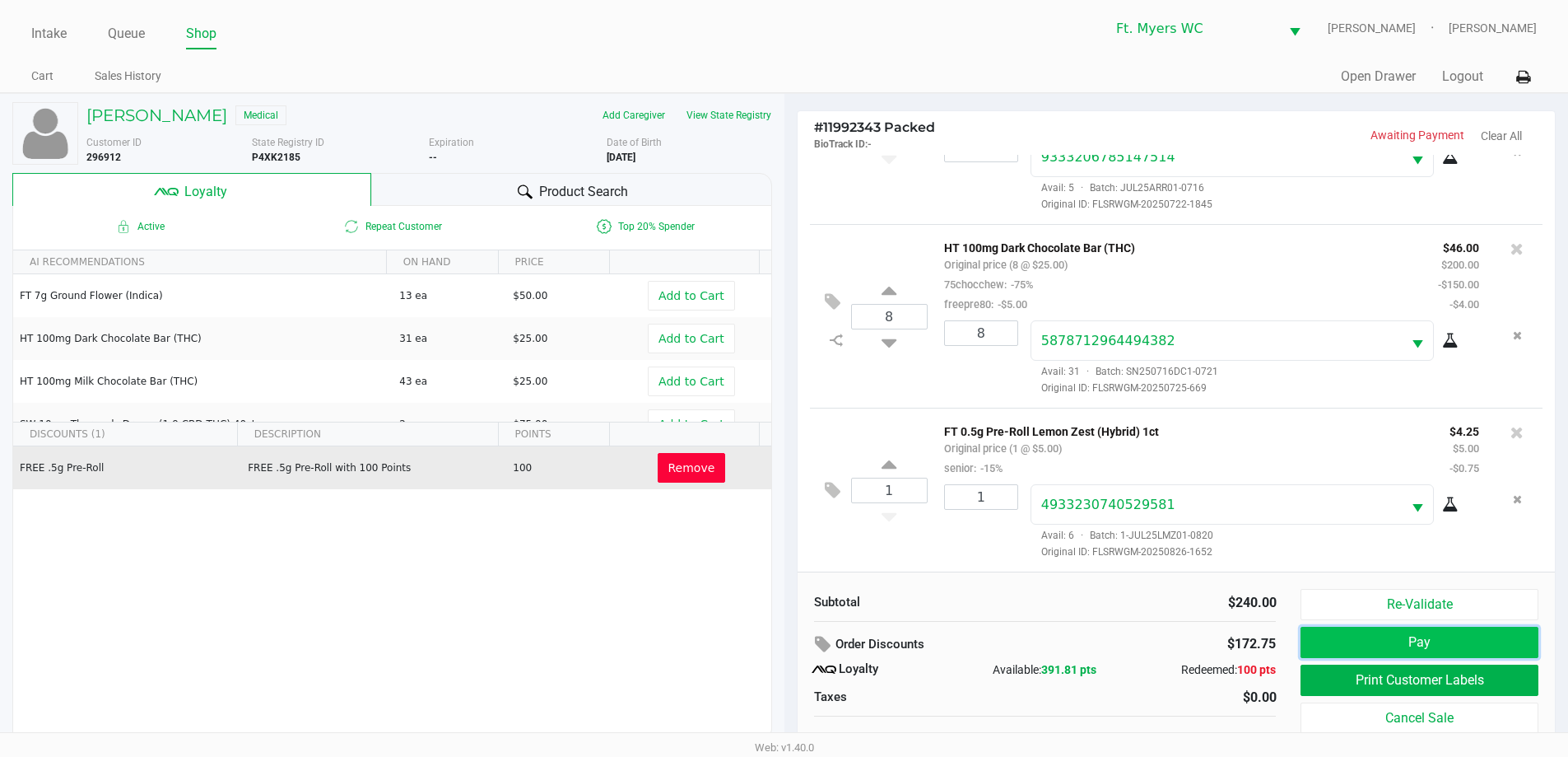
click at [1390, 641] on button "Pay" at bounding box center [1419, 642] width 237 height 31
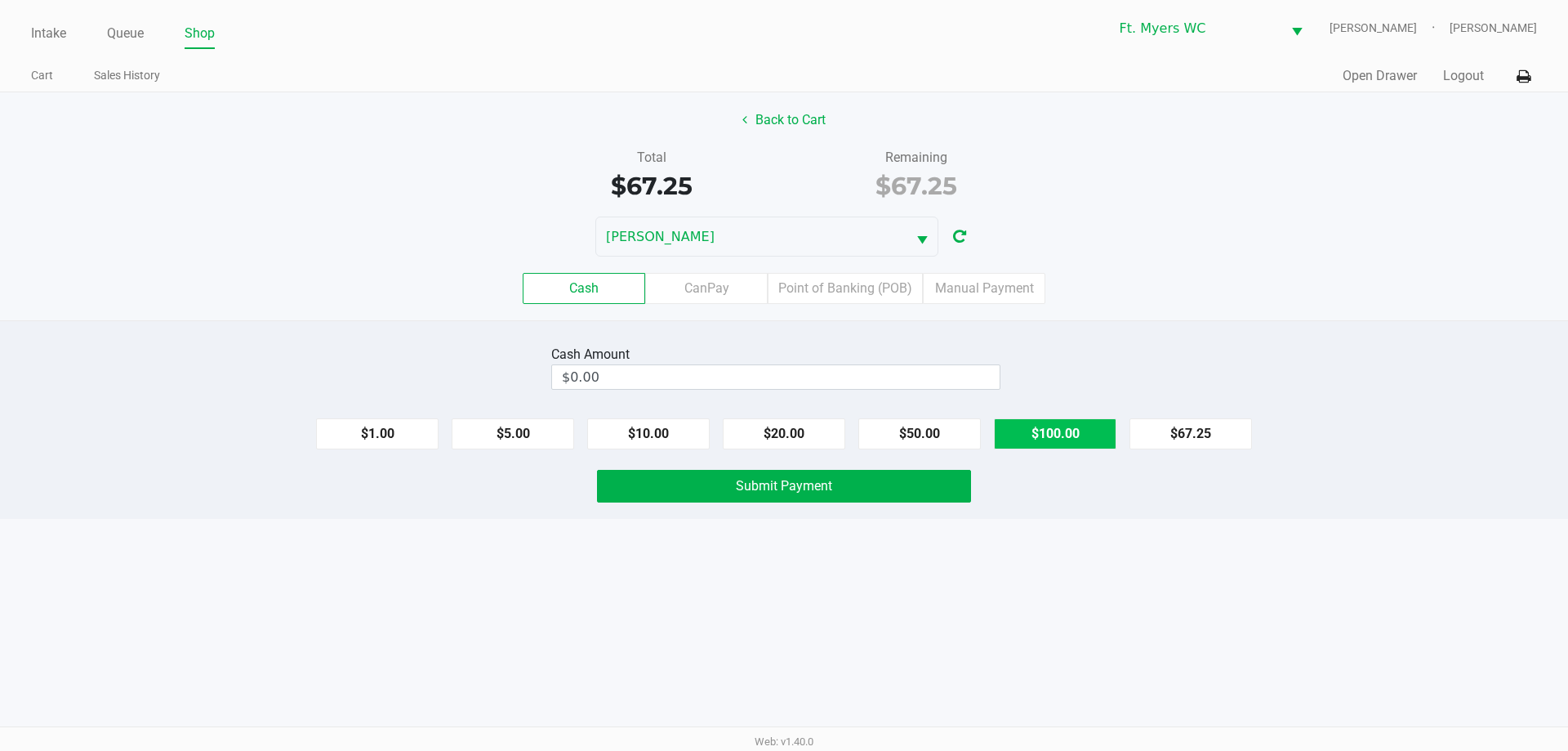
click at [1039, 423] on button "$100.00" at bounding box center [1054, 434] width 122 height 31
type input "$100.00"
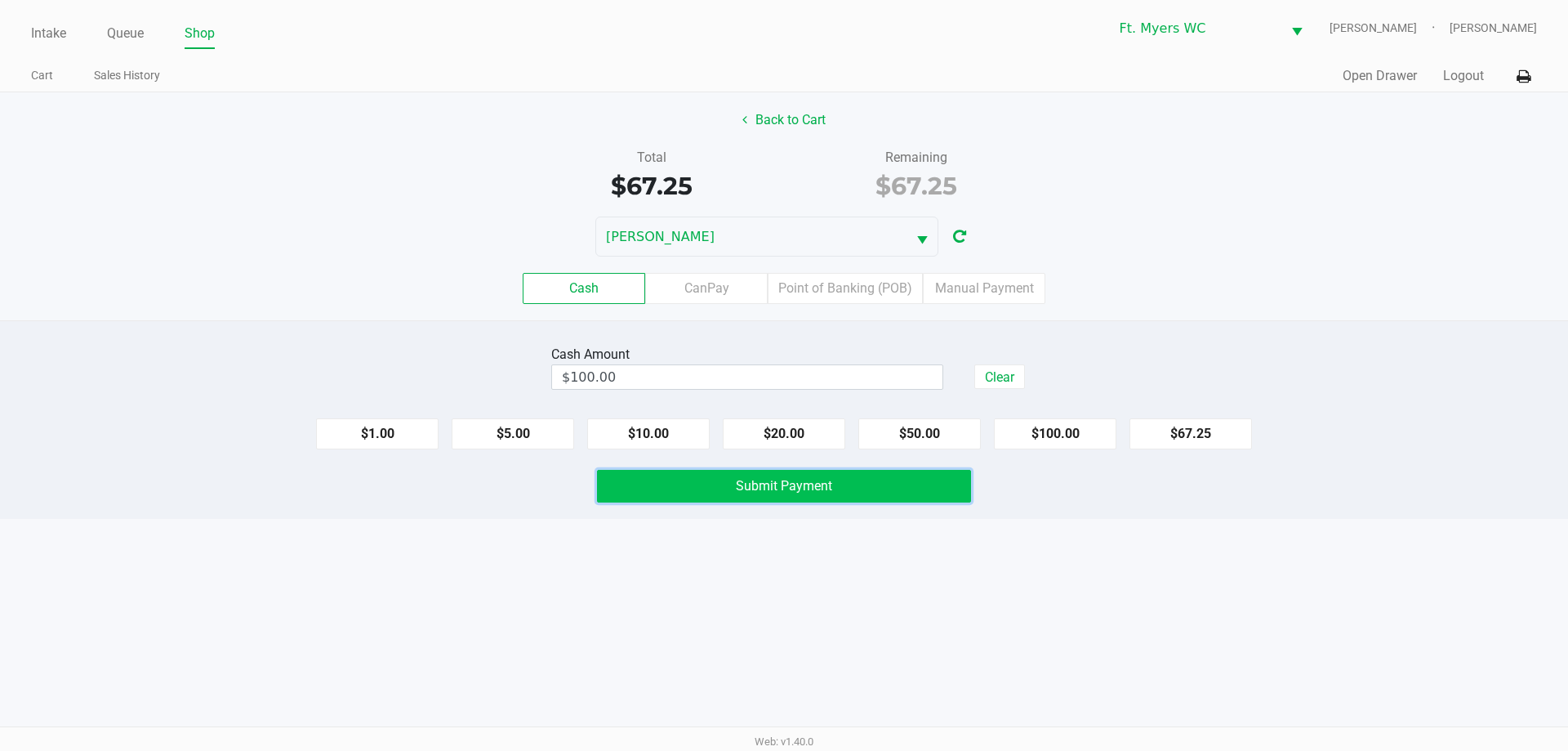
click at [797, 491] on span "Submit Payment" at bounding box center [784, 485] width 96 height 15
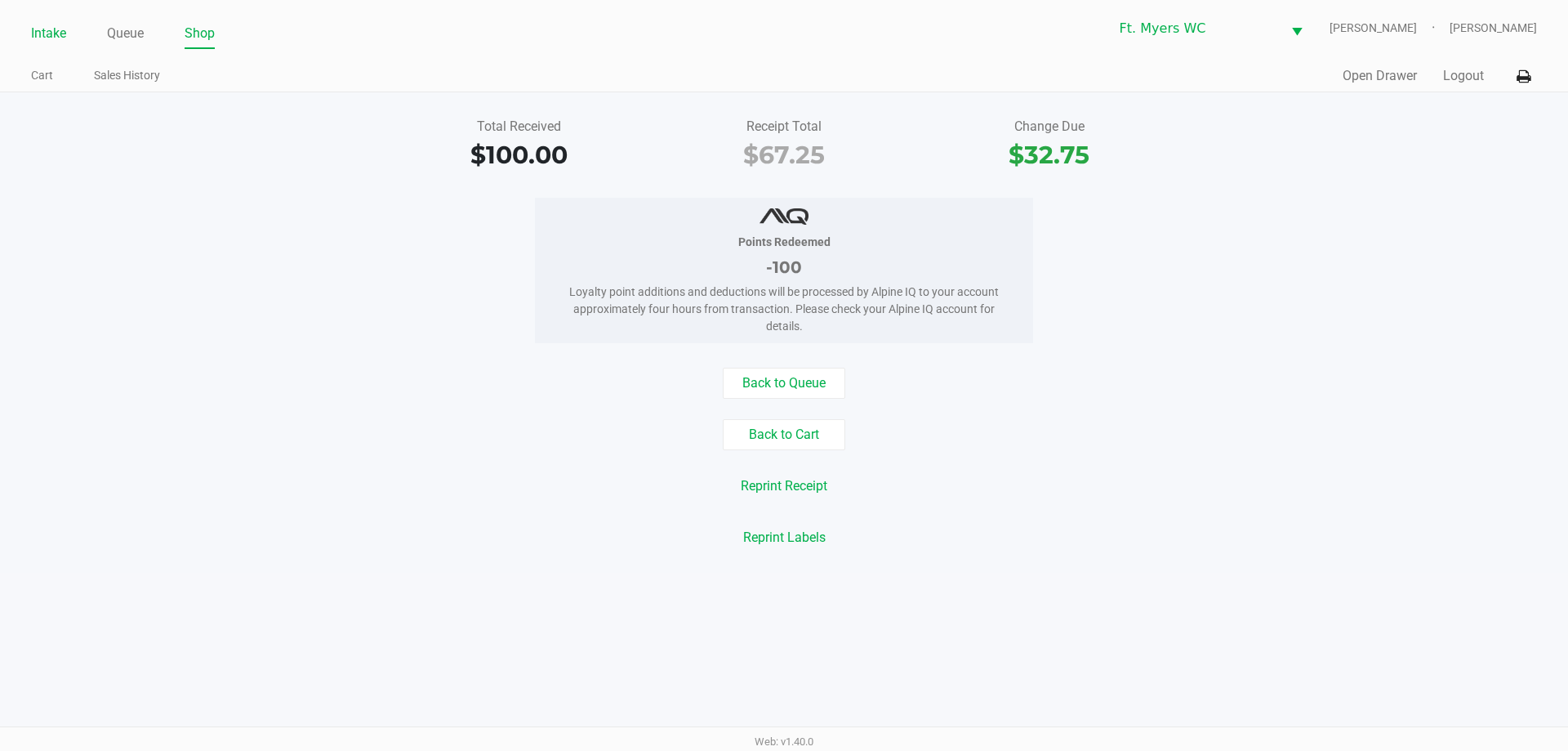
click at [45, 22] on link "Intake" at bounding box center [49, 33] width 35 height 23
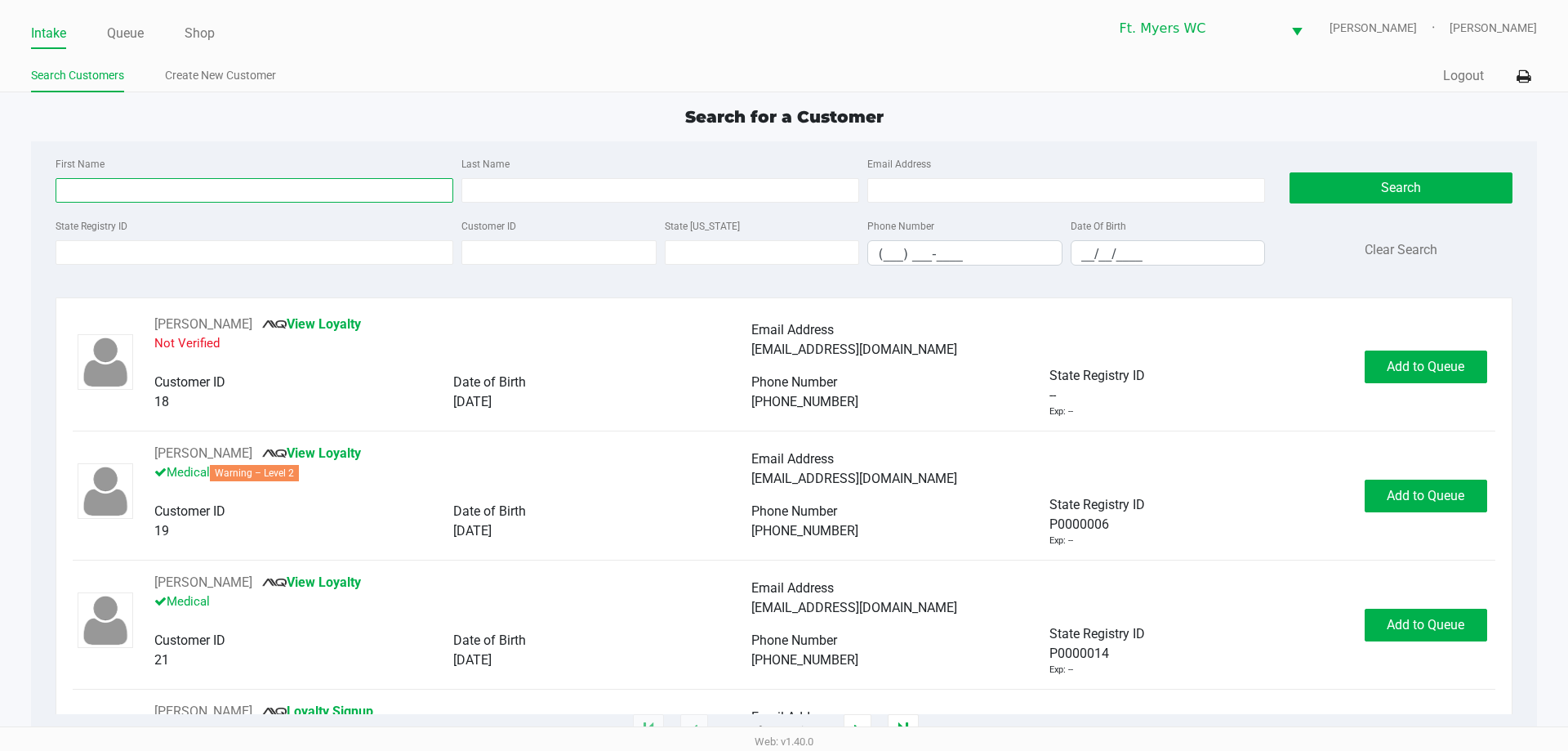
click at [186, 191] on input "First Name" at bounding box center [255, 190] width 398 height 24
type input "[PERSON_NAME]"
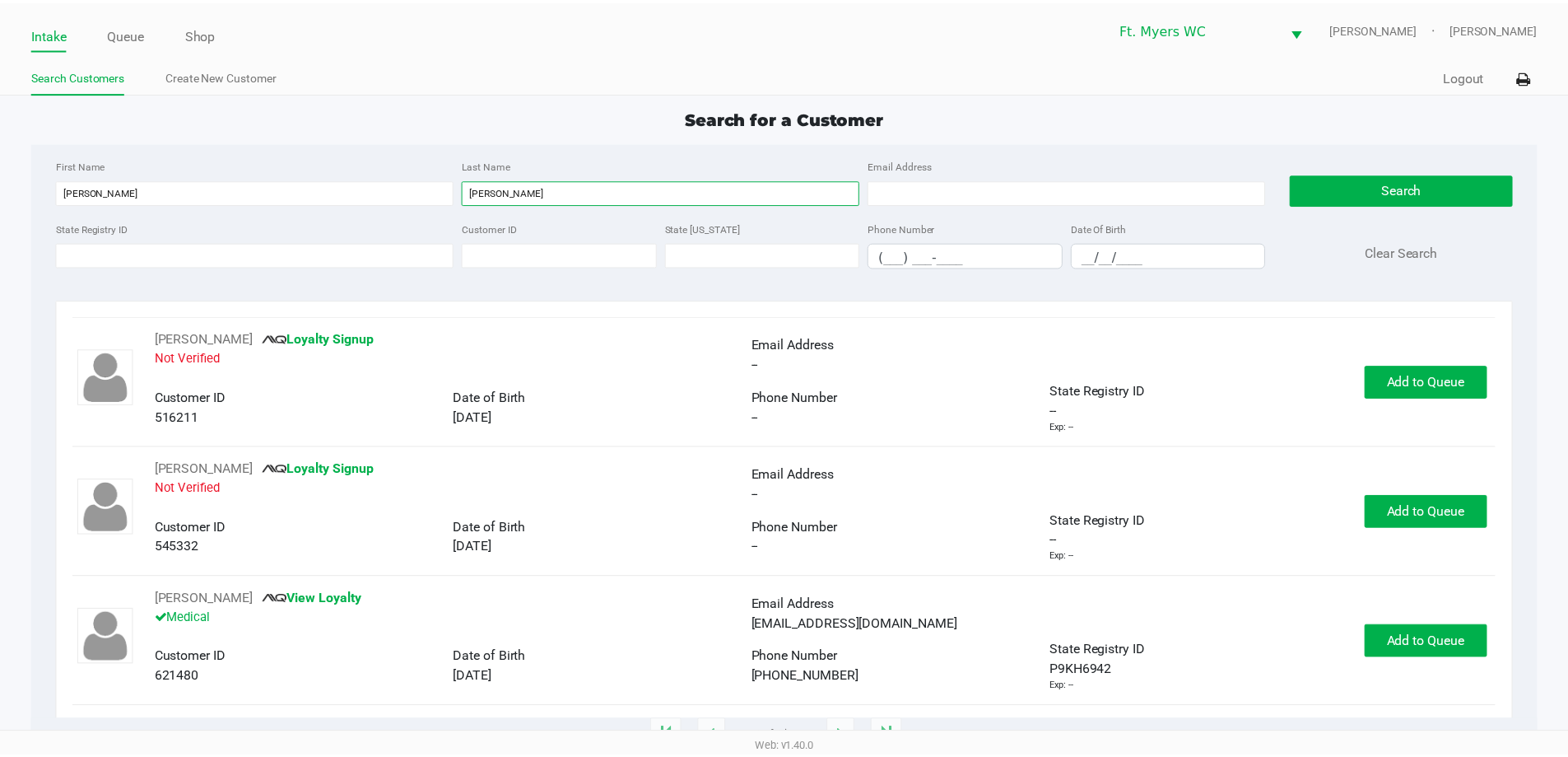
scroll to position [329, 0]
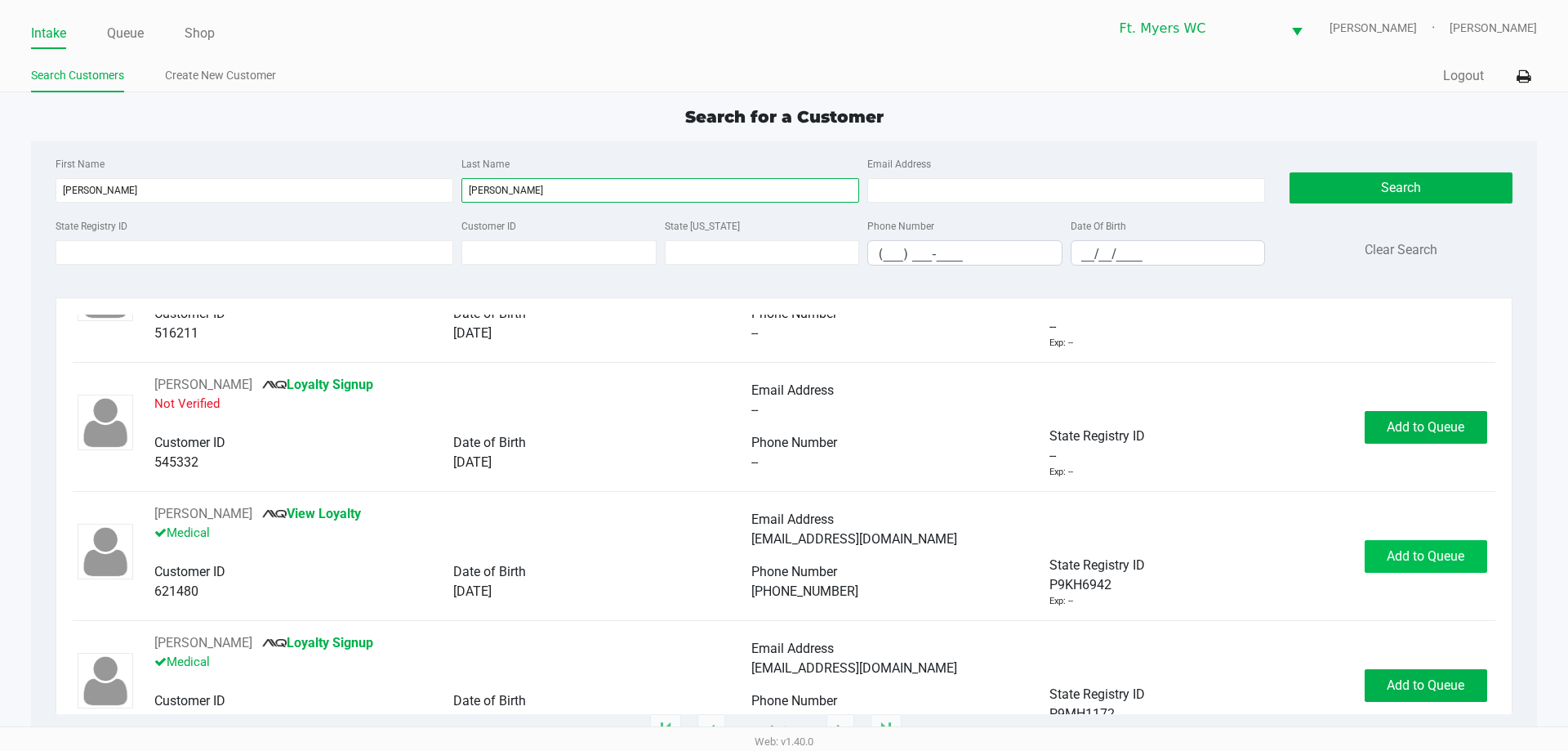
type input "[PERSON_NAME]"
click at [1398, 549] on span "Add to Queue" at bounding box center [1425, 556] width 78 height 15
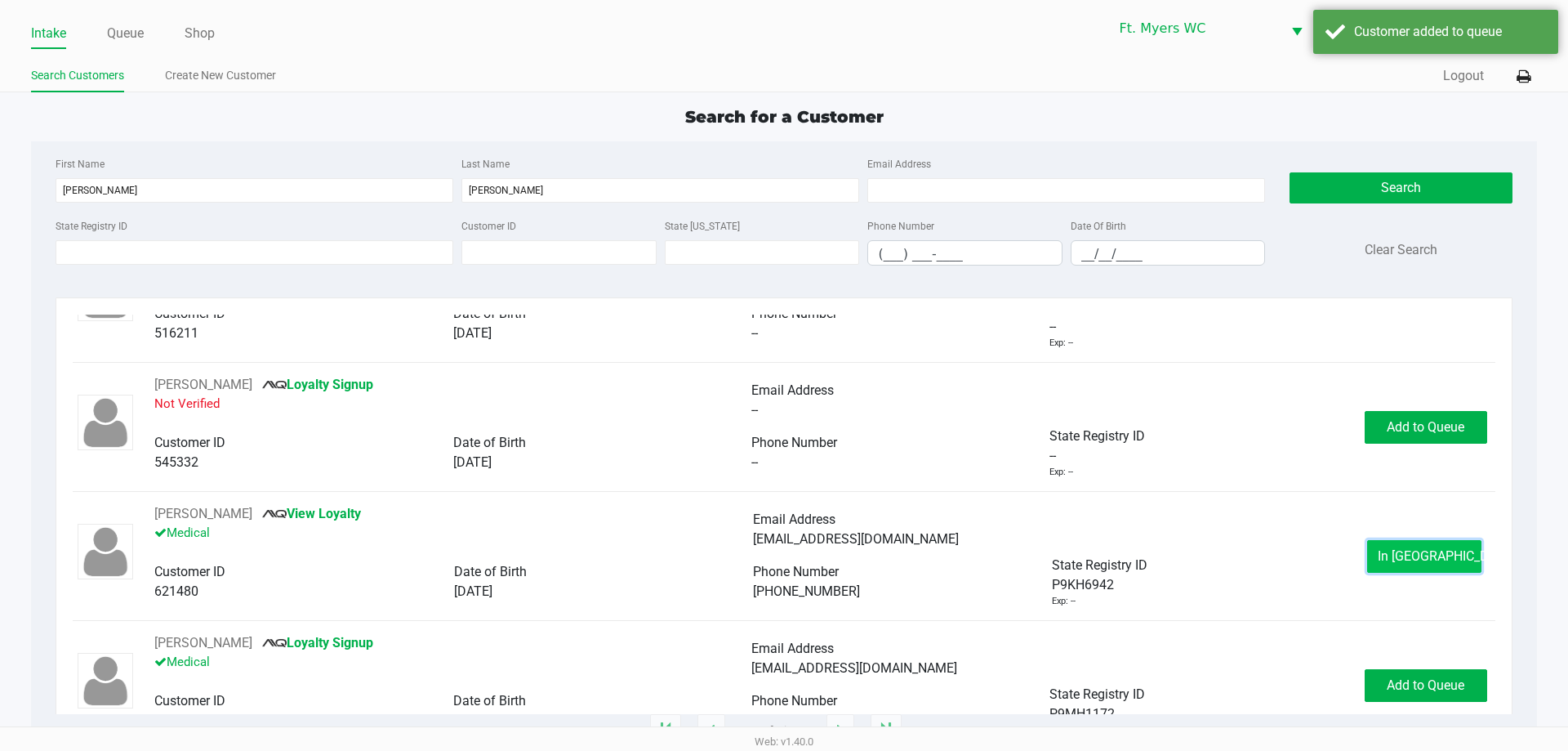
click at [1429, 553] on span "In [GEOGRAPHIC_DATA]" at bounding box center [1446, 556] width 137 height 15
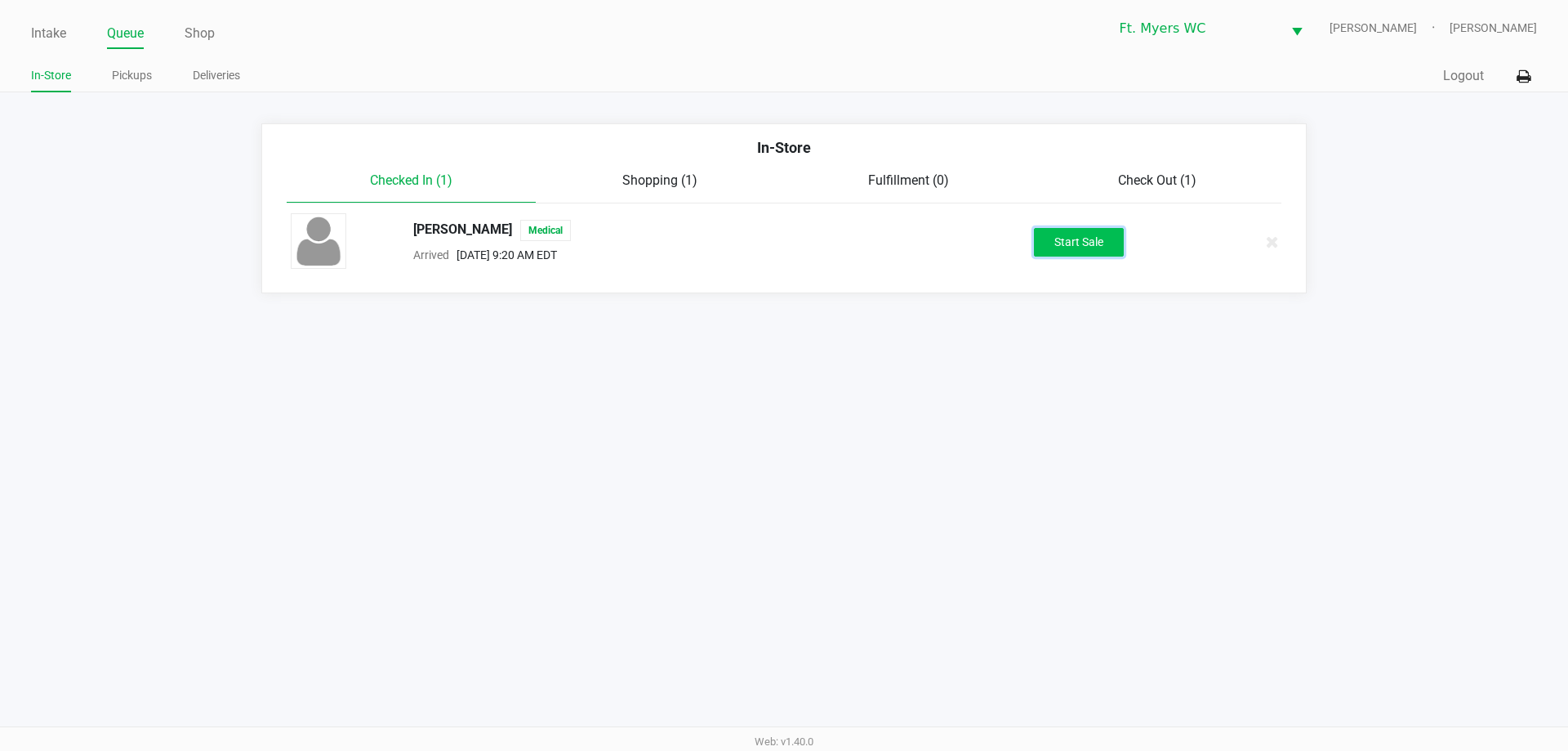
click at [1082, 240] on button "Start Sale" at bounding box center [1079, 242] width 89 height 29
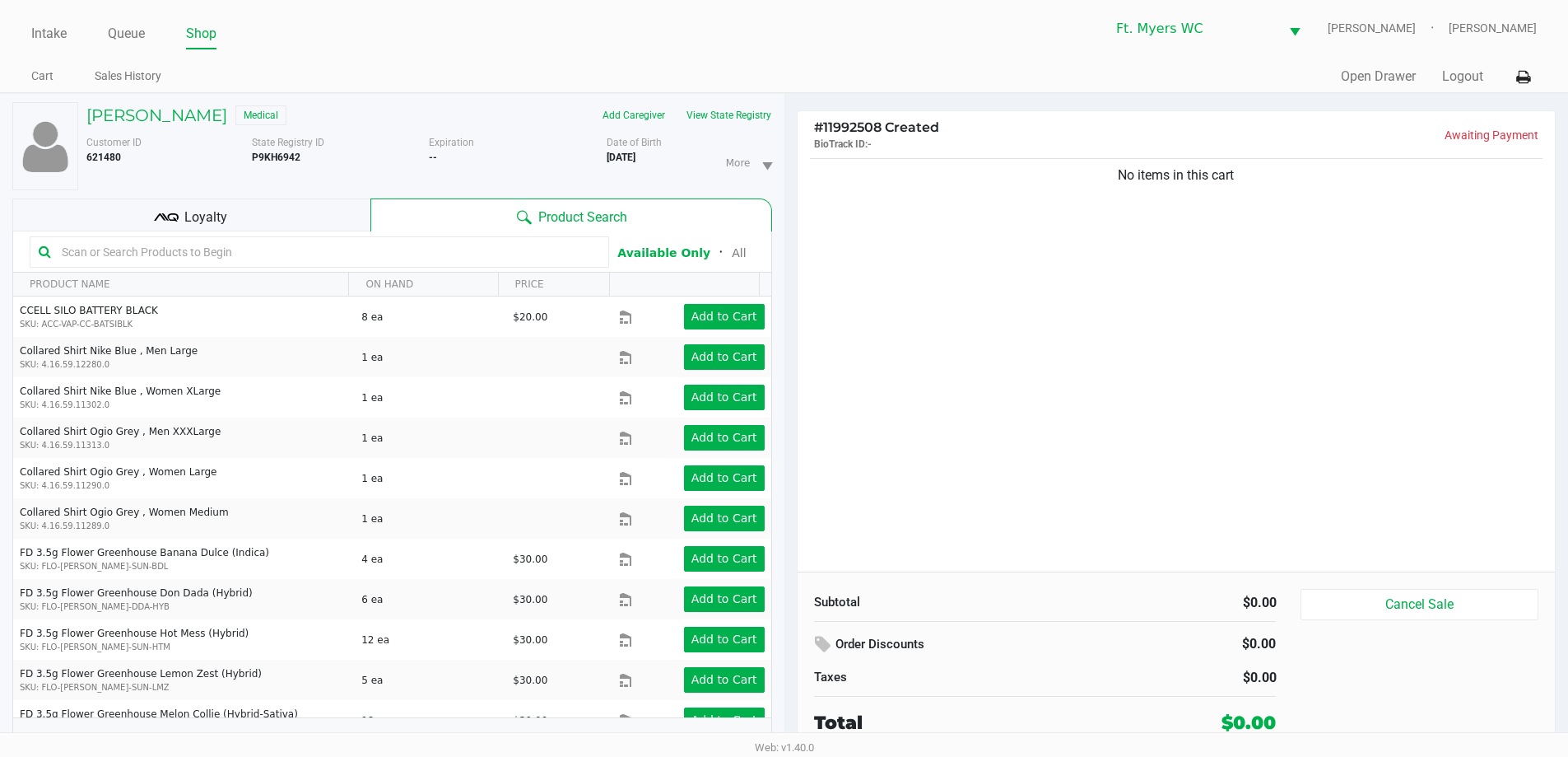
click at [210, 224] on span "Loyalty" at bounding box center [206, 217] width 43 height 20
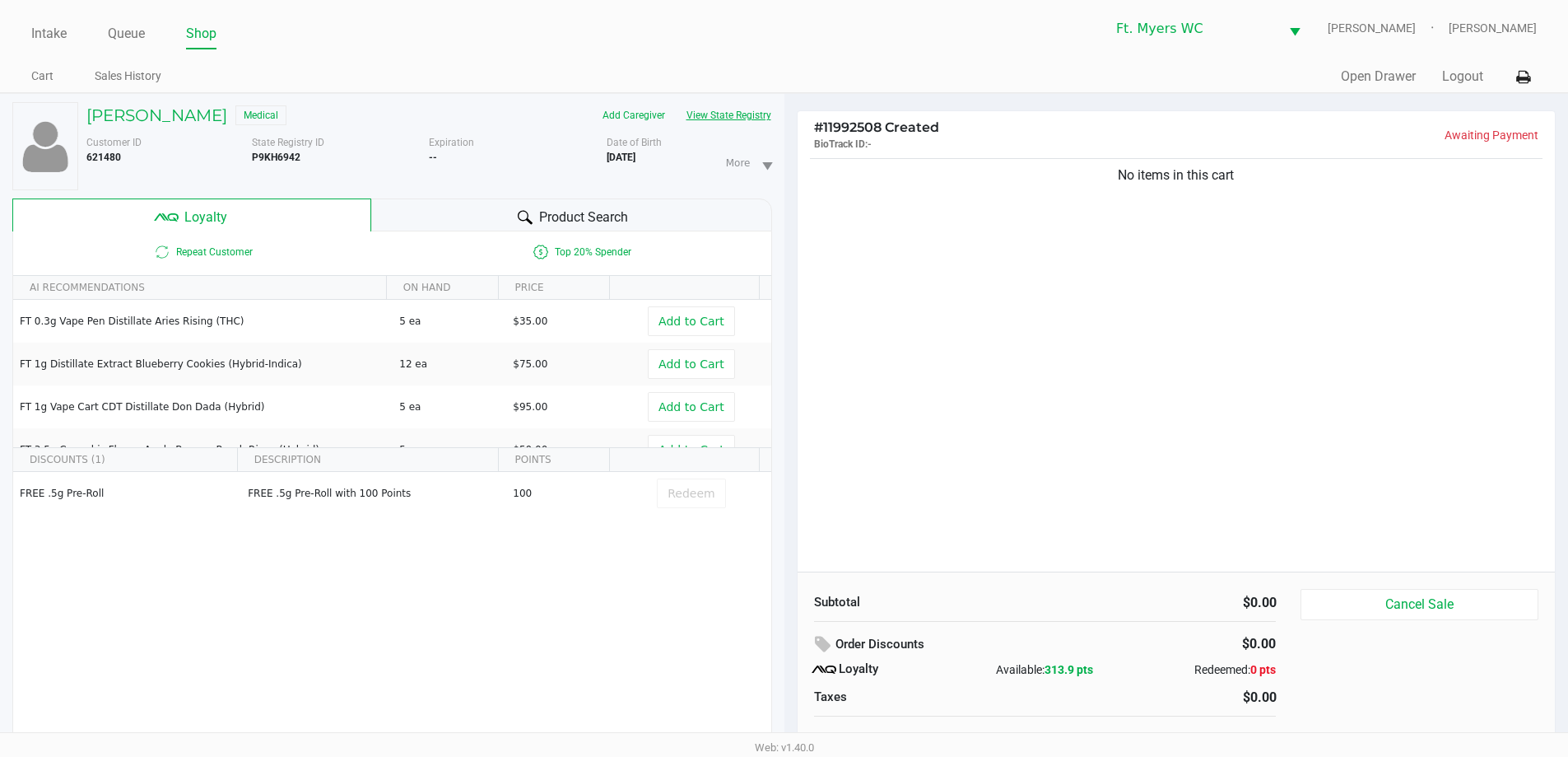
click at [712, 115] on button "View State Registry" at bounding box center [724, 115] width 96 height 26
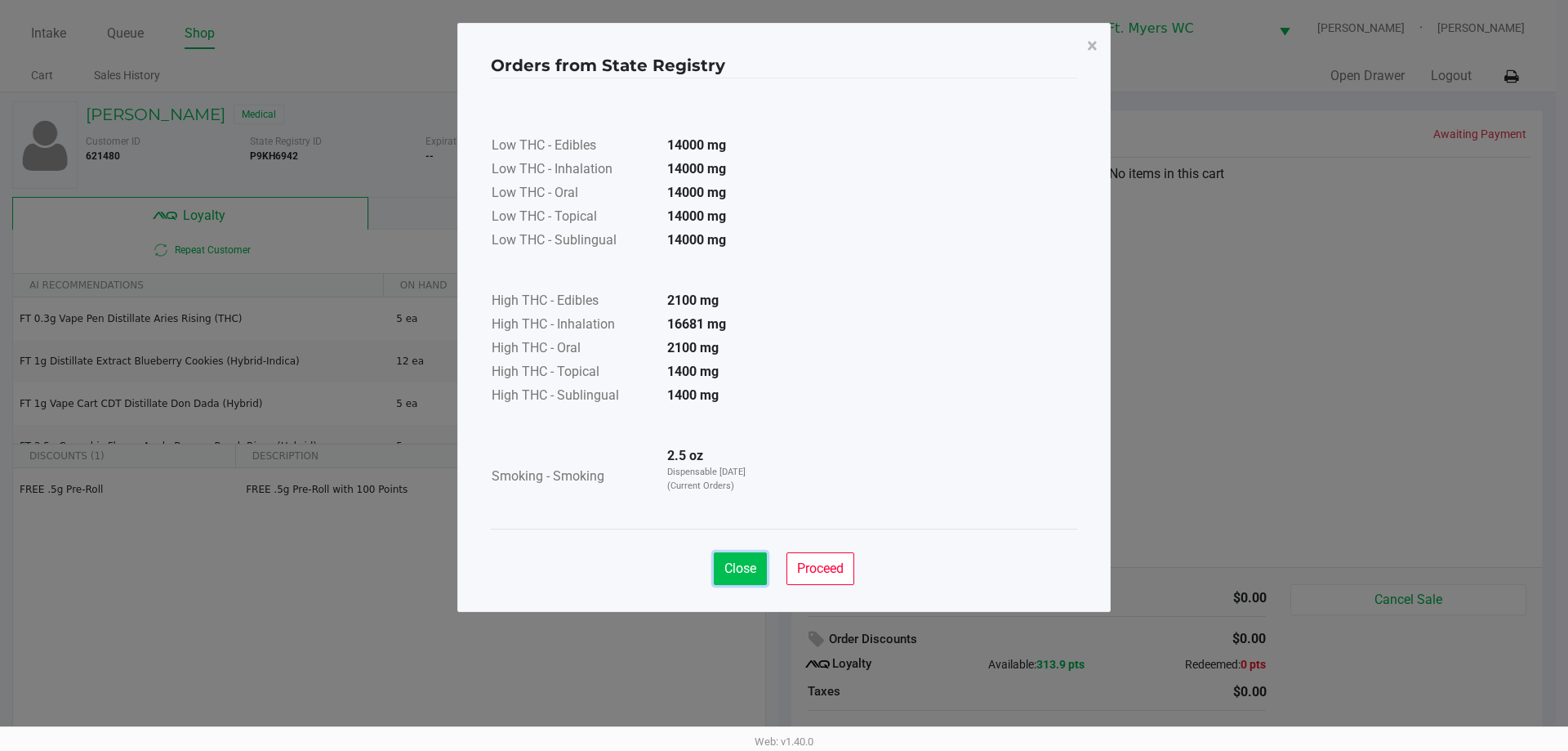
click at [736, 563] on span "Close" at bounding box center [741, 568] width 32 height 15
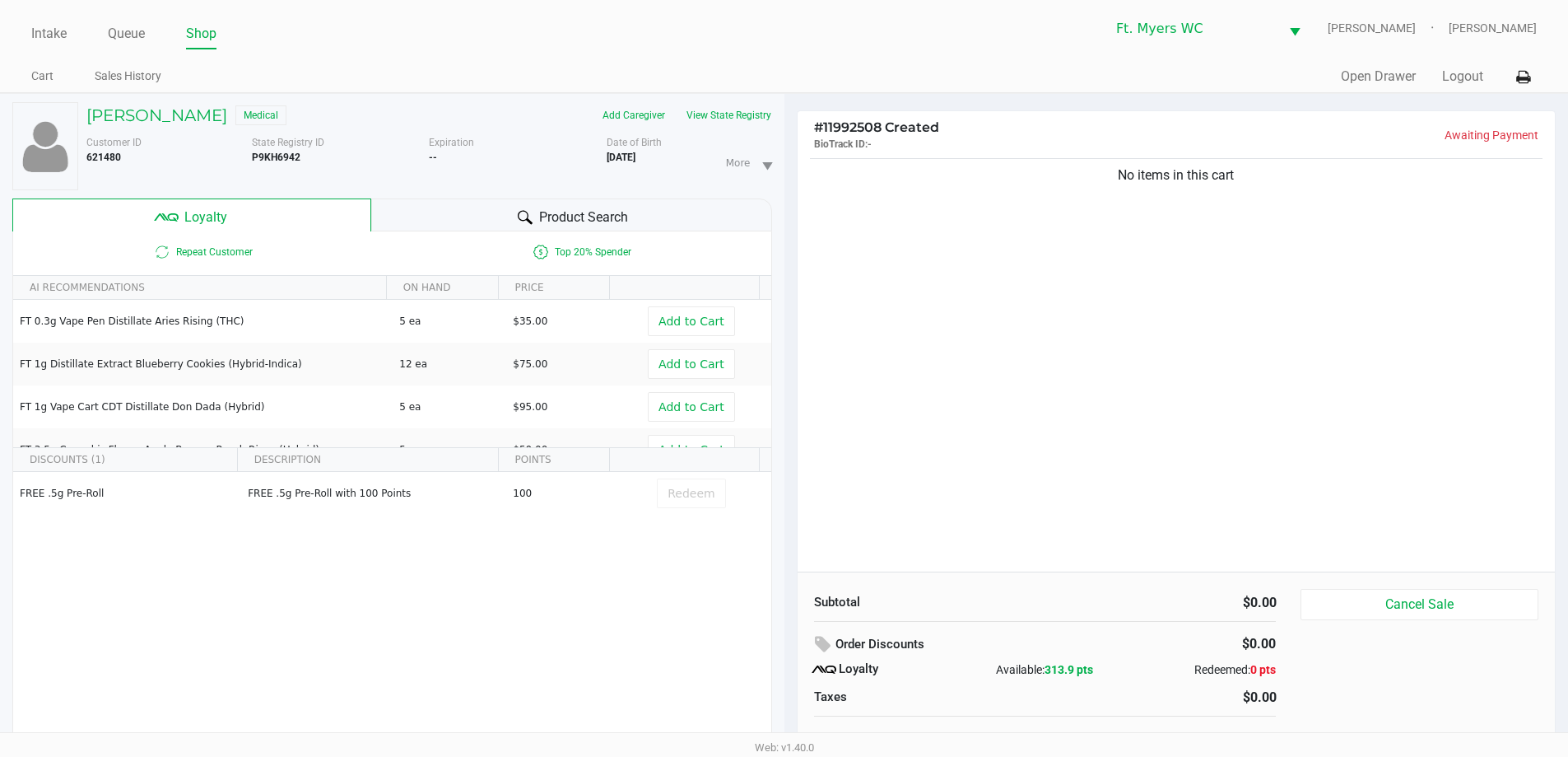
click at [1018, 340] on div "No items in this cart" at bounding box center [1177, 363] width 758 height 417
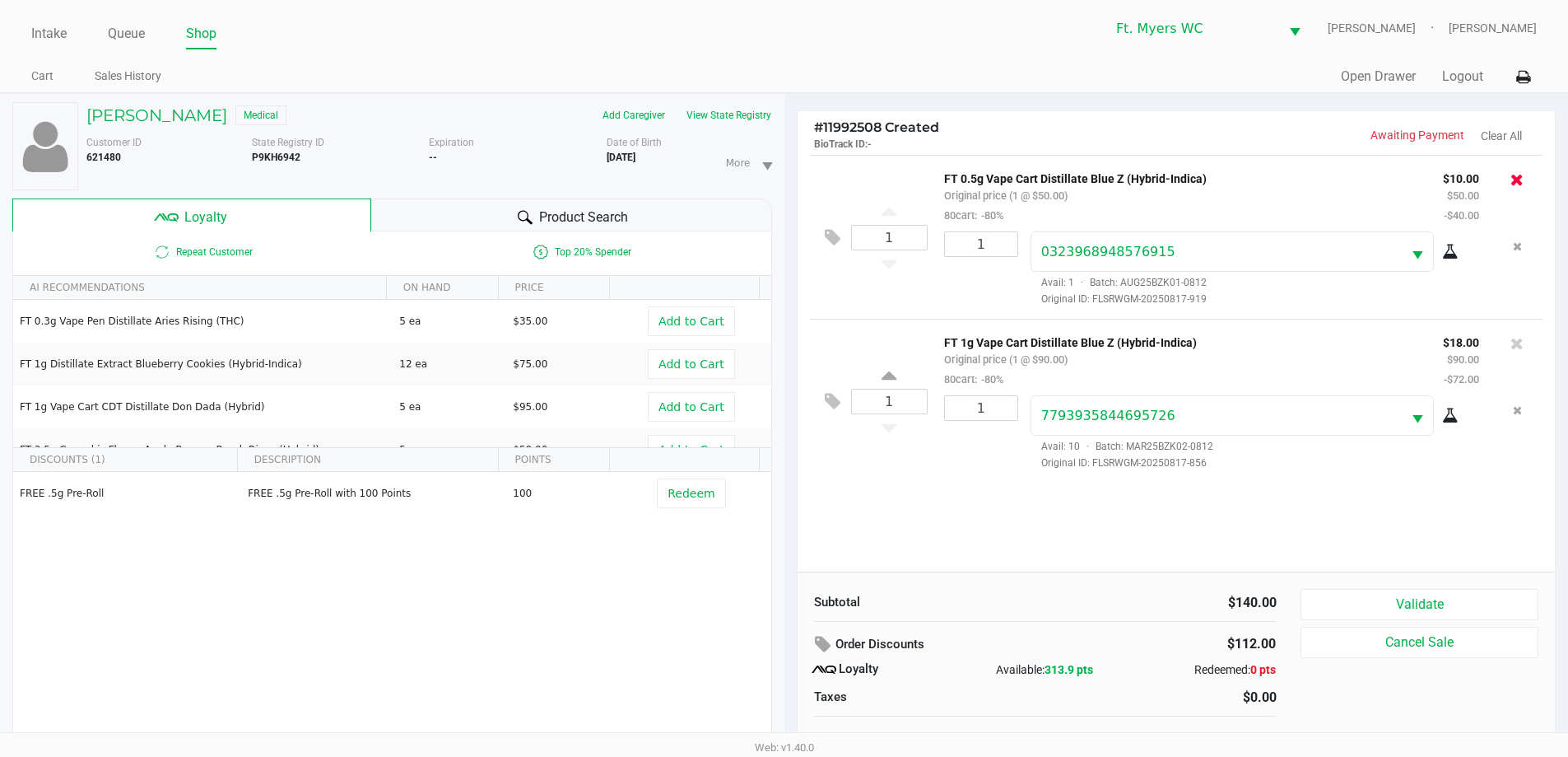
click at [1519, 172] on icon at bounding box center [1517, 179] width 13 height 16
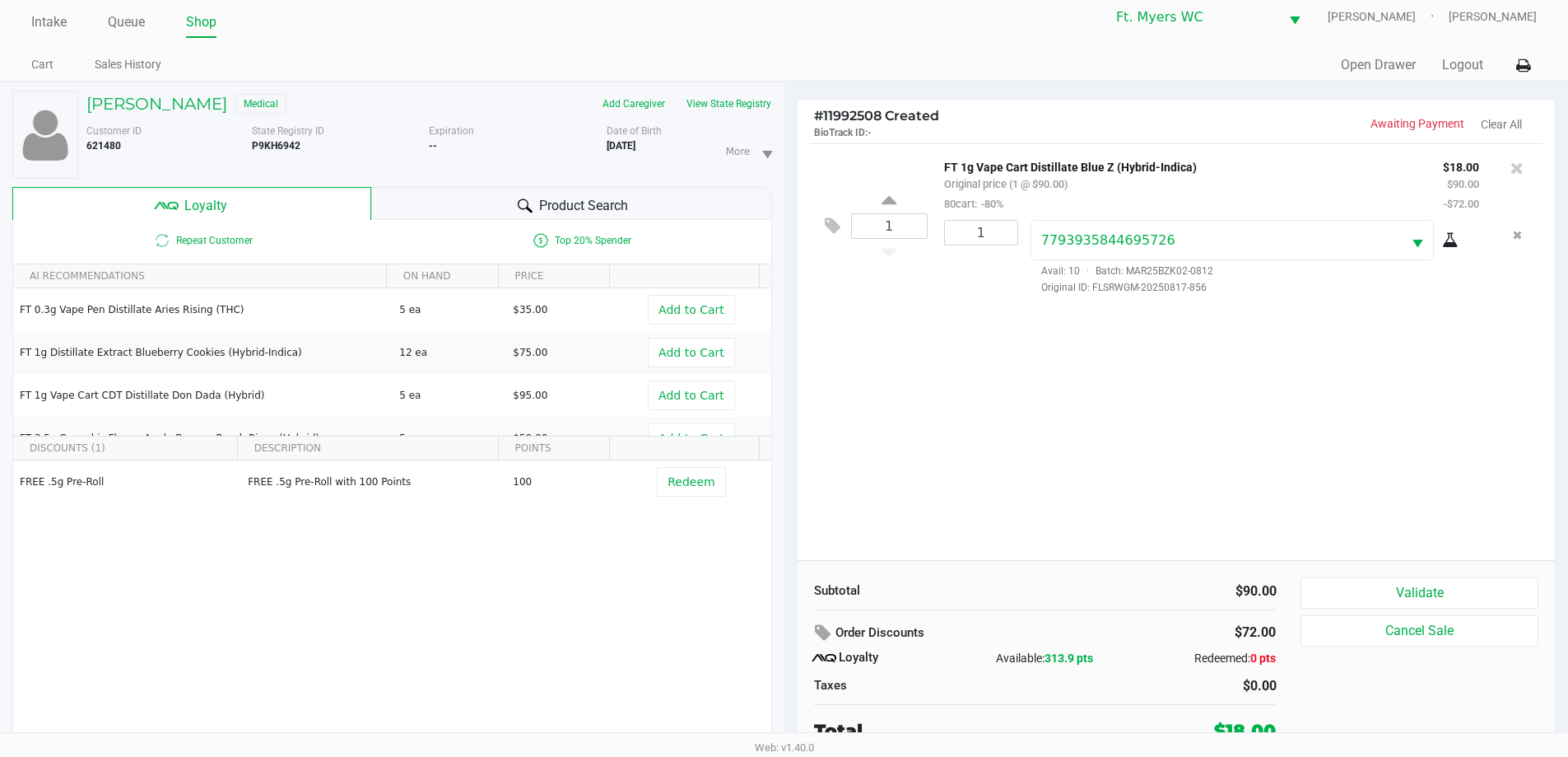
scroll to position [17, 0]
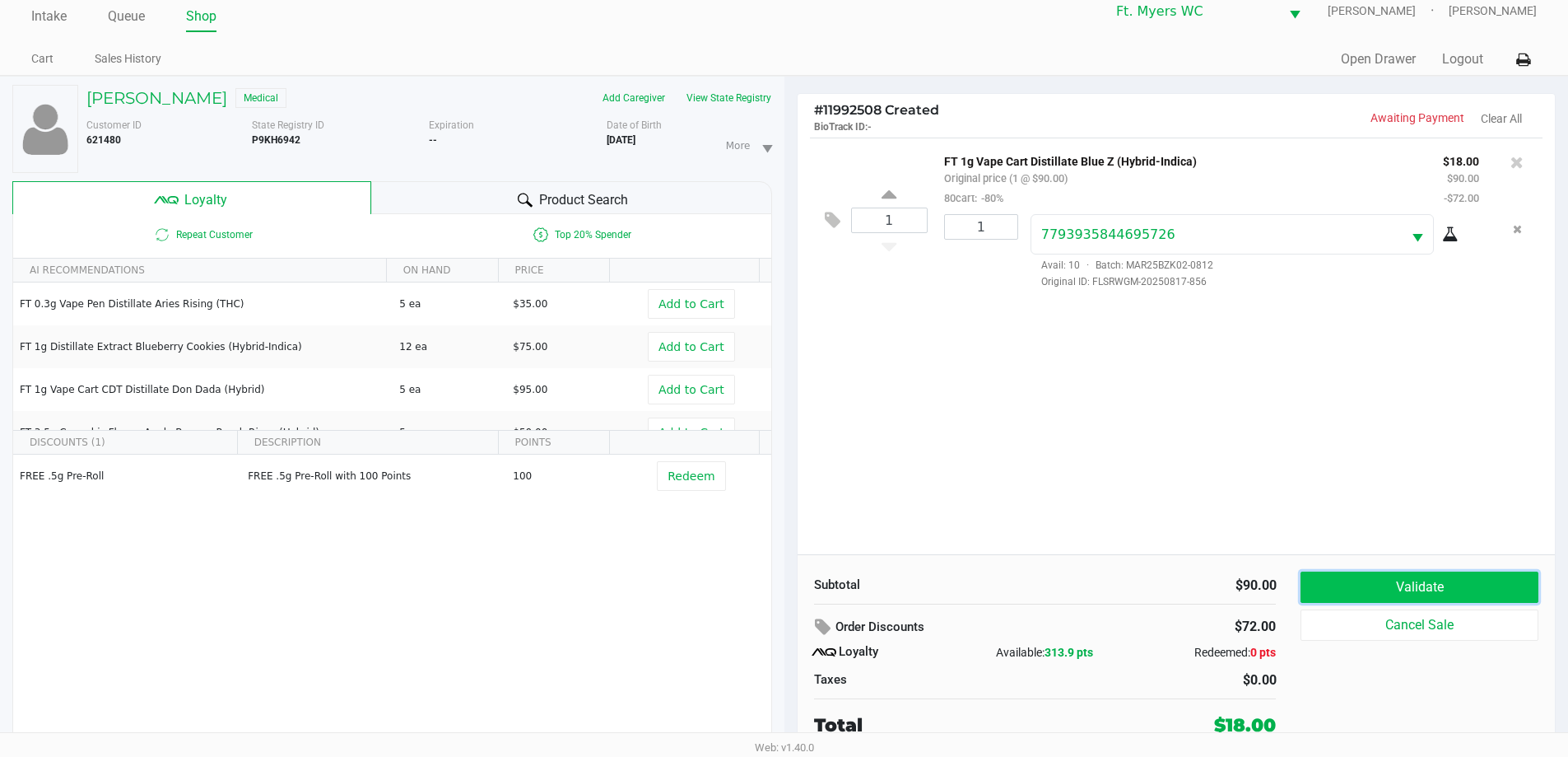
click at [1423, 579] on button "Validate" at bounding box center [1419, 587] width 237 height 31
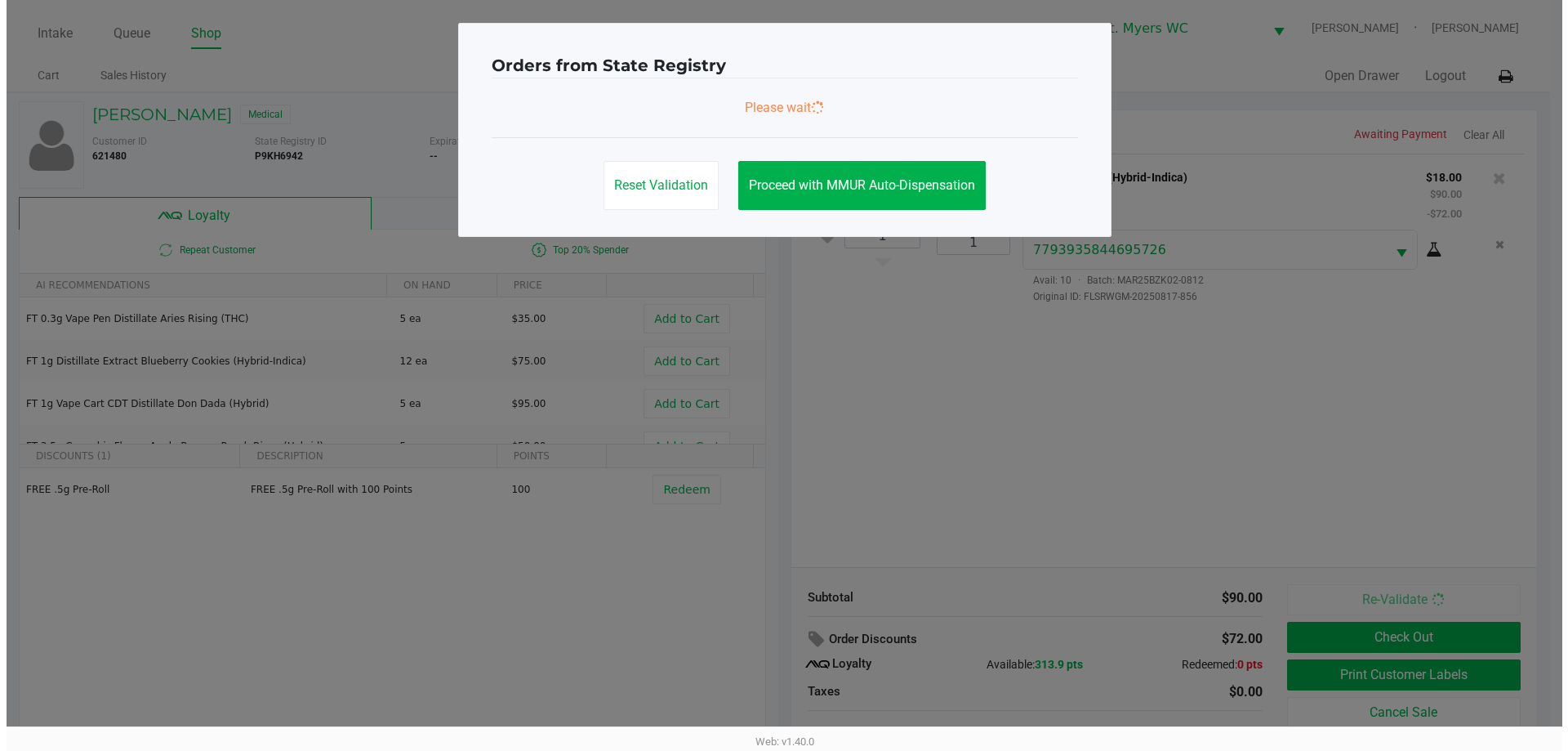
scroll to position [0, 0]
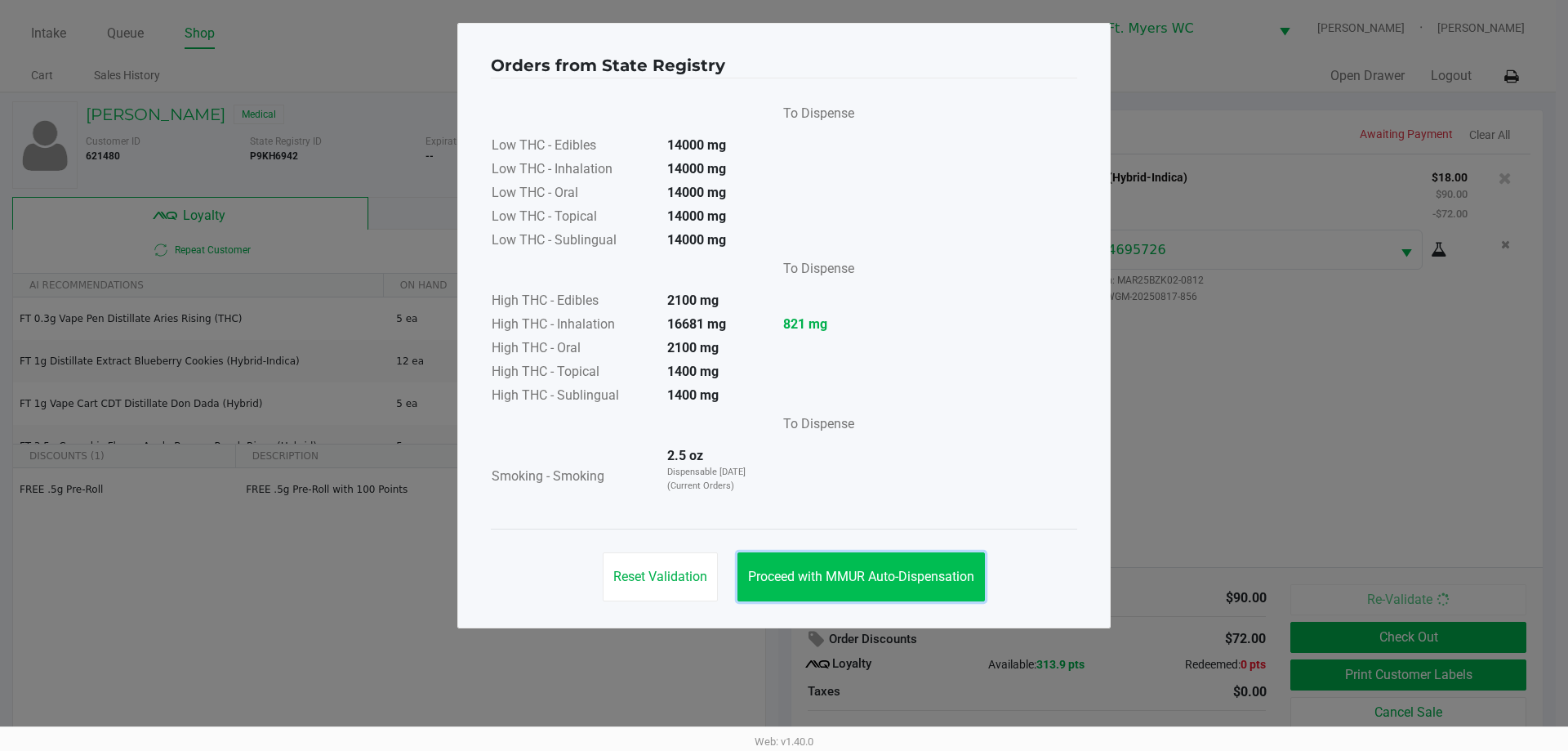
click at [870, 566] on button "Proceed with MMUR Auto-Dispensation" at bounding box center [860, 576] width 247 height 49
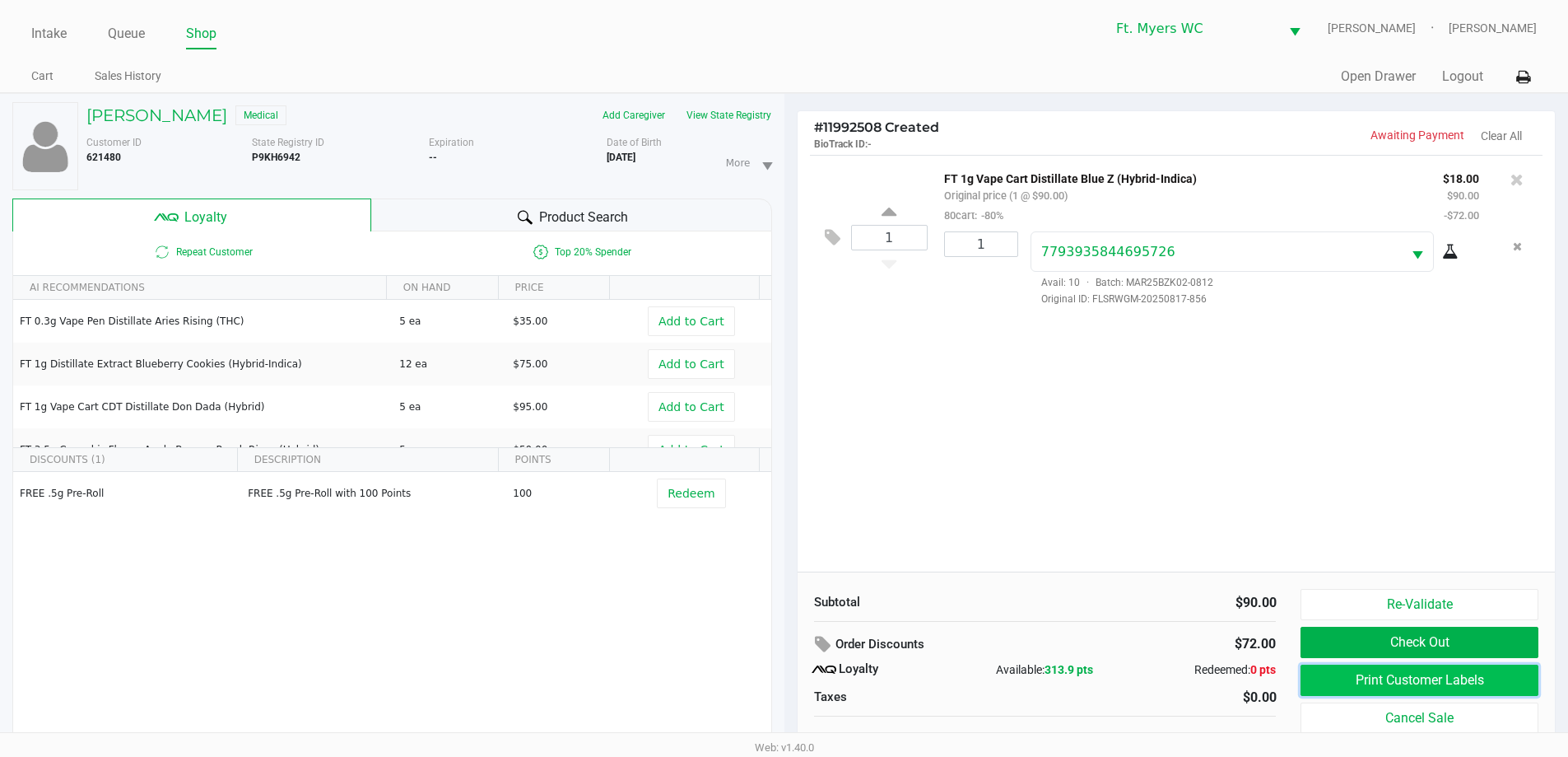
click at [1508, 675] on button "Print Customer Labels" at bounding box center [1419, 680] width 237 height 31
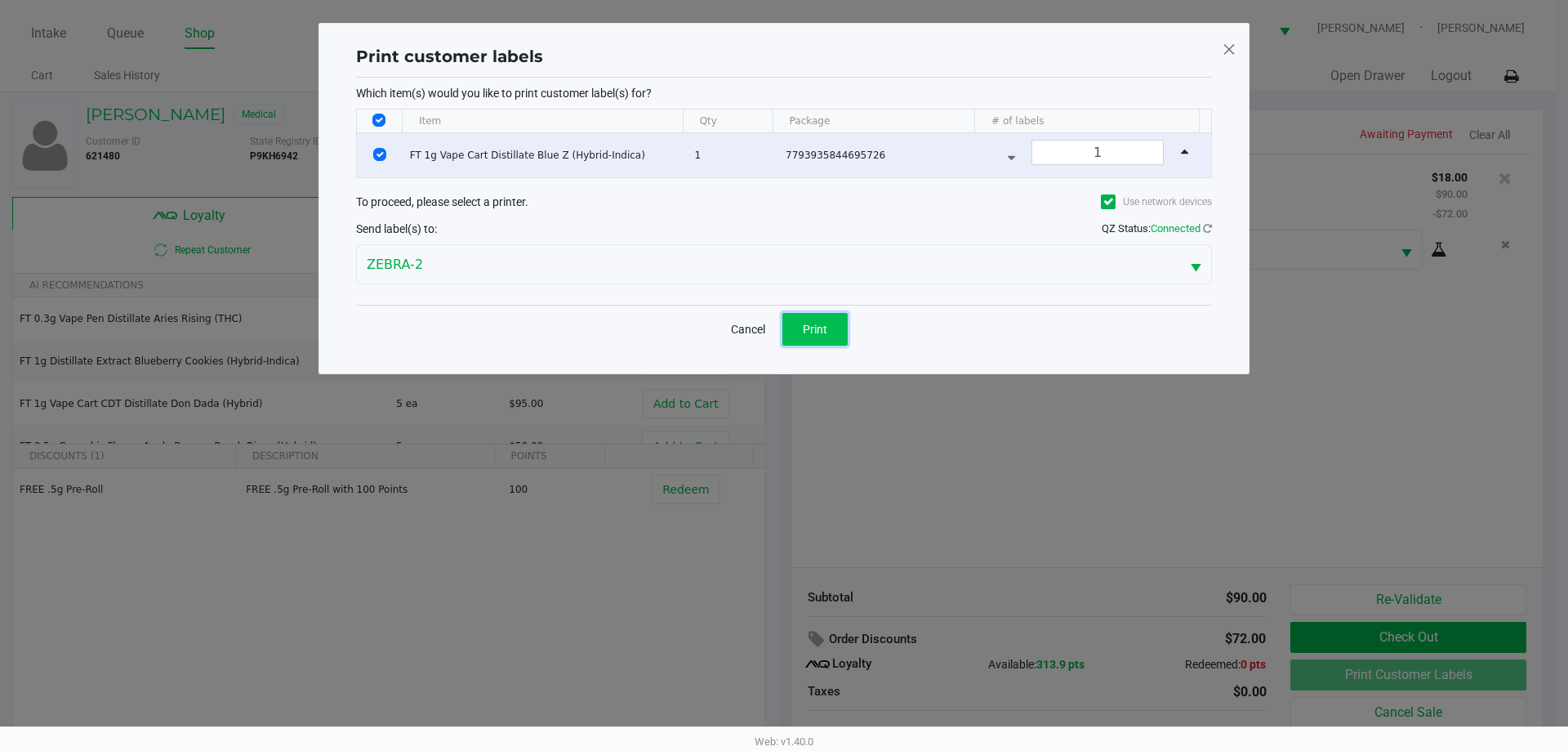
click at [800, 322] on button "Print" at bounding box center [815, 329] width 65 height 33
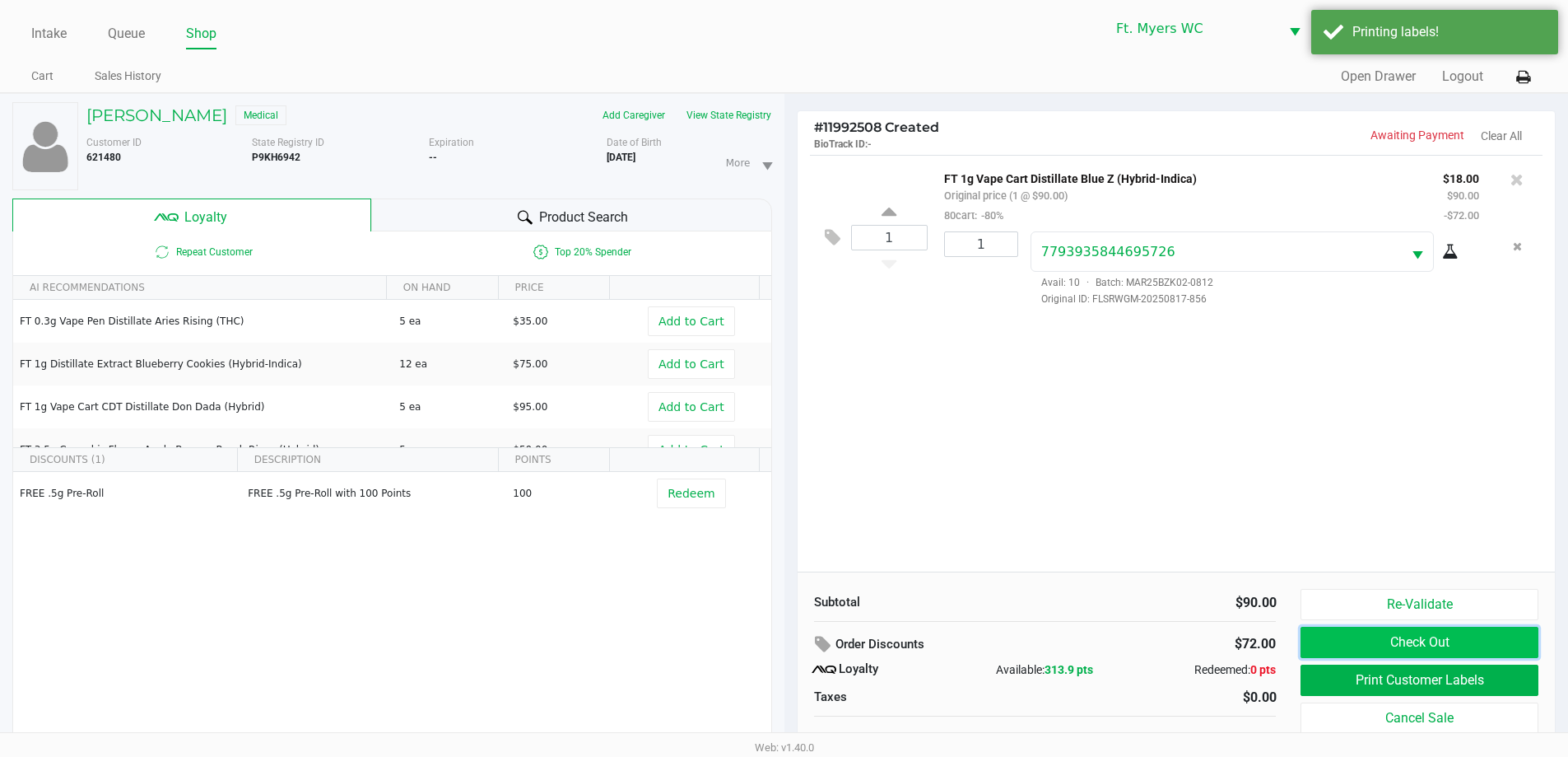
click at [1429, 637] on button "Check Out" at bounding box center [1419, 642] width 237 height 31
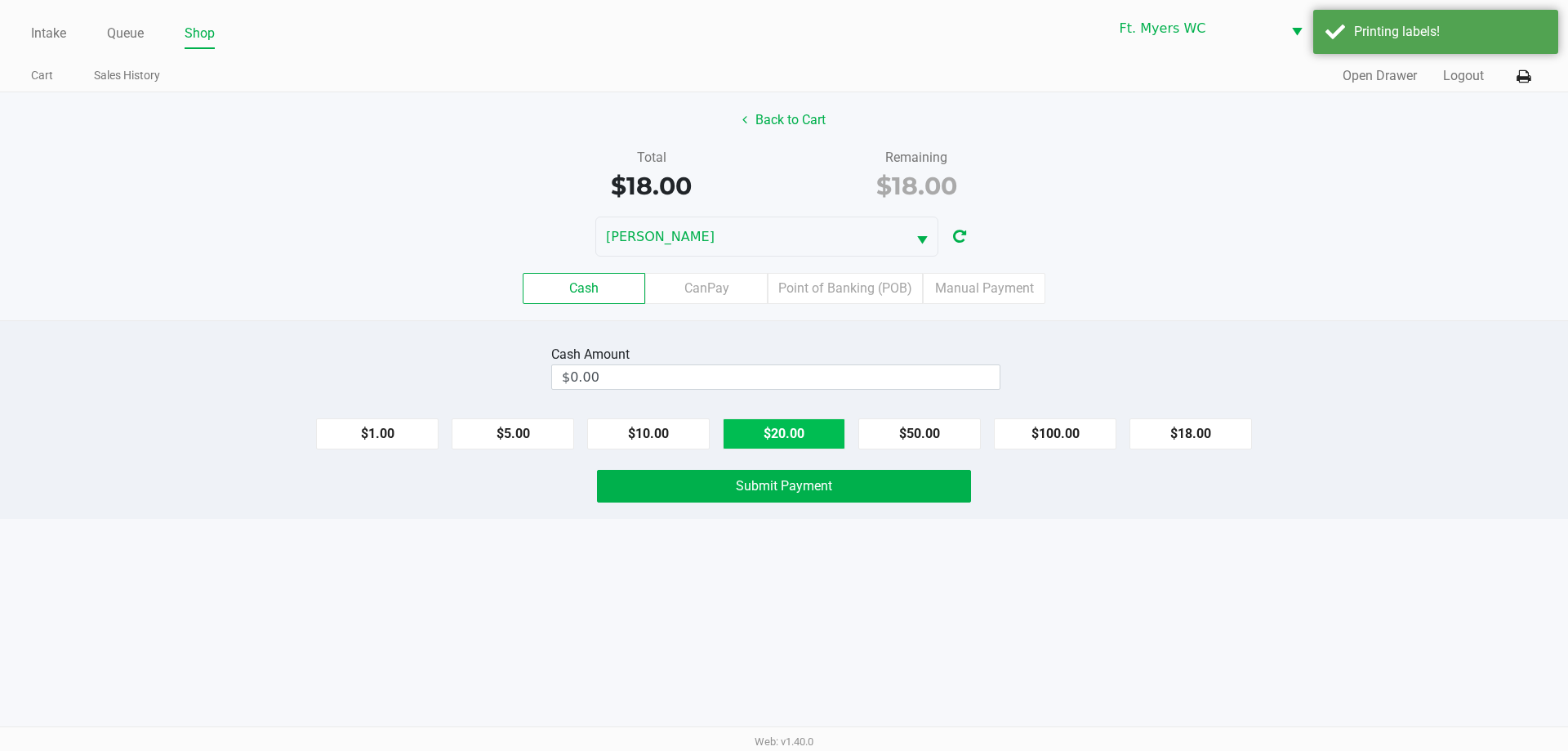
click at [794, 438] on button "$20.00" at bounding box center [784, 434] width 122 height 31
type input "$20.00"
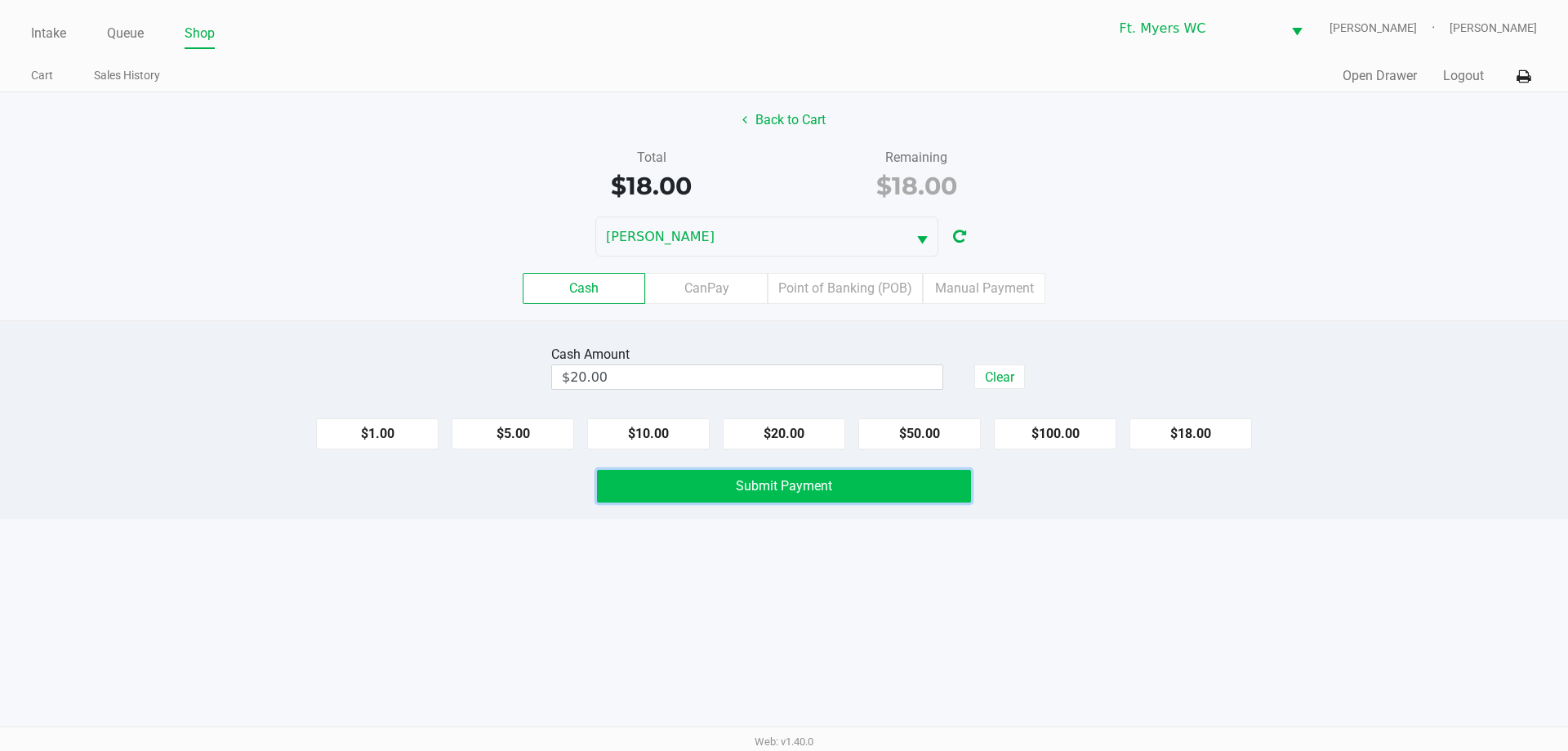
click at [796, 494] on button "Submit Payment" at bounding box center [784, 486] width 374 height 33
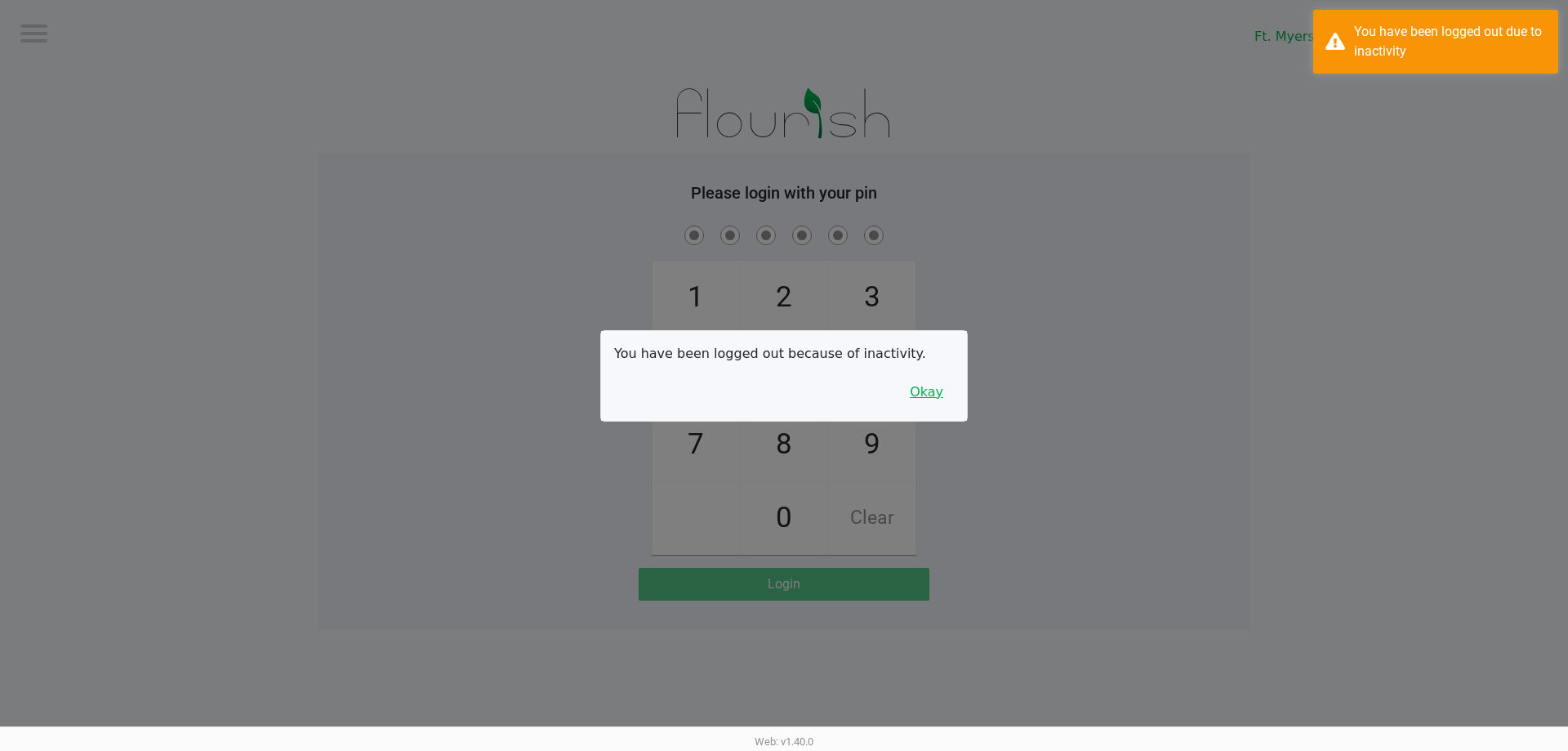
click at [928, 394] on button "Okay" at bounding box center [926, 392] width 55 height 31
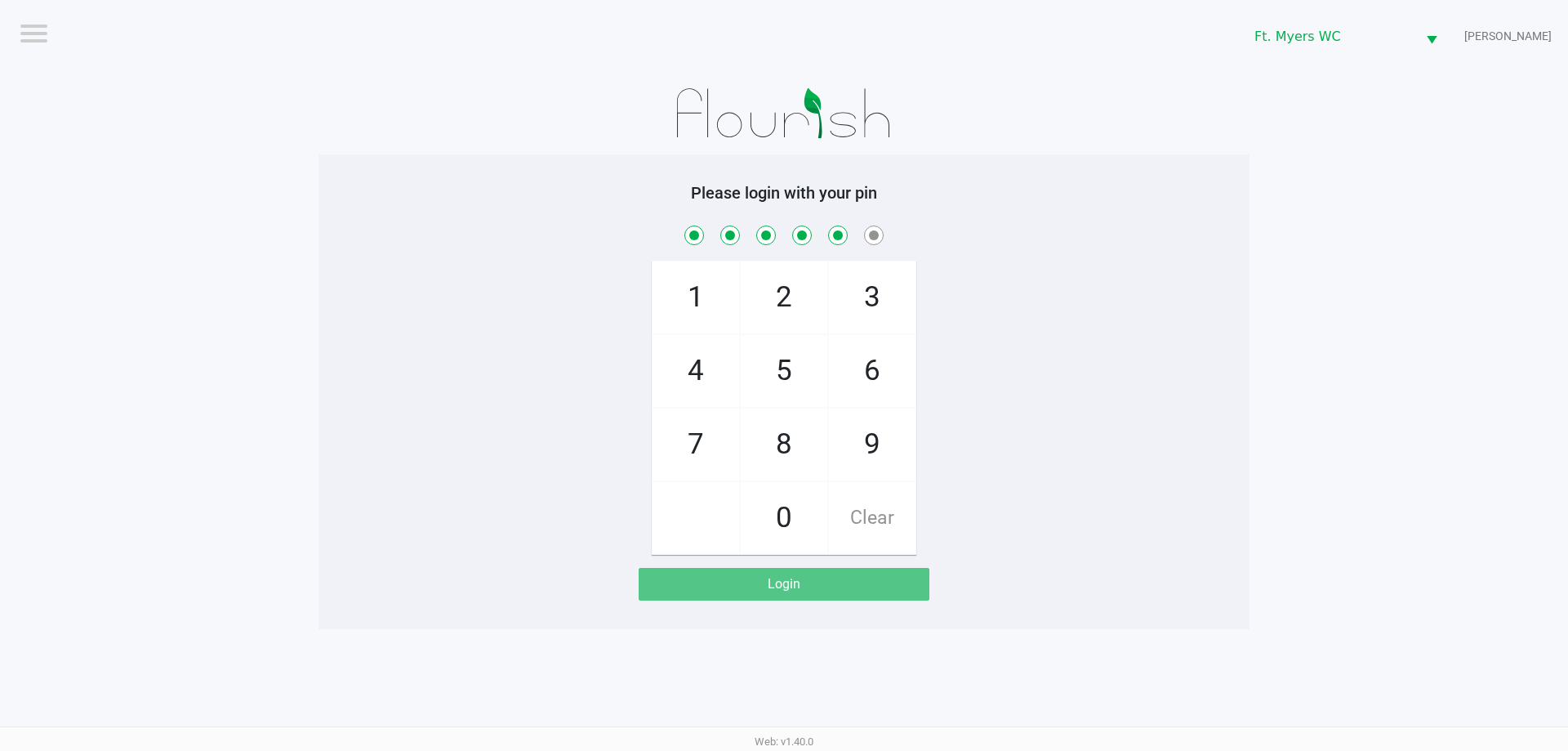
checkbox input "true"
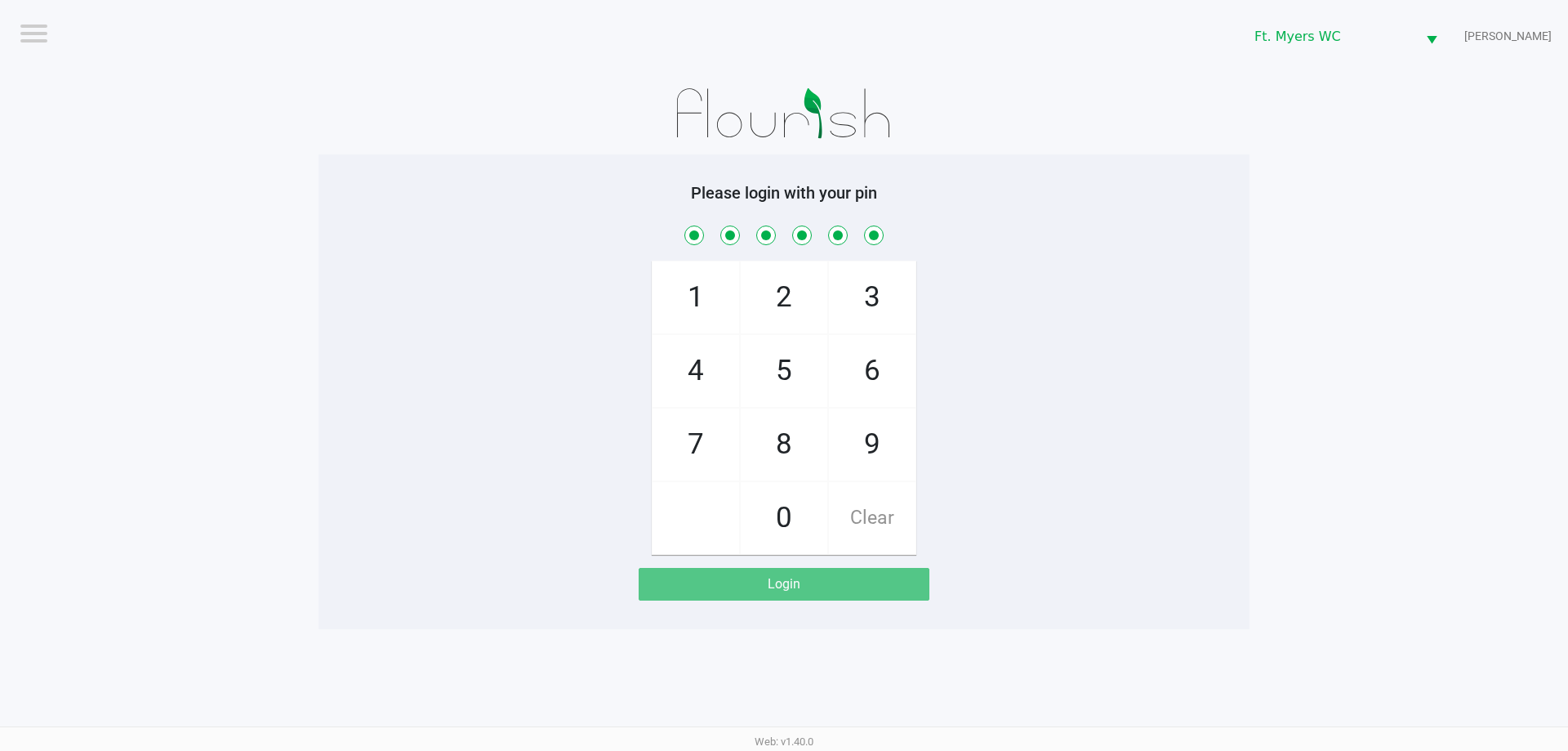
checkbox input "true"
